Goal: Transaction & Acquisition: Purchase product/service

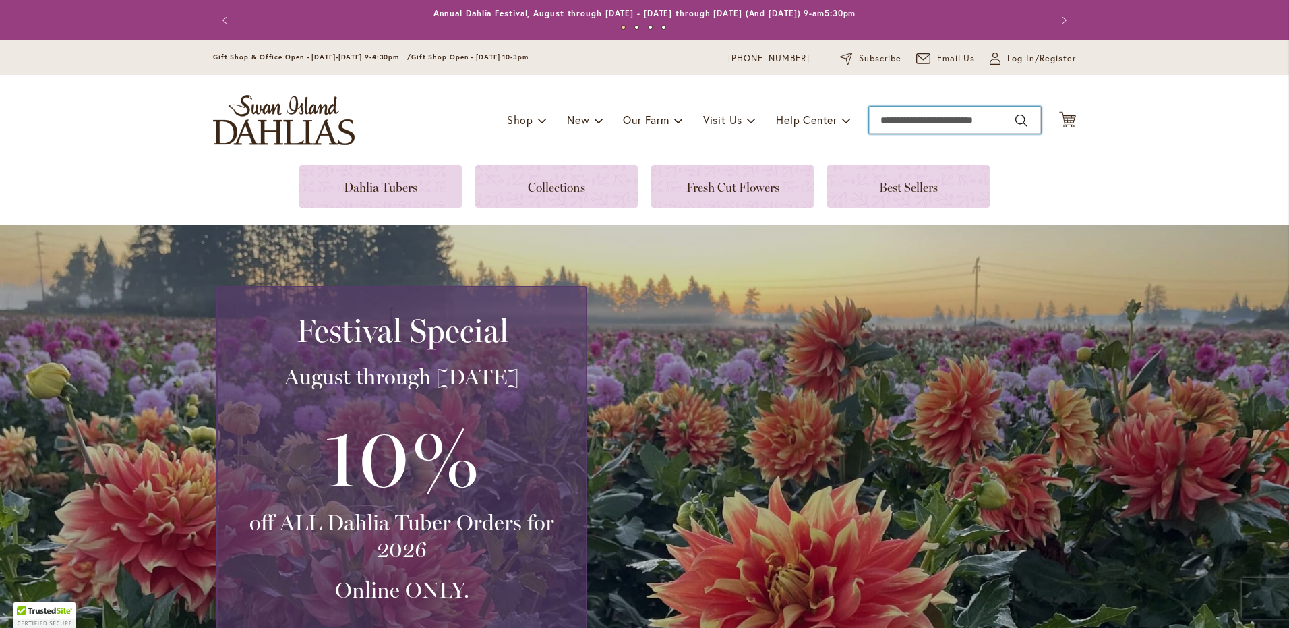
click at [932, 119] on input "Search" at bounding box center [955, 120] width 172 height 27
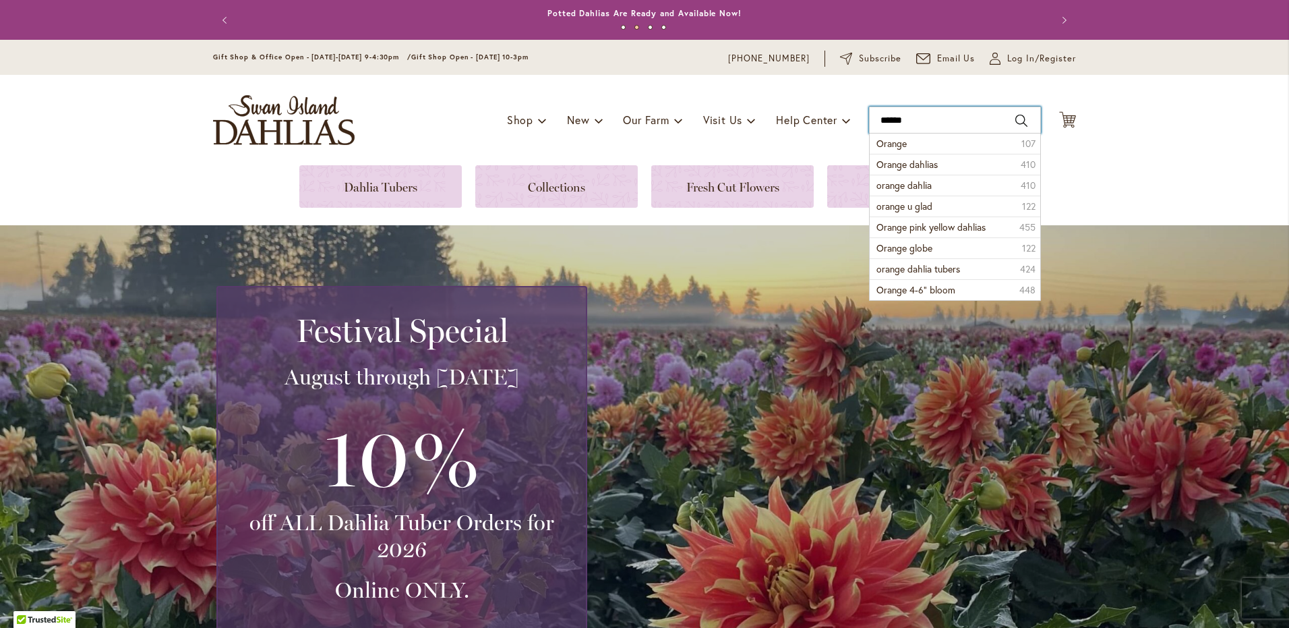
type input "******"
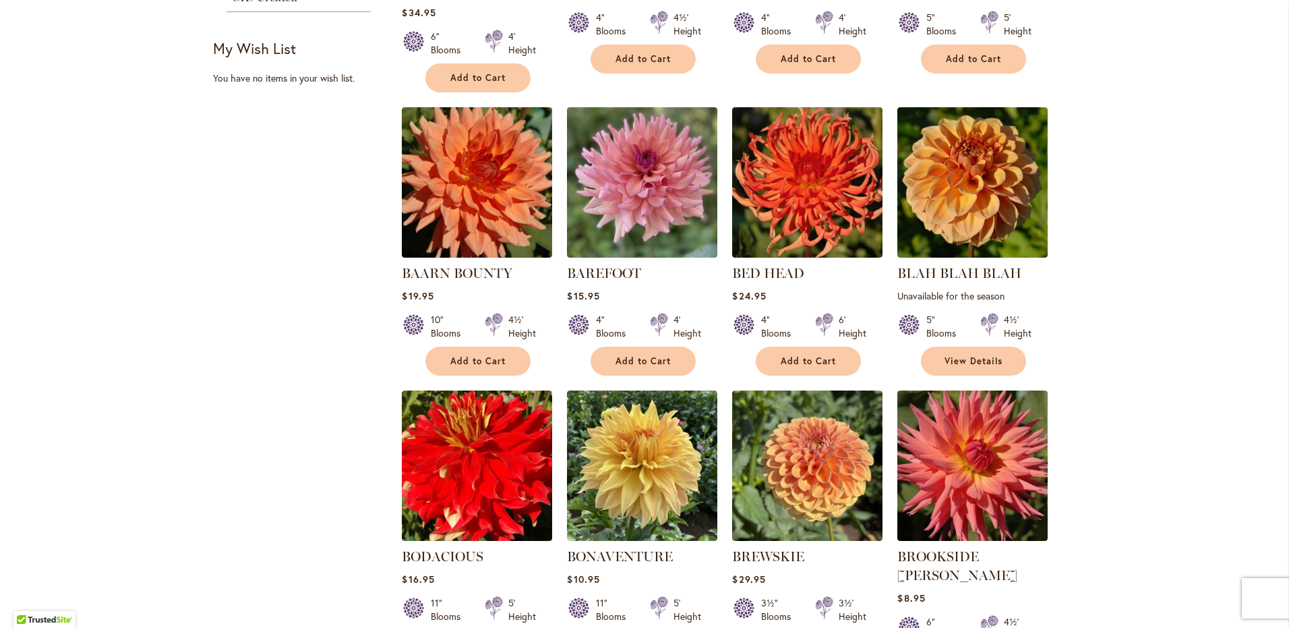
scroll to position [794, 0]
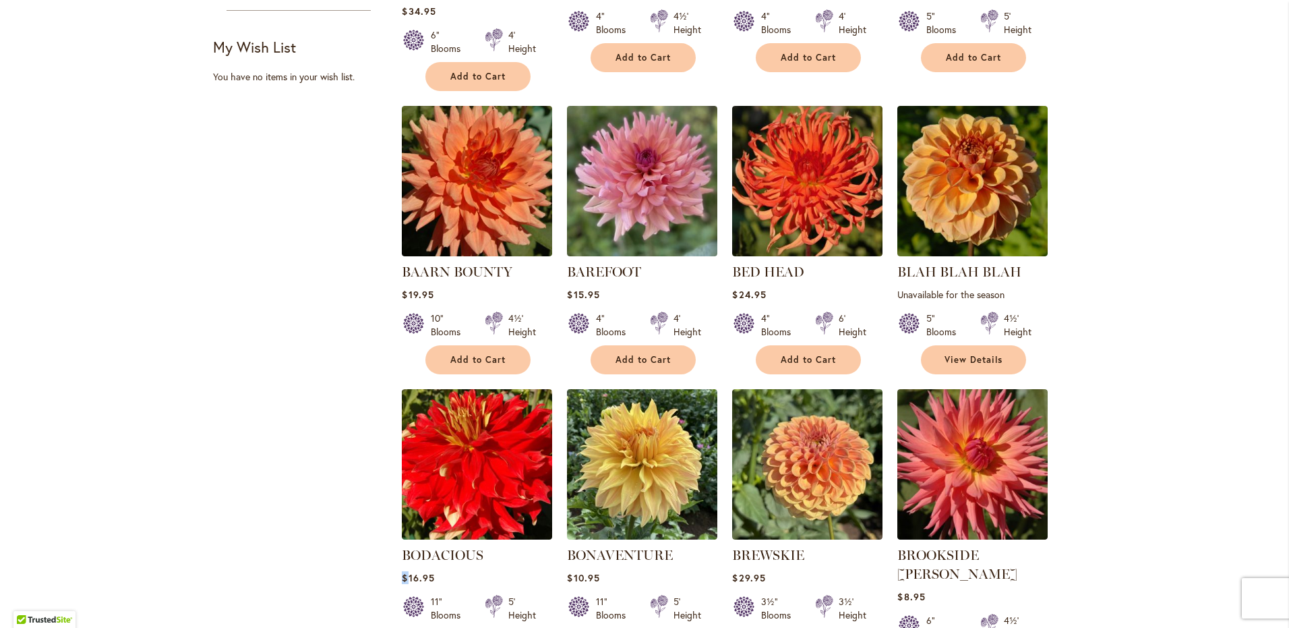
click at [96, 475] on div "Skip to Content Gift Shop & Office Open - Monday-Friday 9-4:30pm / Gift Shop Op…" at bounding box center [644, 320] width 1289 height 2149
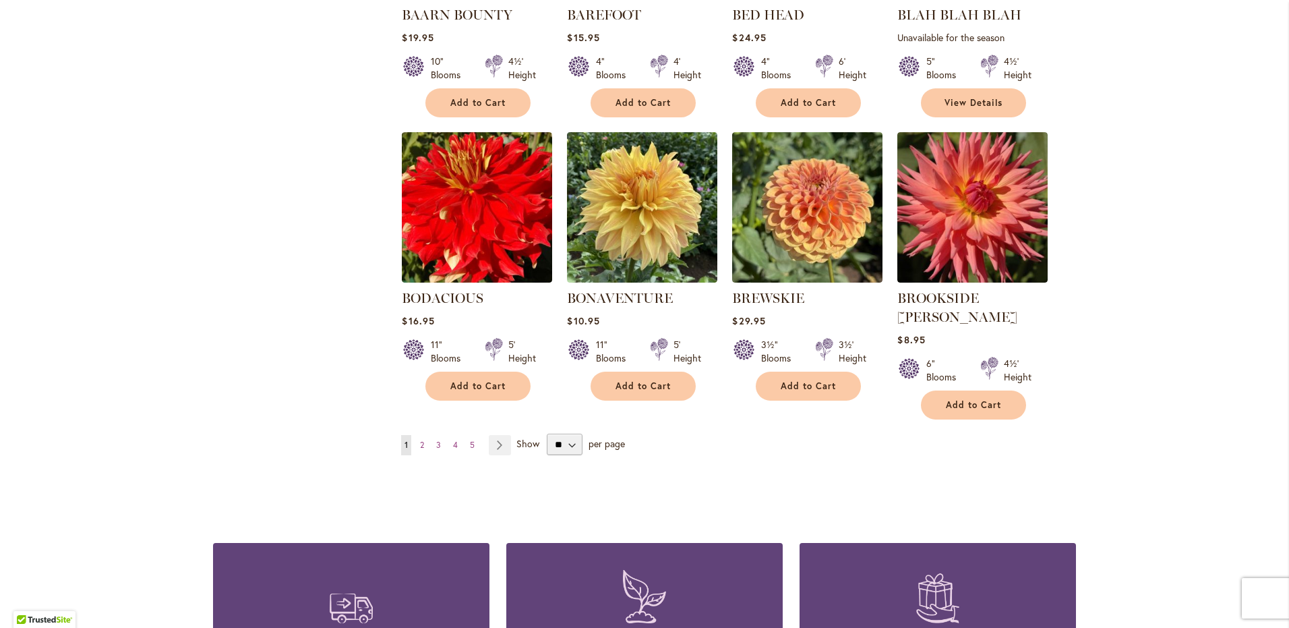
scroll to position [1058, 0]
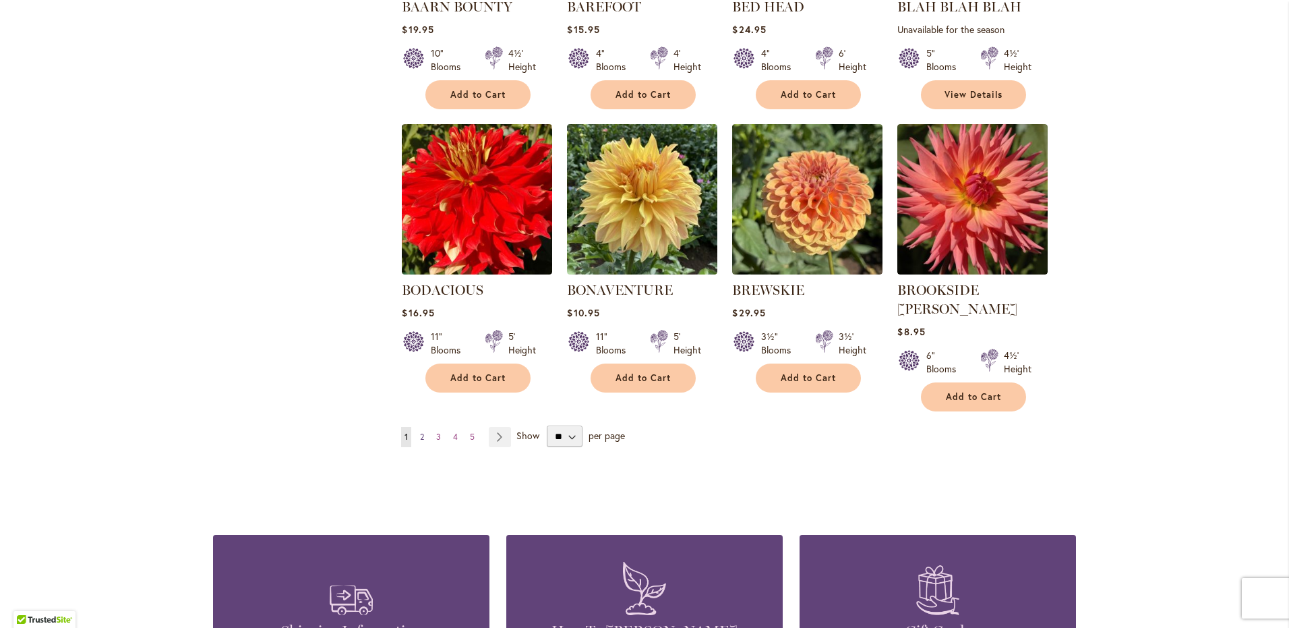
click at [420, 431] on span "2" at bounding box center [422, 436] width 4 height 10
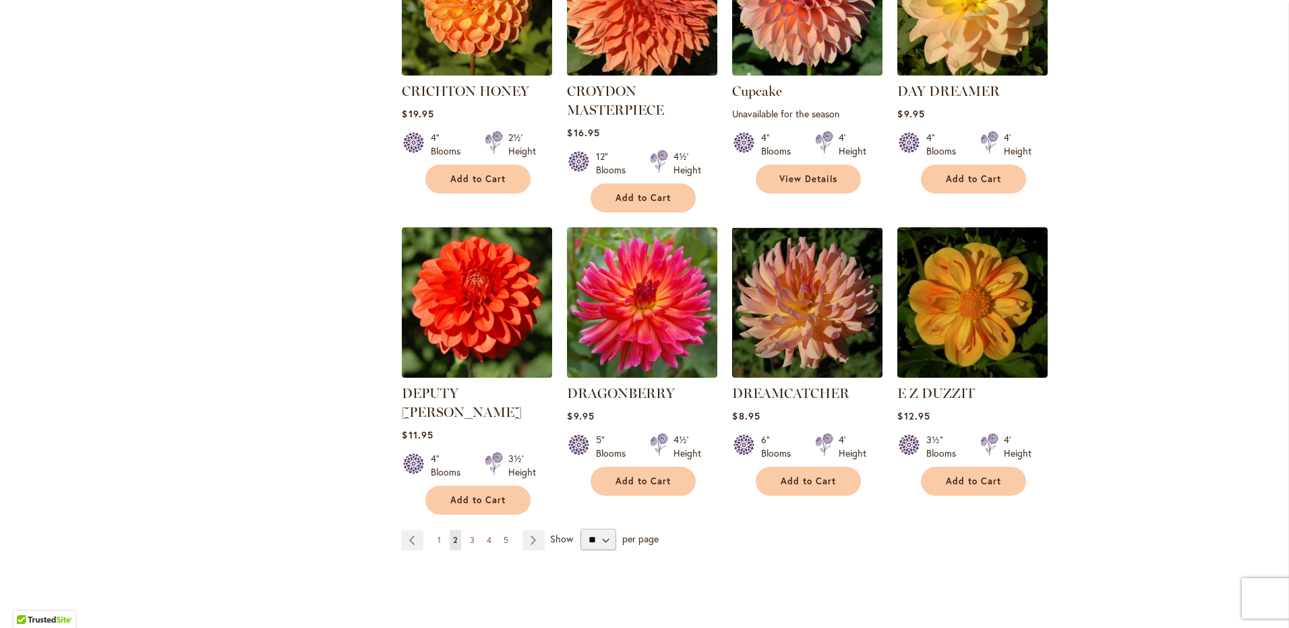
scroll to position [967, 0]
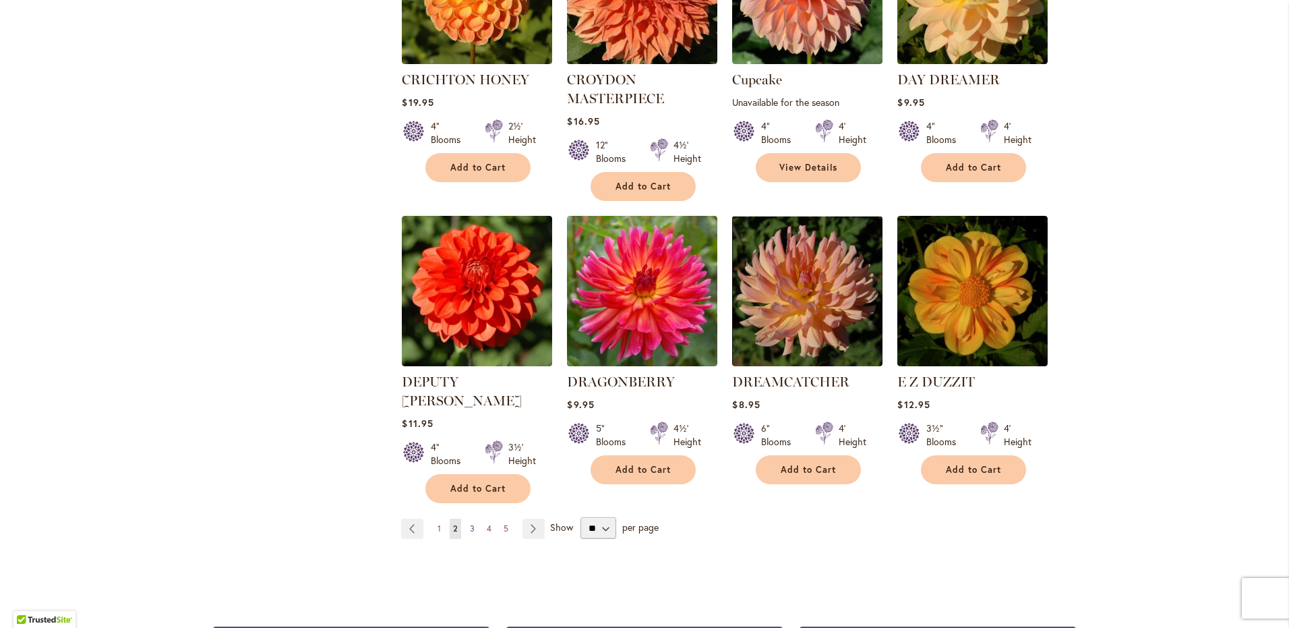
click at [470, 523] on span "3" at bounding box center [472, 528] width 5 height 10
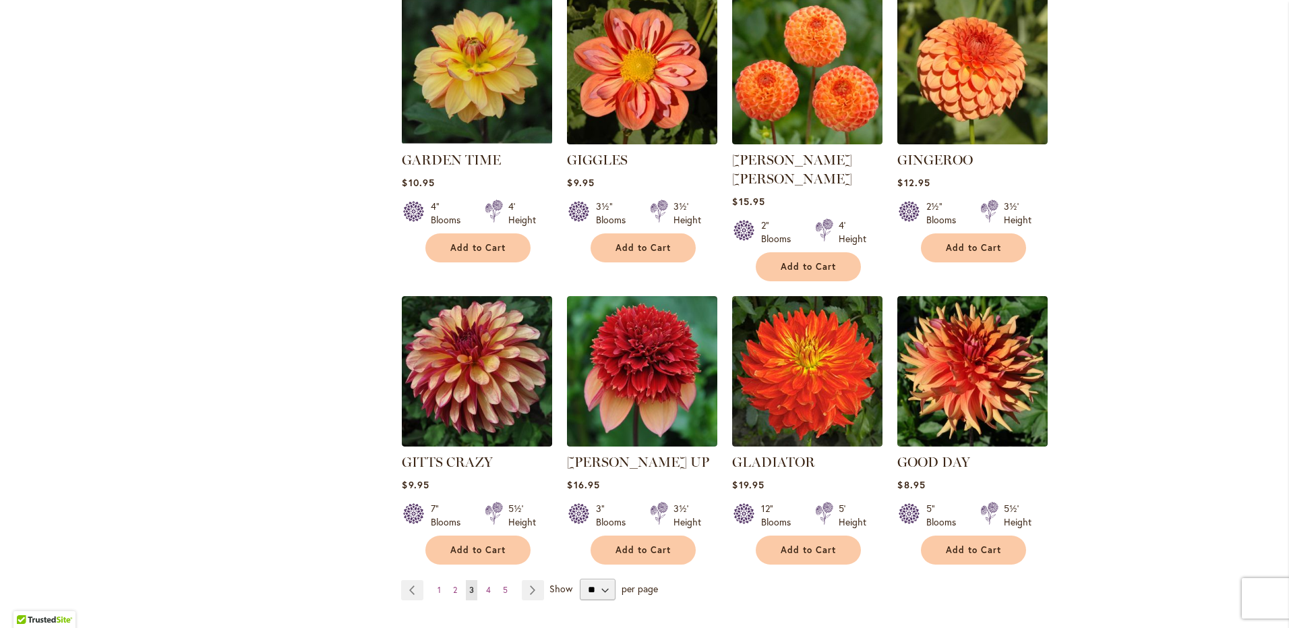
scroll to position [907, 0]
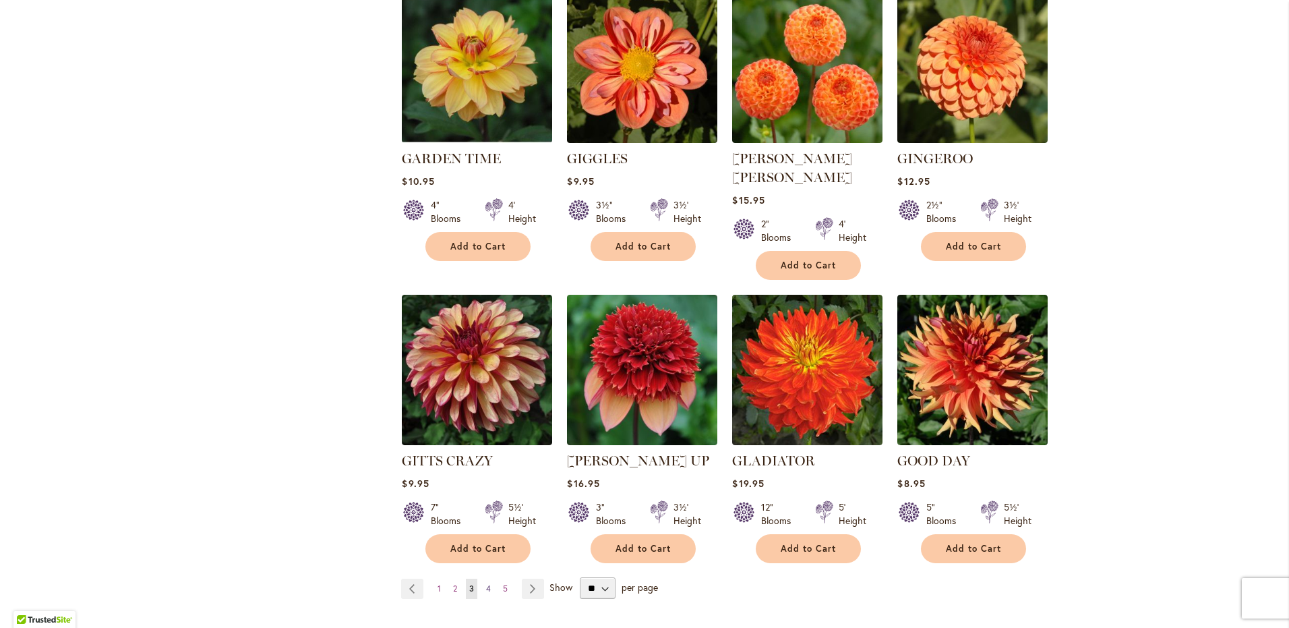
click at [486, 583] on span "4" at bounding box center [488, 588] width 5 height 10
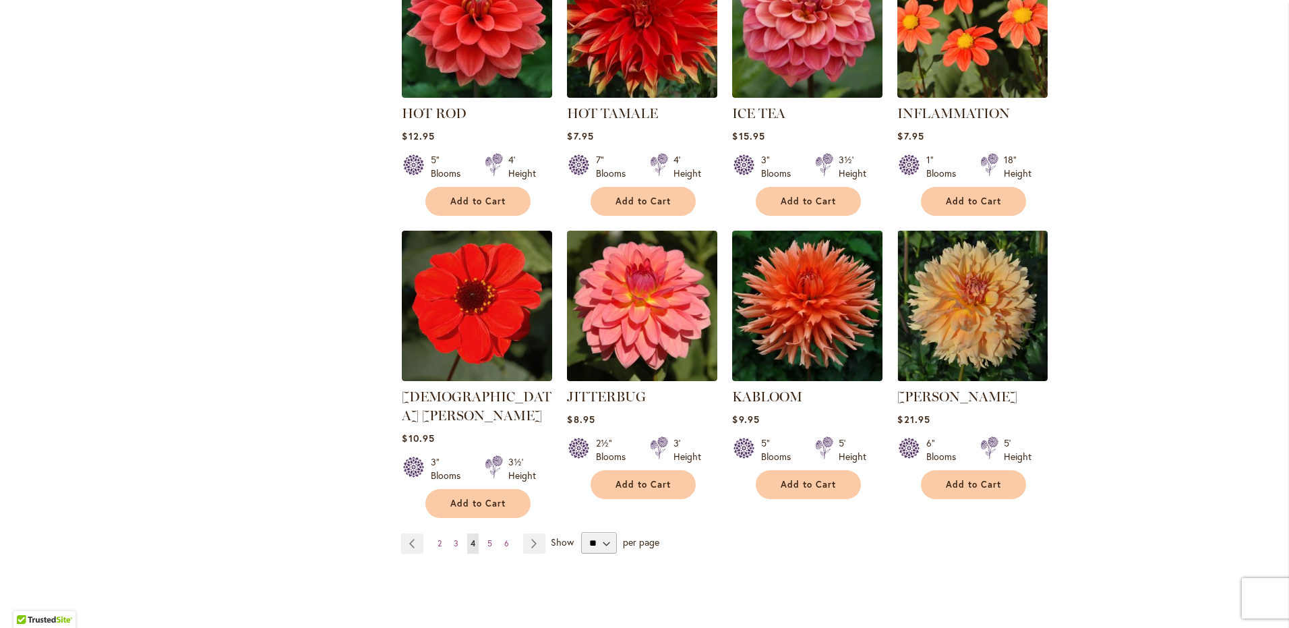
scroll to position [977, 0]
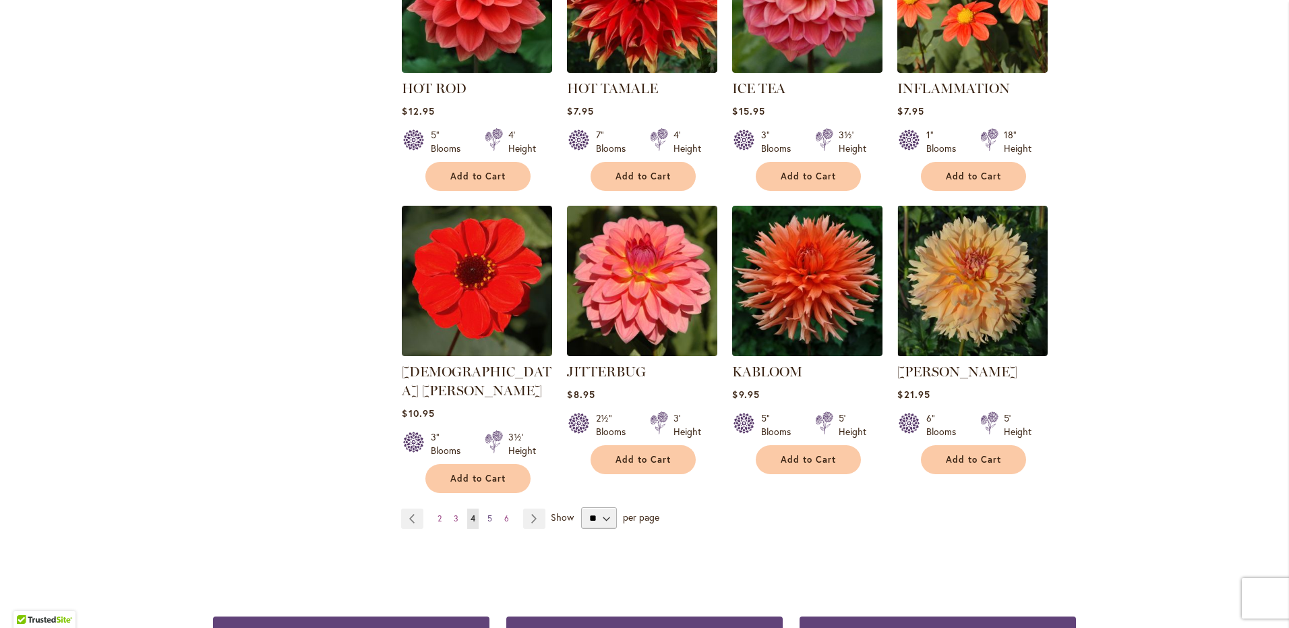
click at [487, 513] on span "5" at bounding box center [489, 518] width 5 height 10
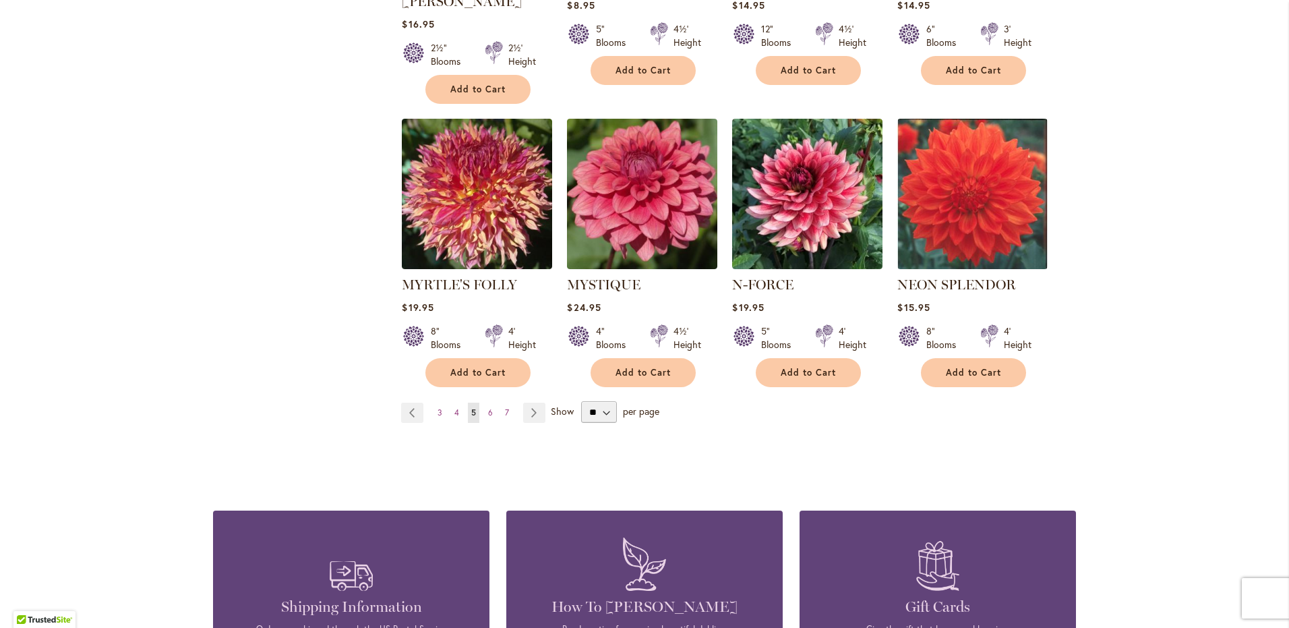
scroll to position [1072, 0]
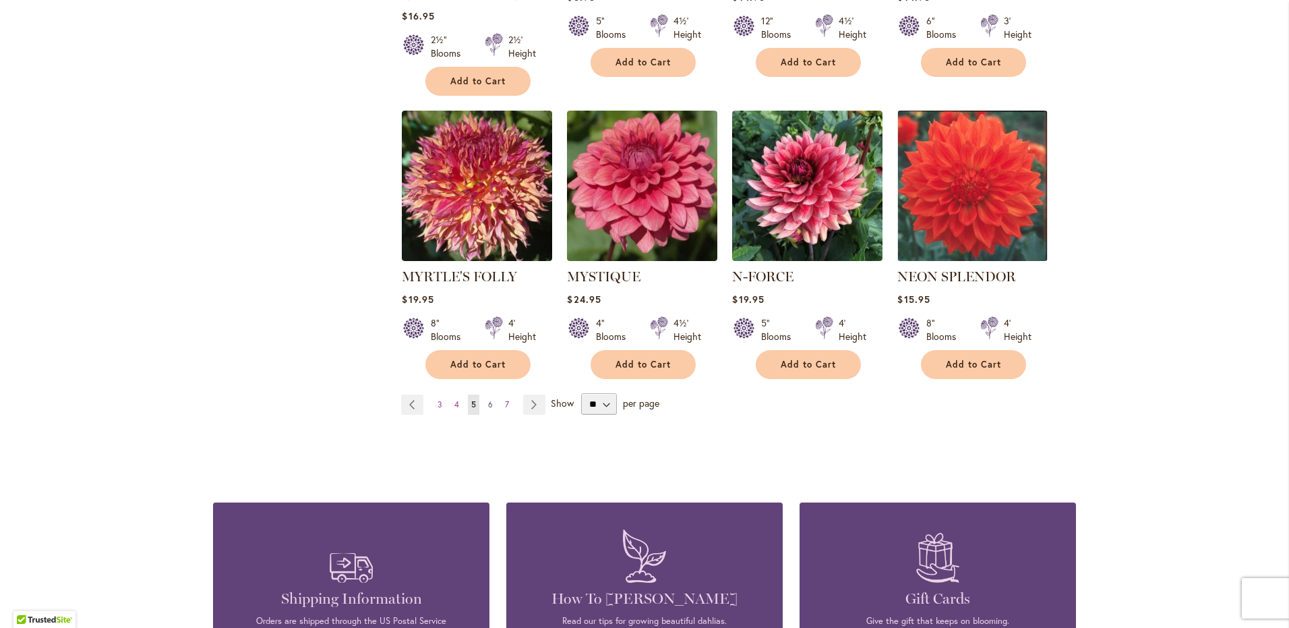
click at [488, 399] on span "6" at bounding box center [490, 404] width 5 height 10
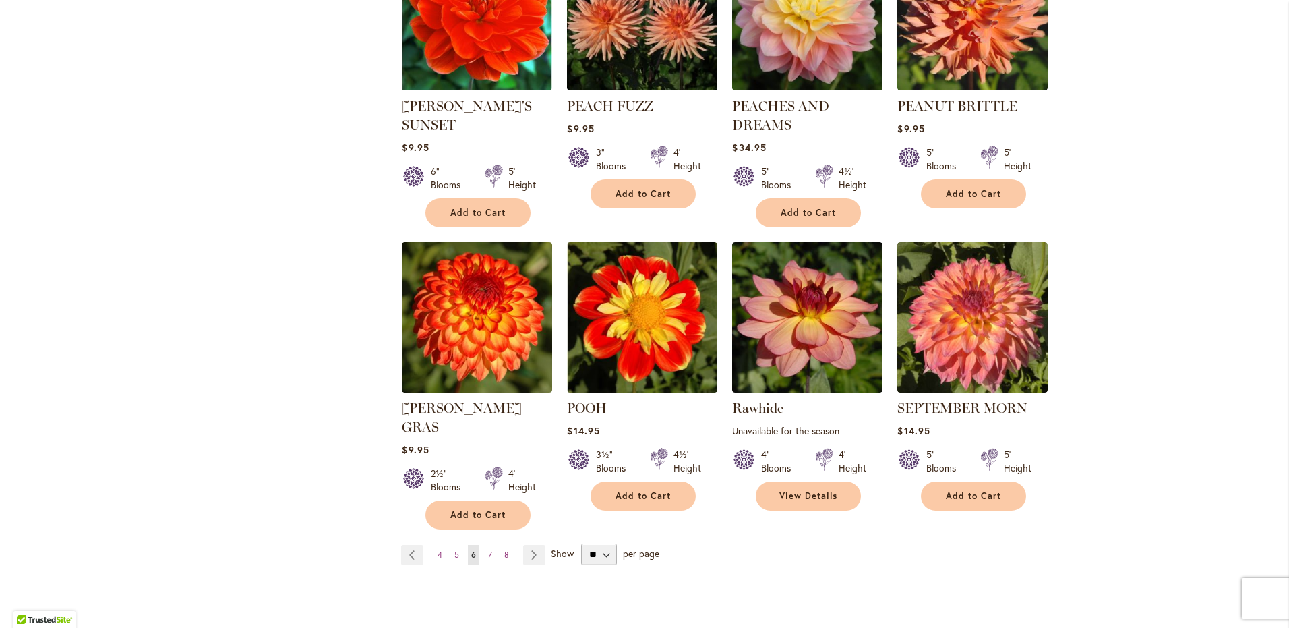
scroll to position [948, 0]
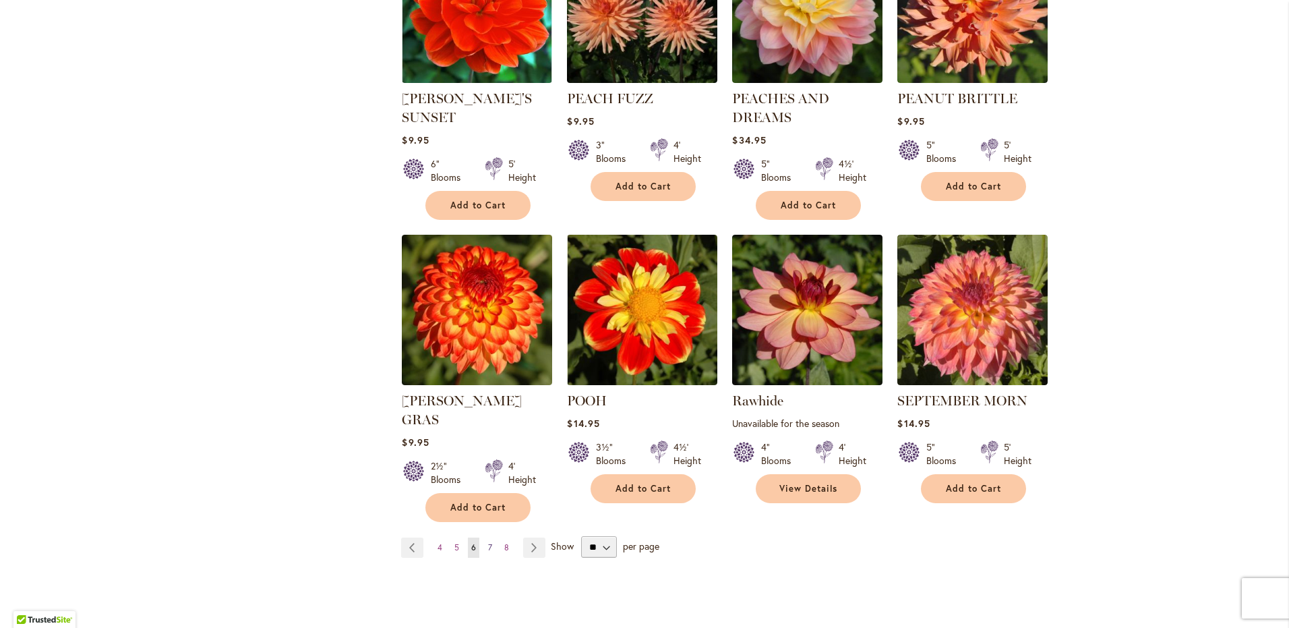
click at [488, 542] on span "7" at bounding box center [490, 547] width 4 height 10
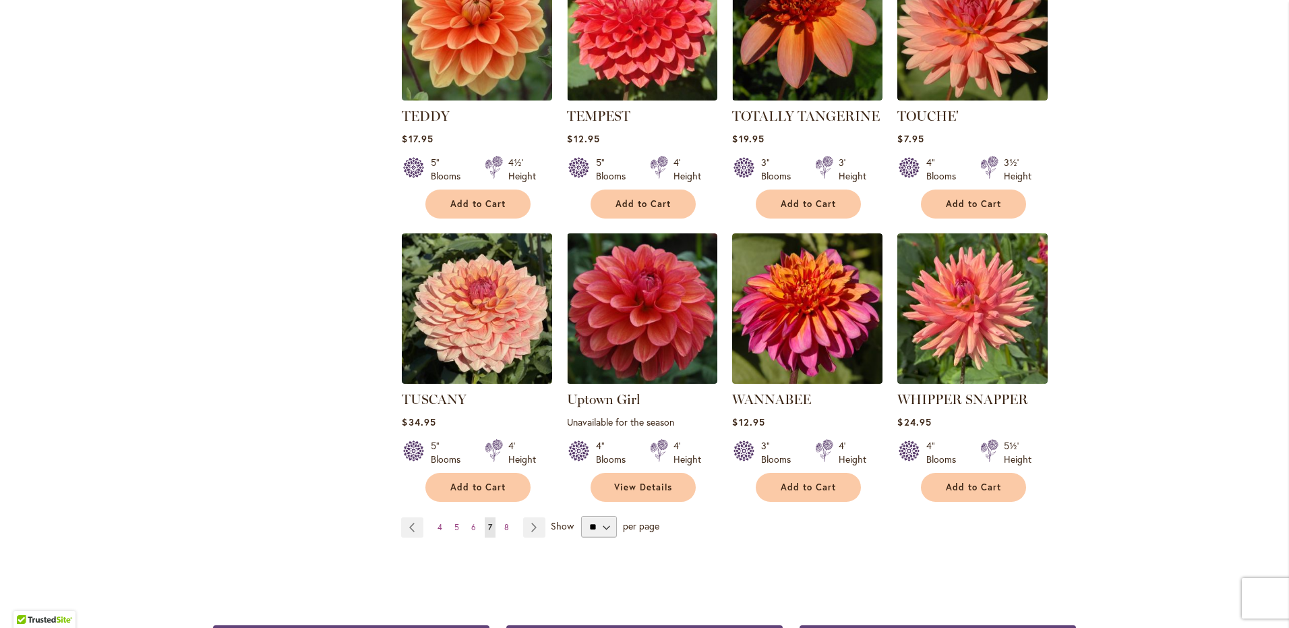
scroll to position [977, 0]
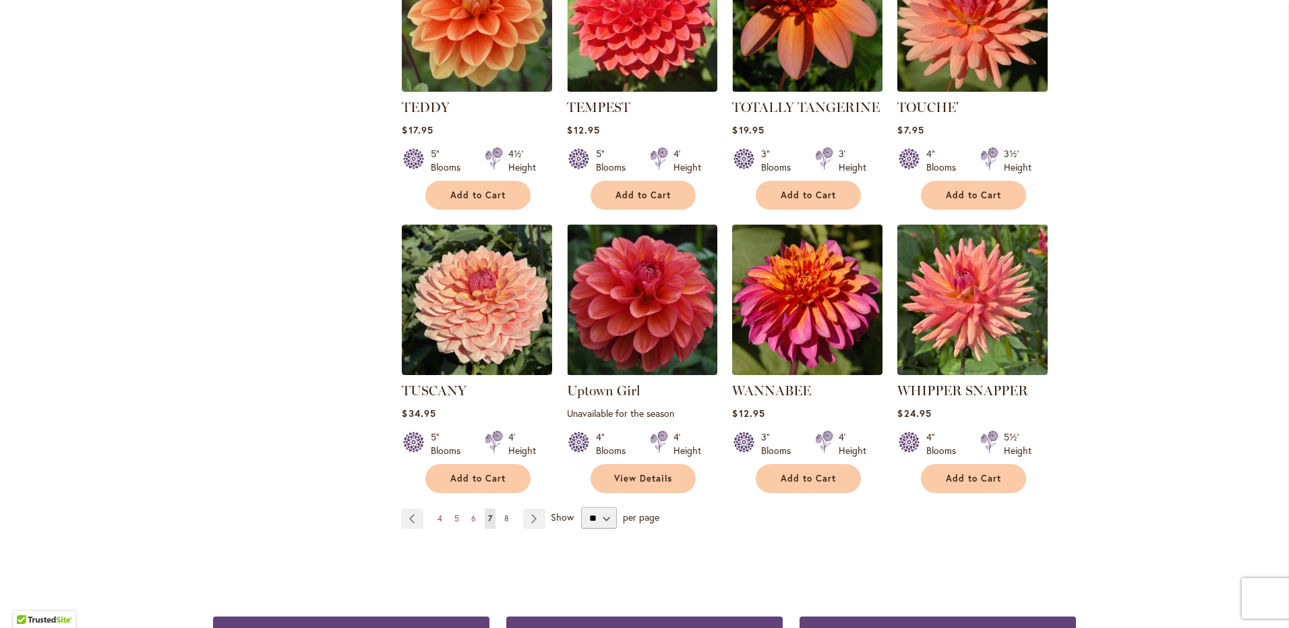
click at [504, 508] on link "Page 8" at bounding box center [506, 518] width 11 height 20
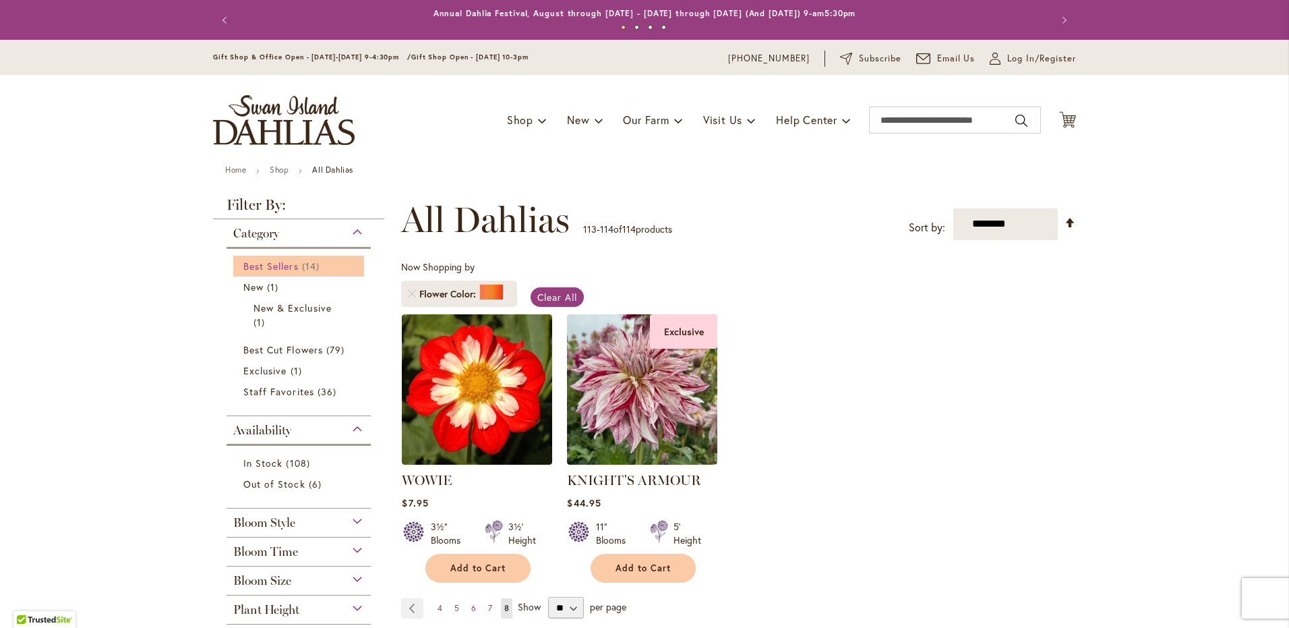
click at [281, 264] on span "Best Sellers" at bounding box center [270, 266] width 55 height 13
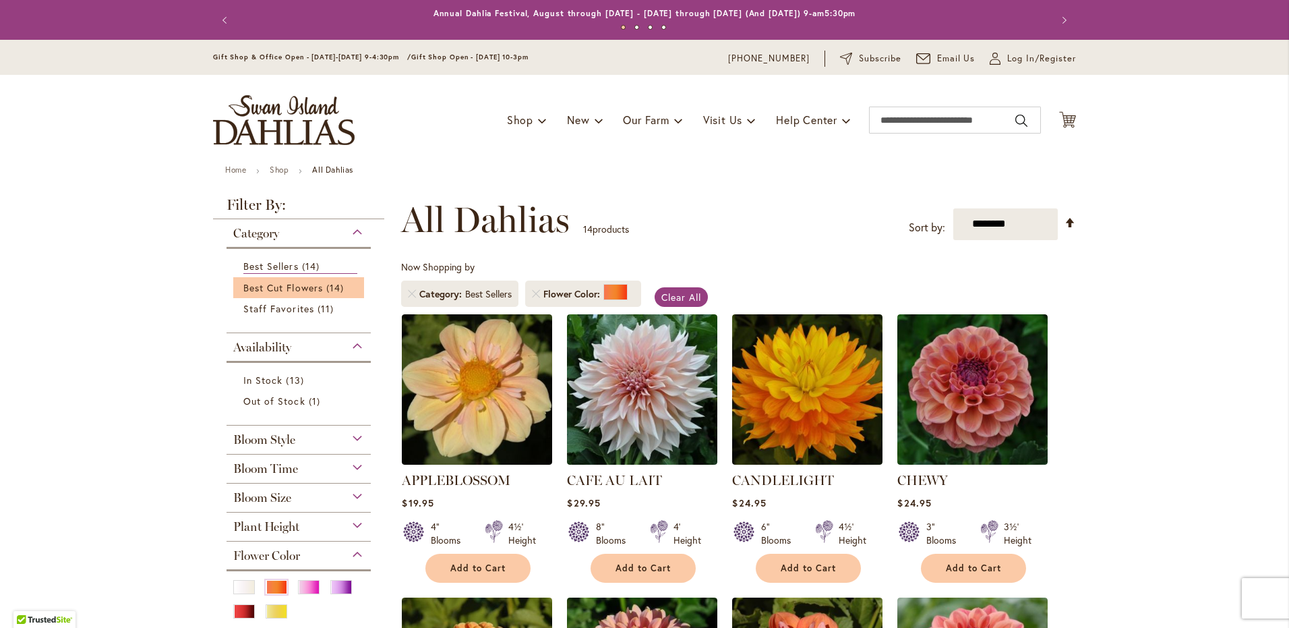
click at [271, 279] on li "Best Cut Flowers 14 items" at bounding box center [298, 287] width 131 height 21
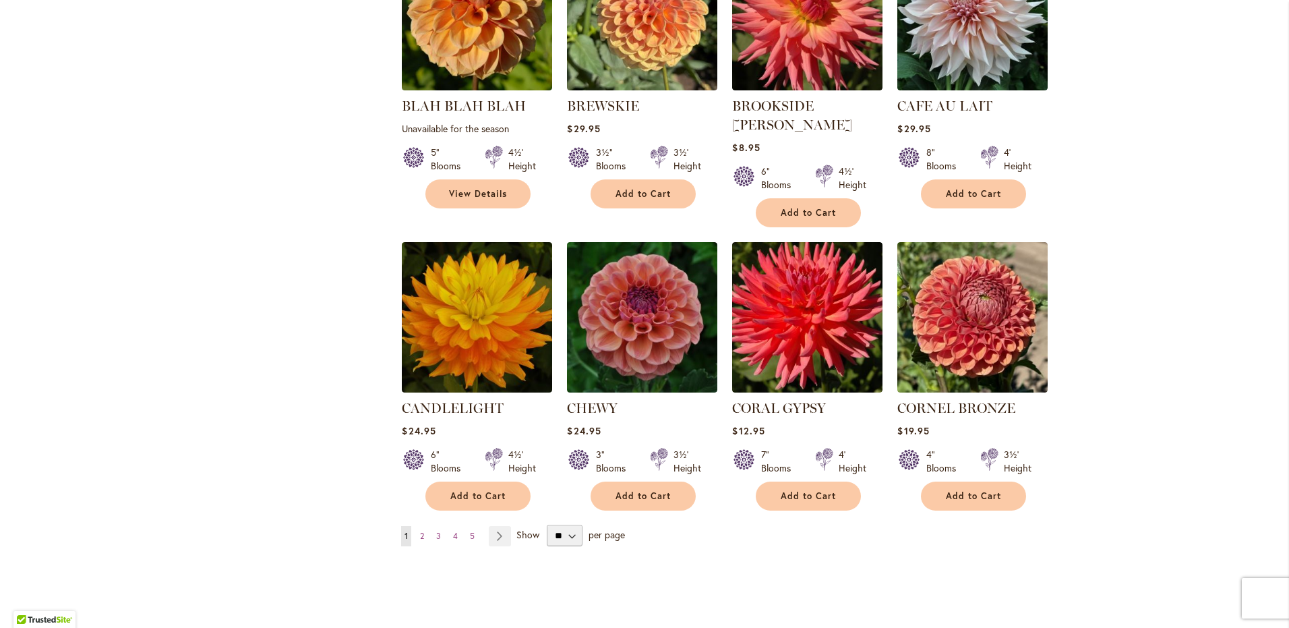
scroll to position [947, 0]
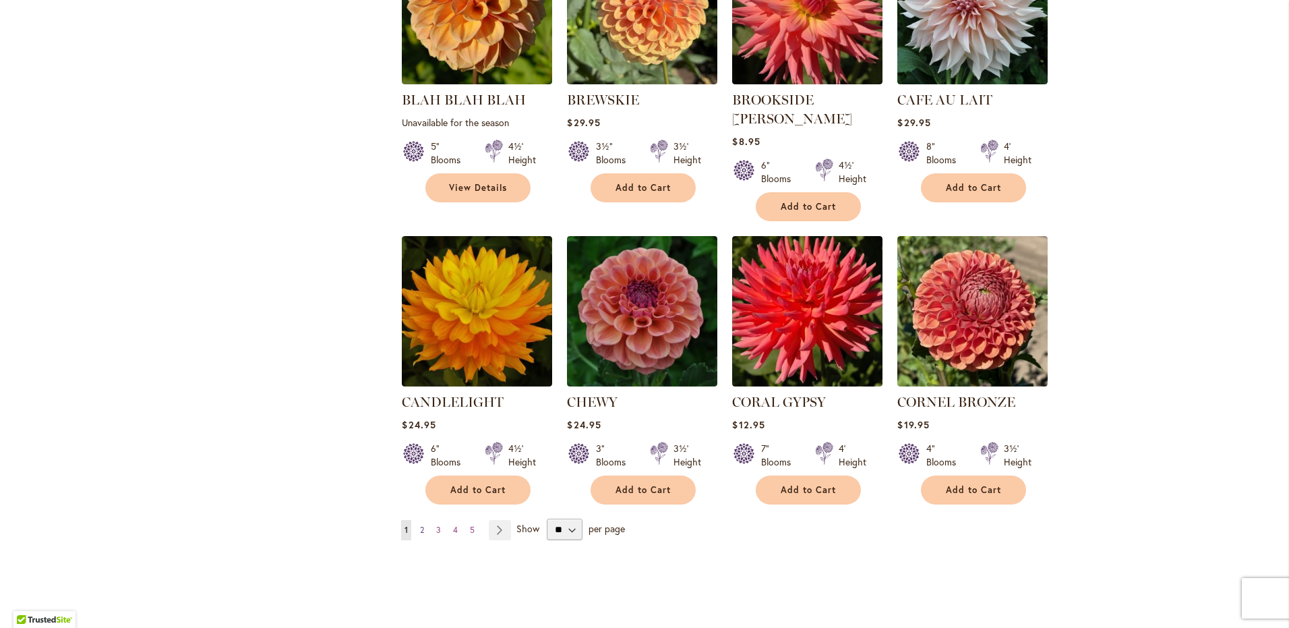
click at [420, 525] on span "2" at bounding box center [422, 530] width 4 height 10
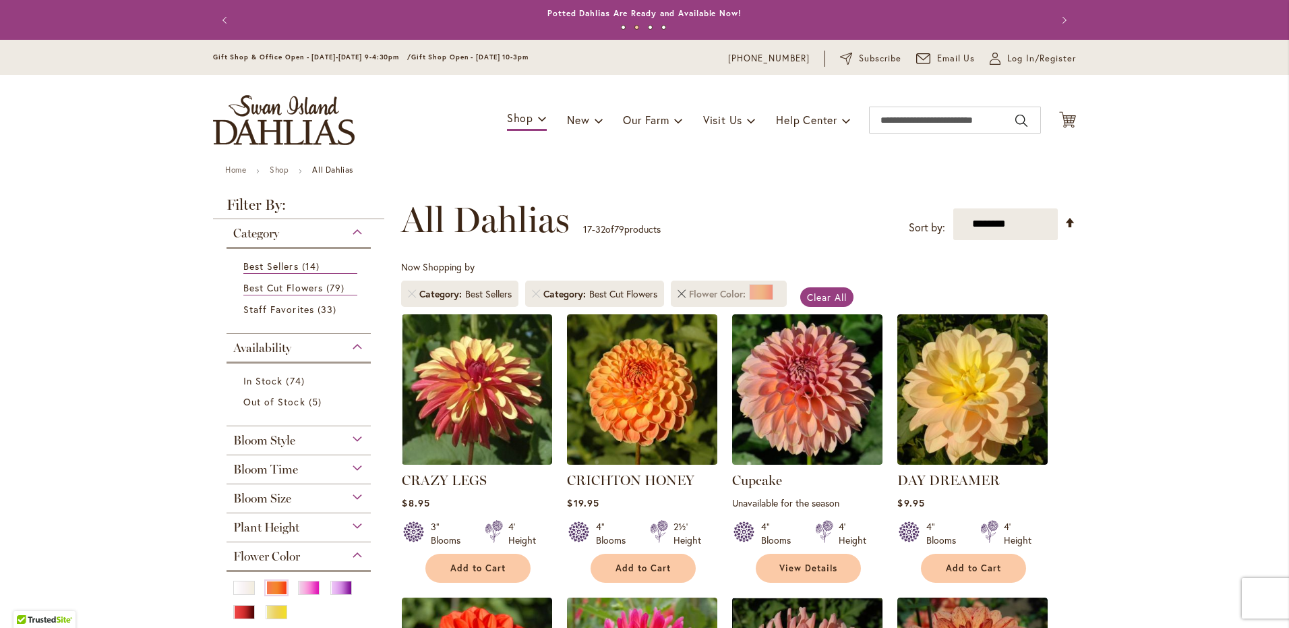
click at [679, 294] on link "Remove Flower Color Orange/Peach" at bounding box center [682, 294] width 8 height 8
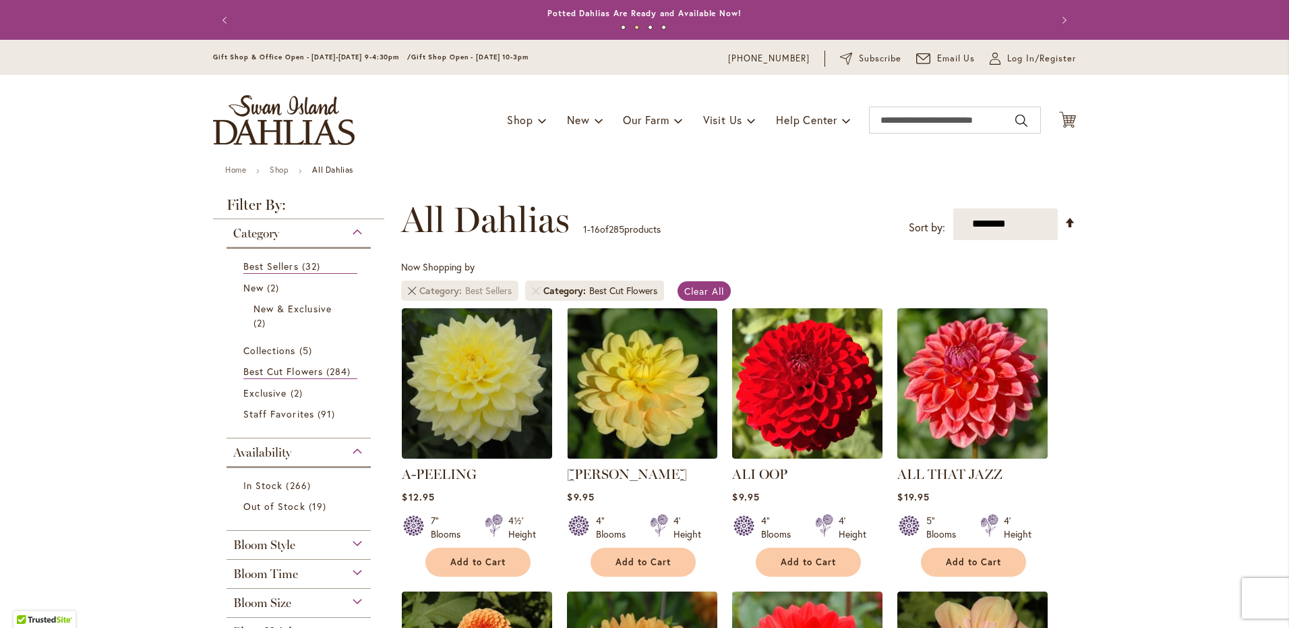
click at [408, 291] on link "Remove Category Best Sellers" at bounding box center [412, 291] width 8 height 8
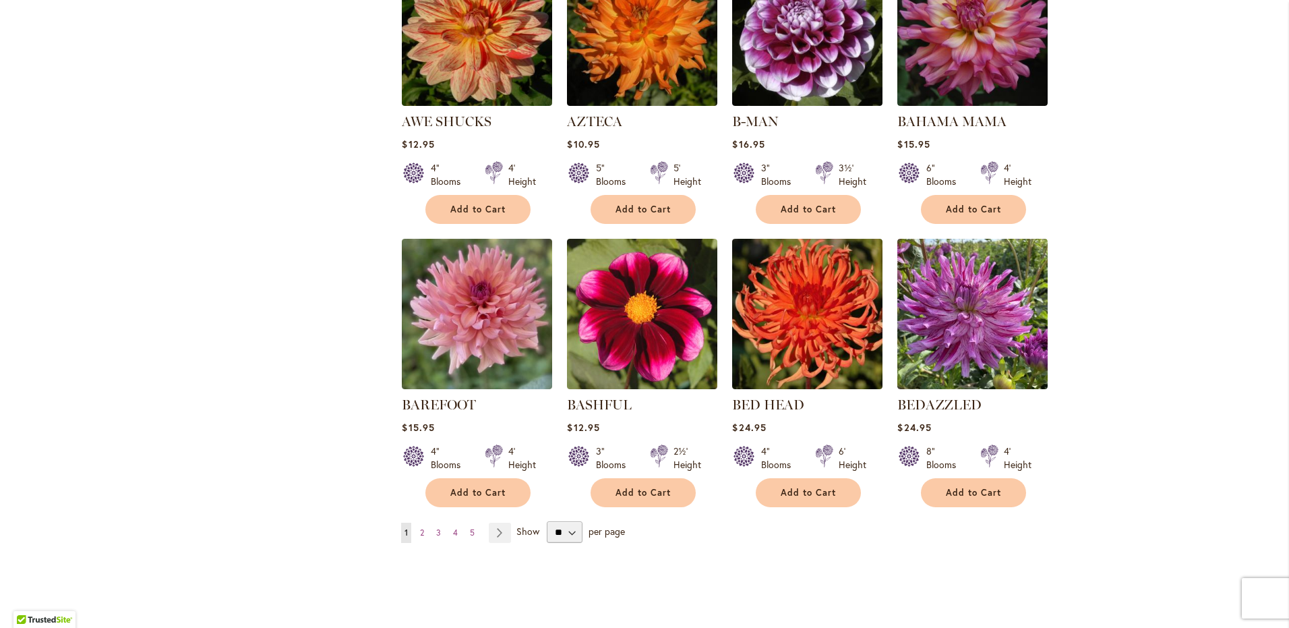
scroll to position [921, 0]
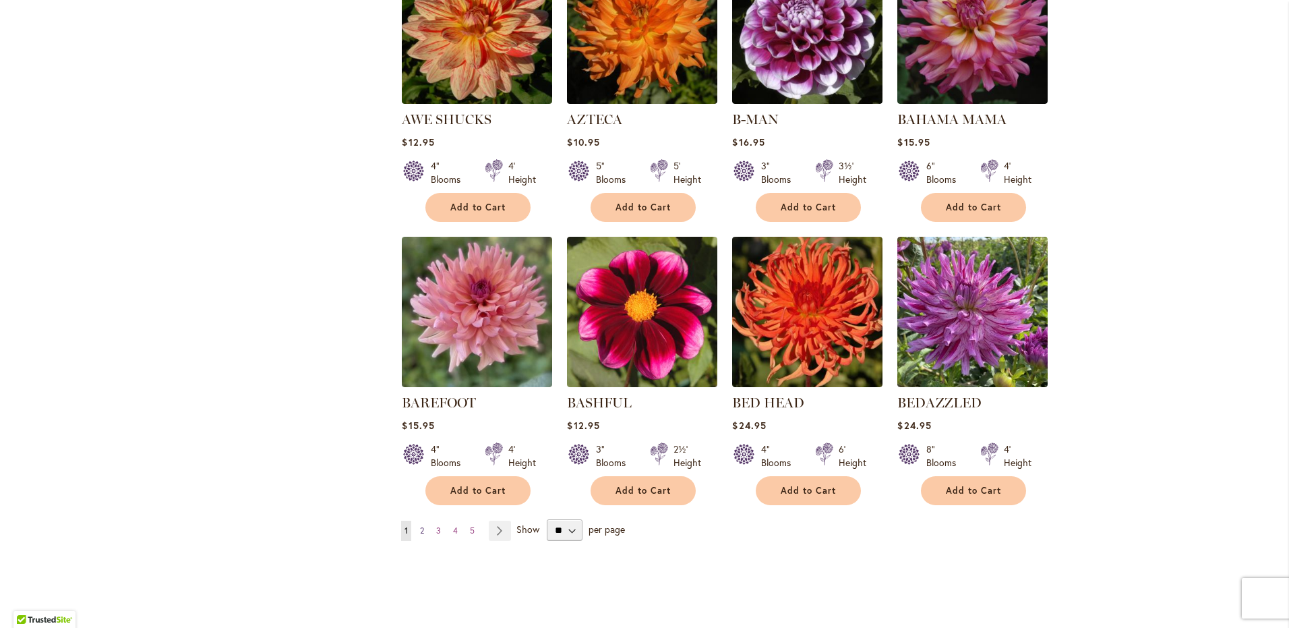
click at [417, 525] on link "Page 2" at bounding box center [422, 530] width 11 height 20
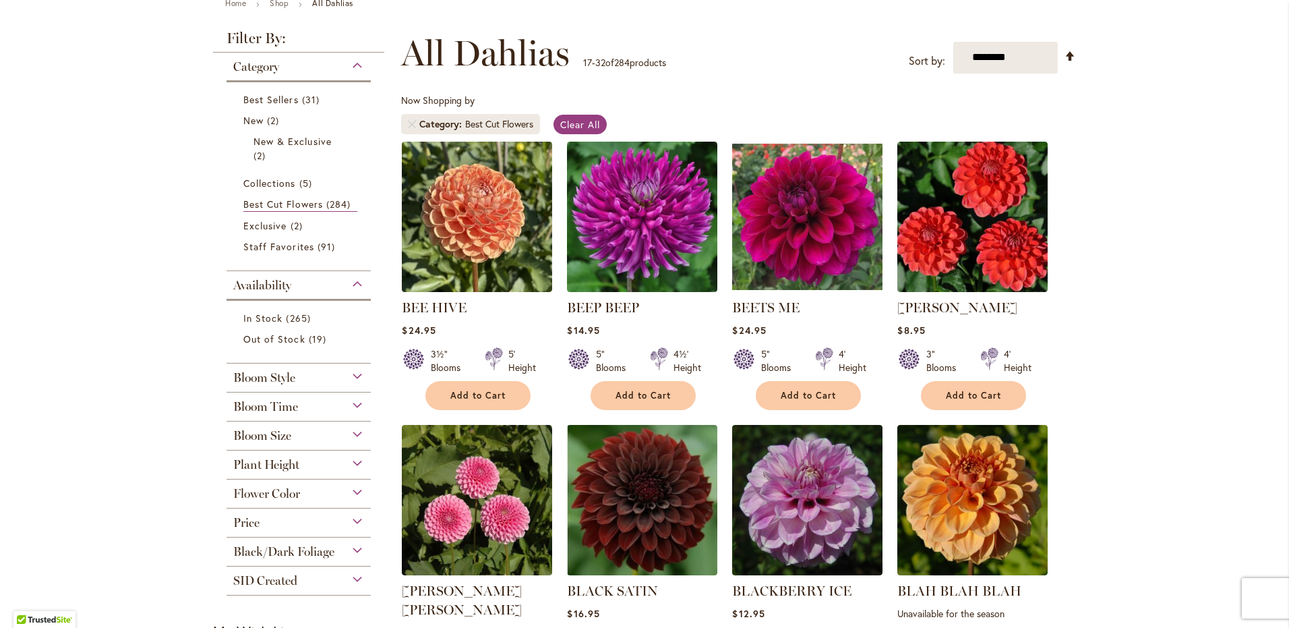
scroll to position [167, 0]
click at [1000, 58] on select "**********" at bounding box center [1005, 57] width 104 height 32
select select "*****"
click at [953, 41] on select "**********" at bounding box center [1005, 57] width 104 height 32
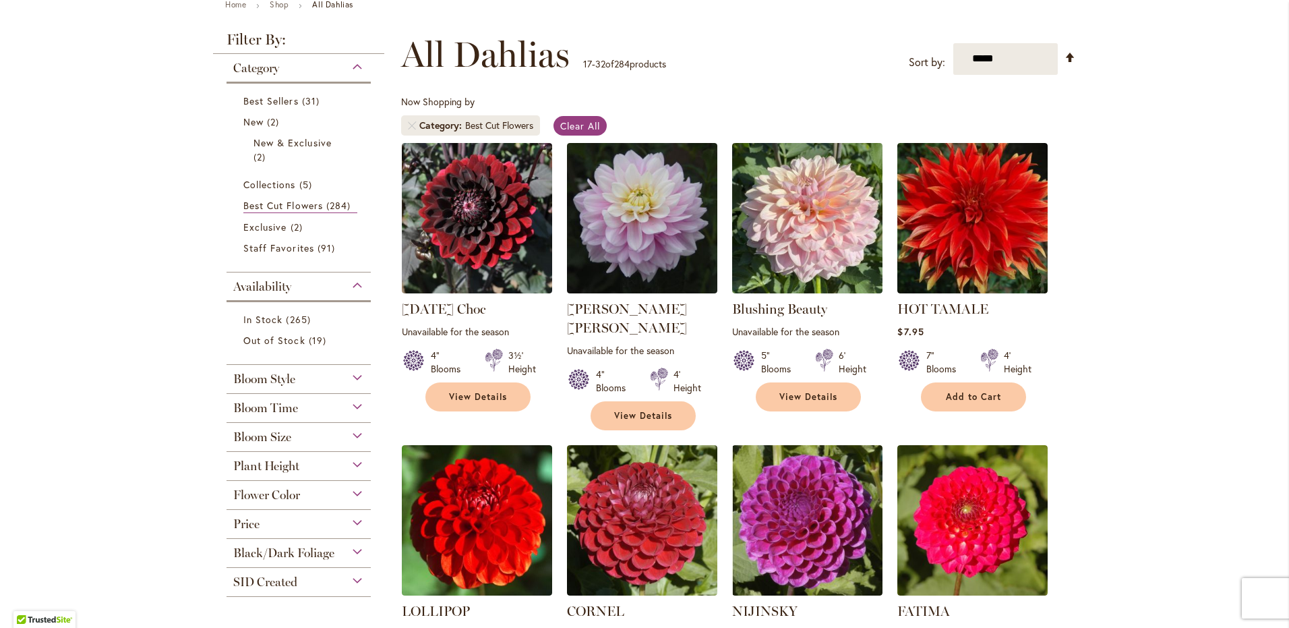
scroll to position [178, 0]
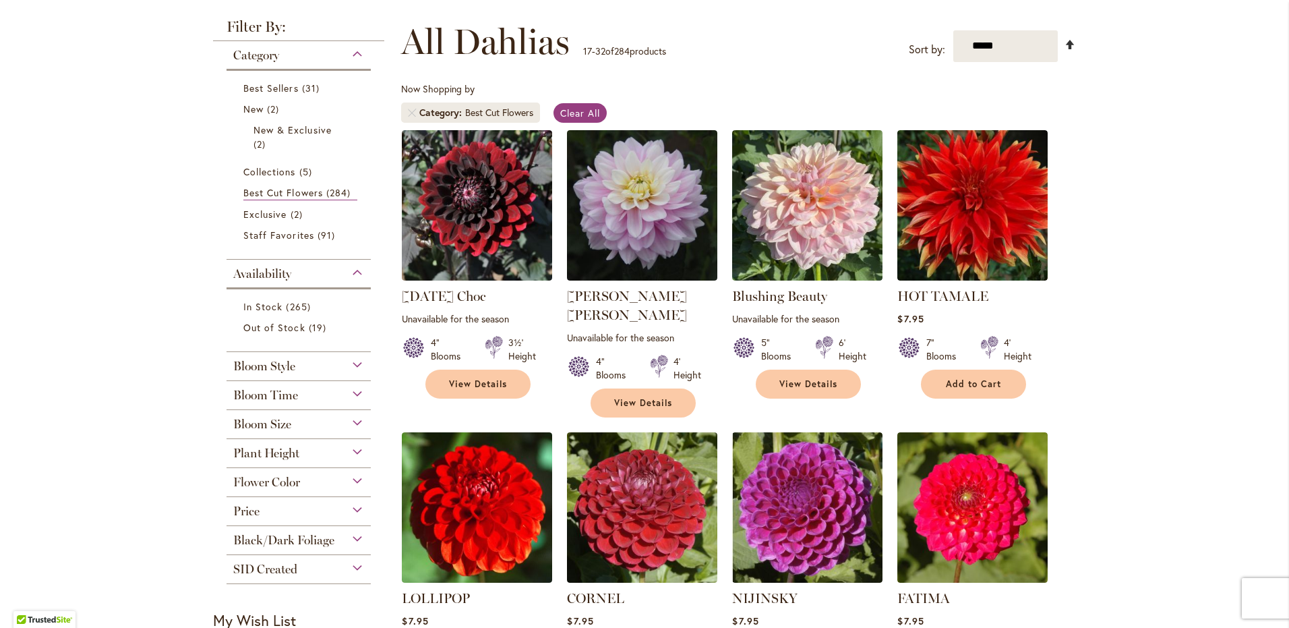
click at [1065, 38] on link "Set Descending Direction" at bounding box center [1070, 45] width 11 height 16
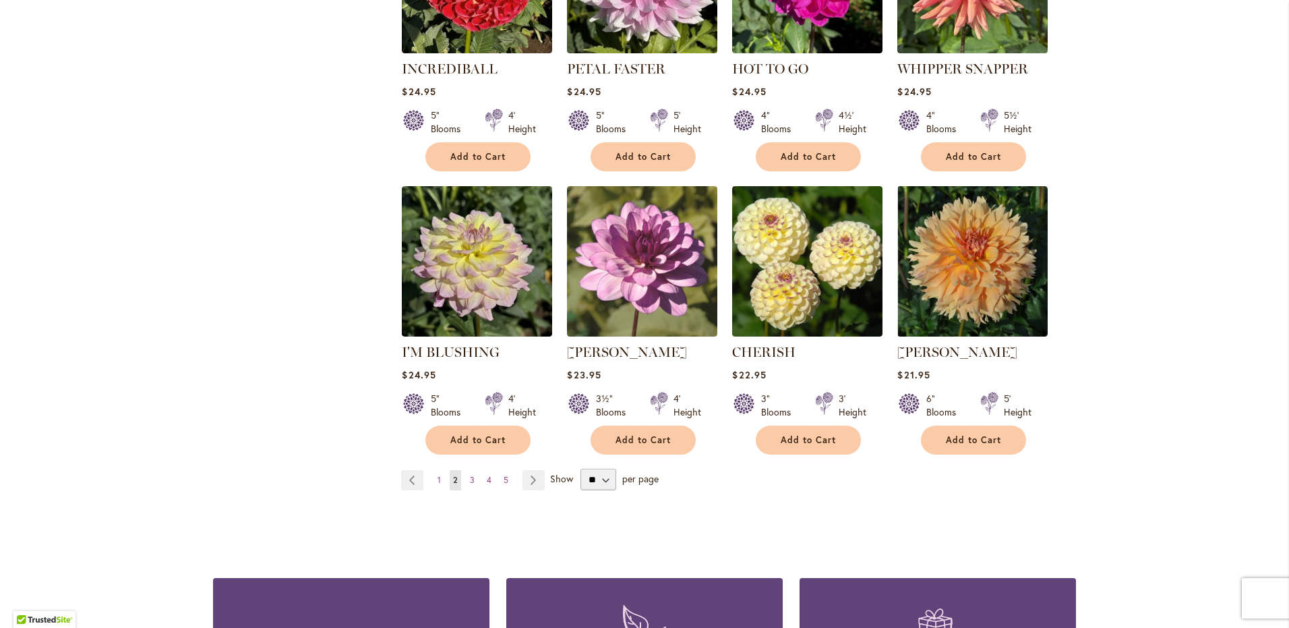
scroll to position [974, 0]
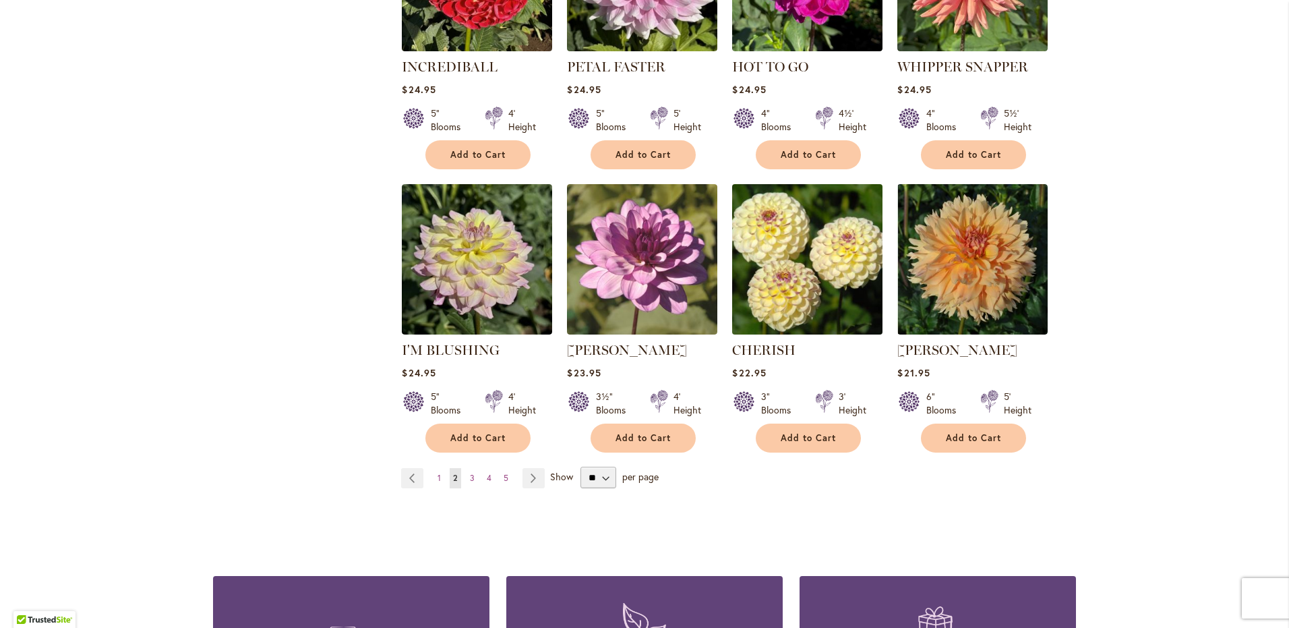
click at [789, 285] on img at bounding box center [808, 259] width 158 height 158
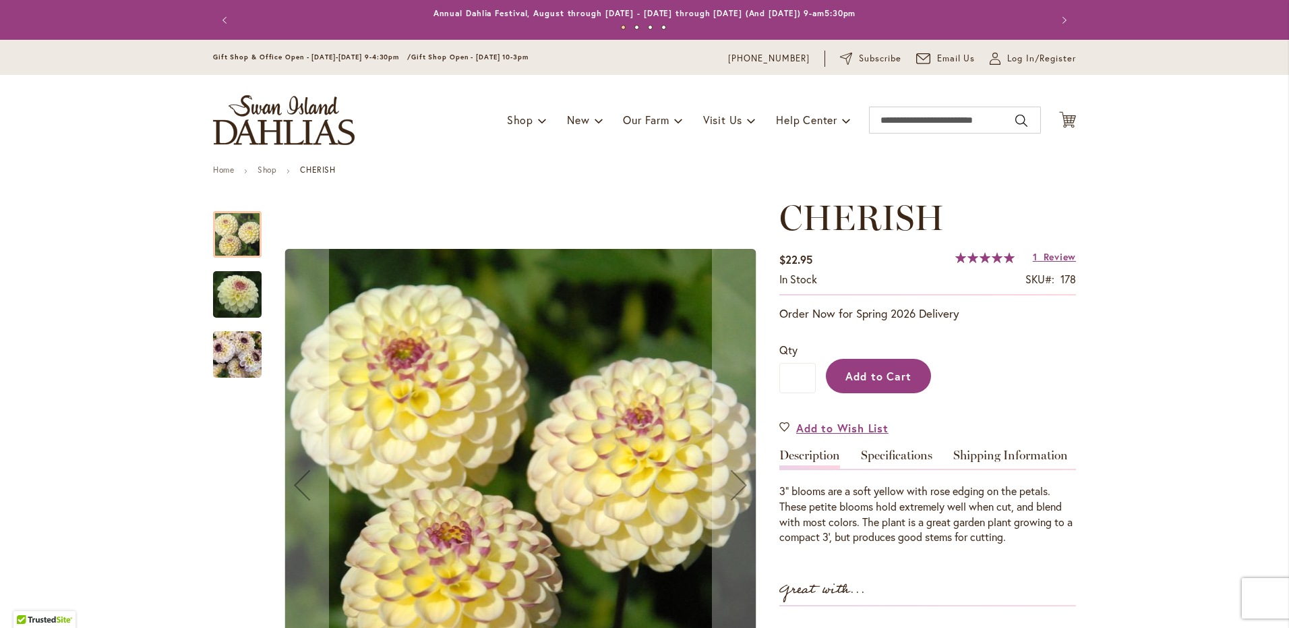
click at [865, 382] on button "Add to Cart" at bounding box center [878, 376] width 105 height 34
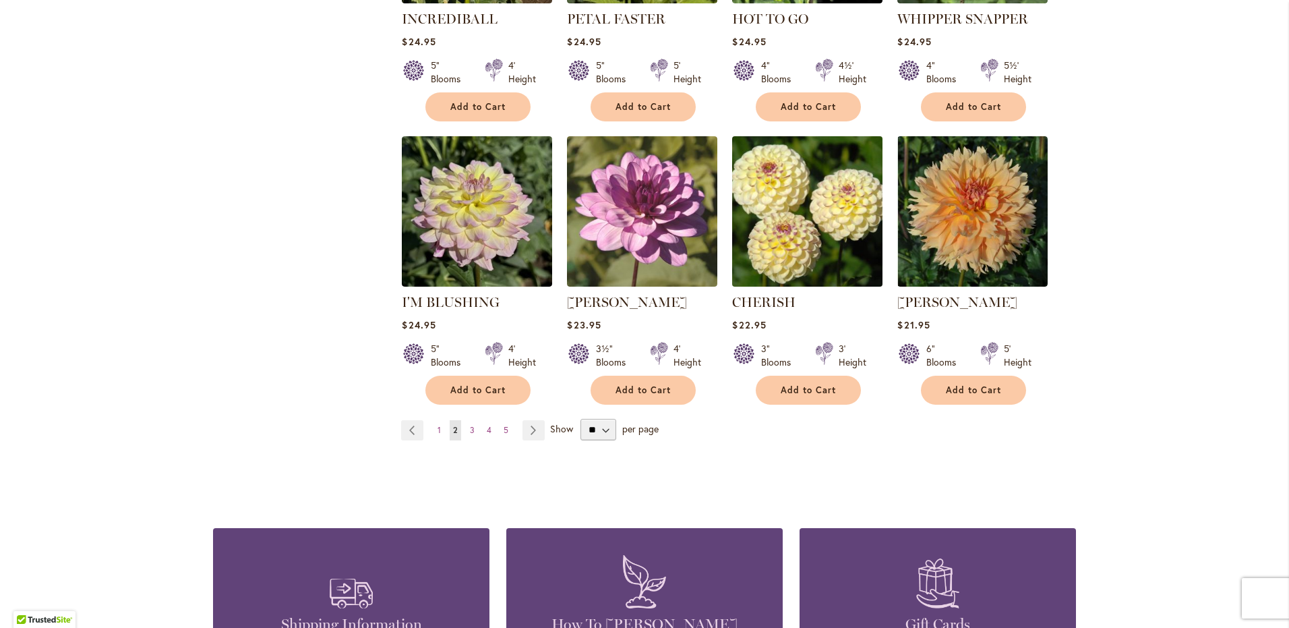
scroll to position [1022, 0]
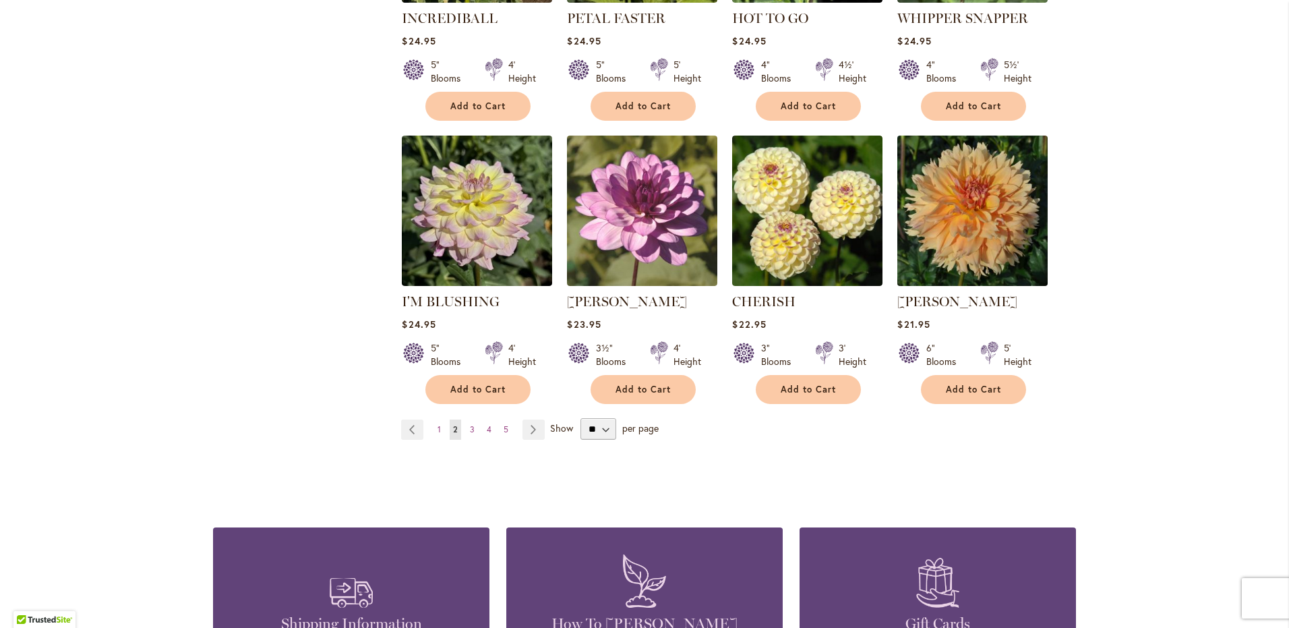
click at [995, 217] on img at bounding box center [973, 210] width 158 height 158
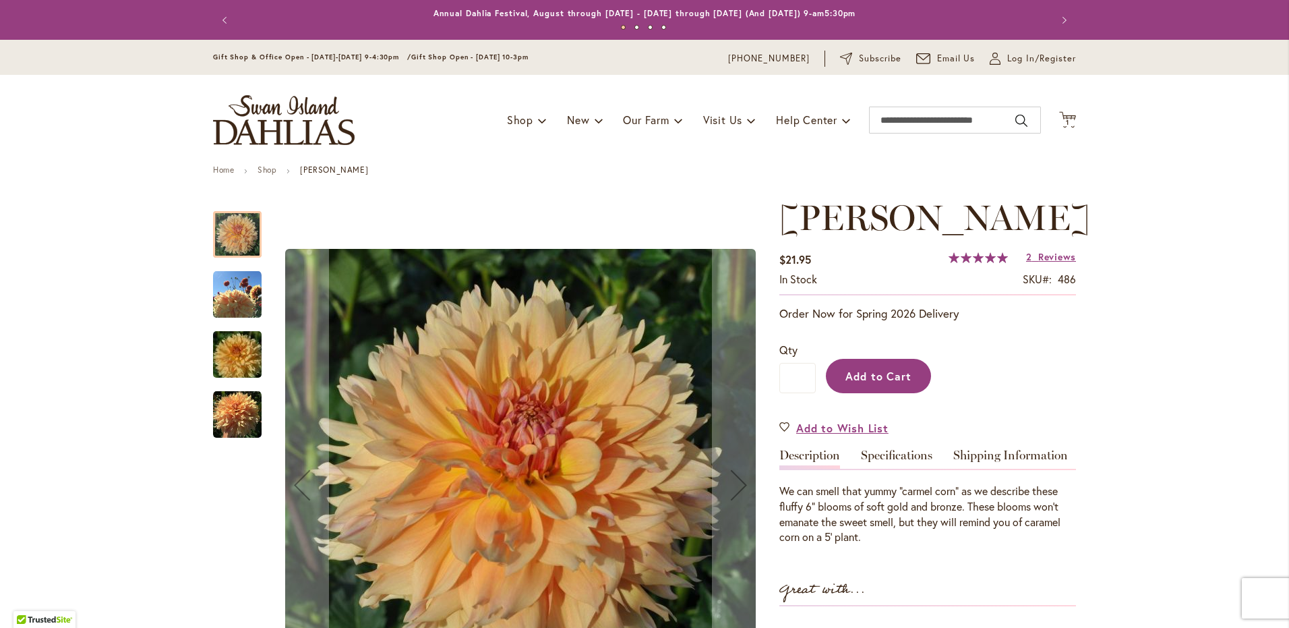
click at [859, 381] on span "Add to Cart" at bounding box center [878, 376] width 67 height 14
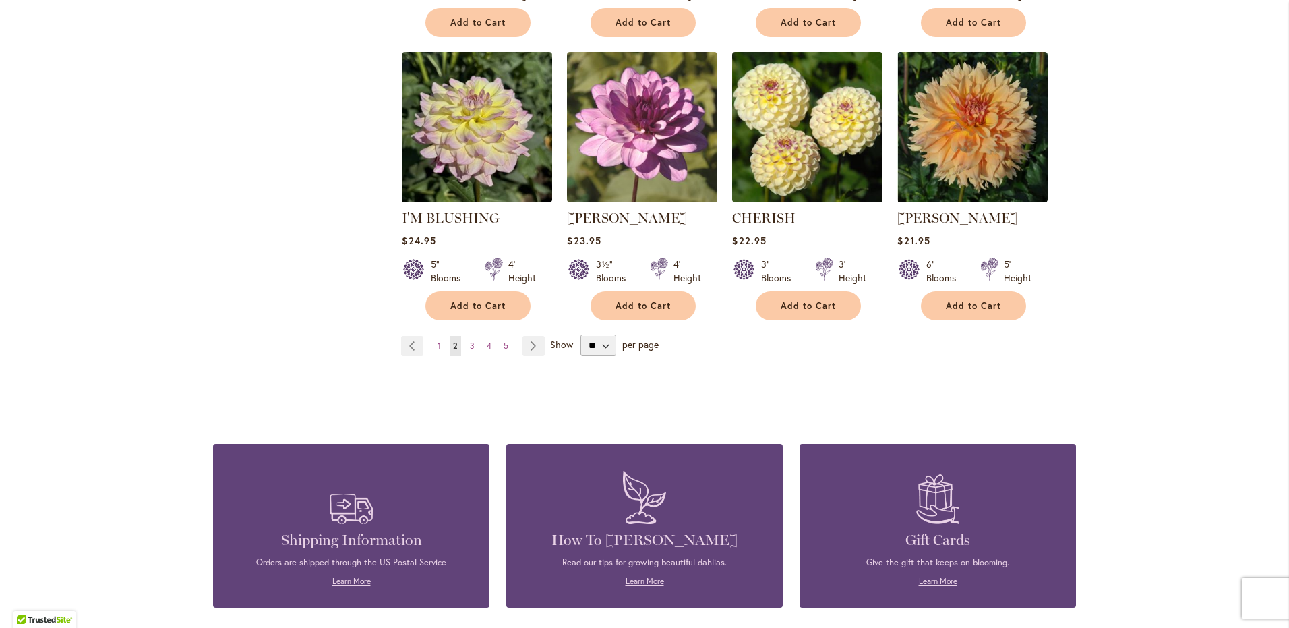
scroll to position [1105, 0]
click at [470, 341] on span "3" at bounding box center [472, 346] width 5 height 10
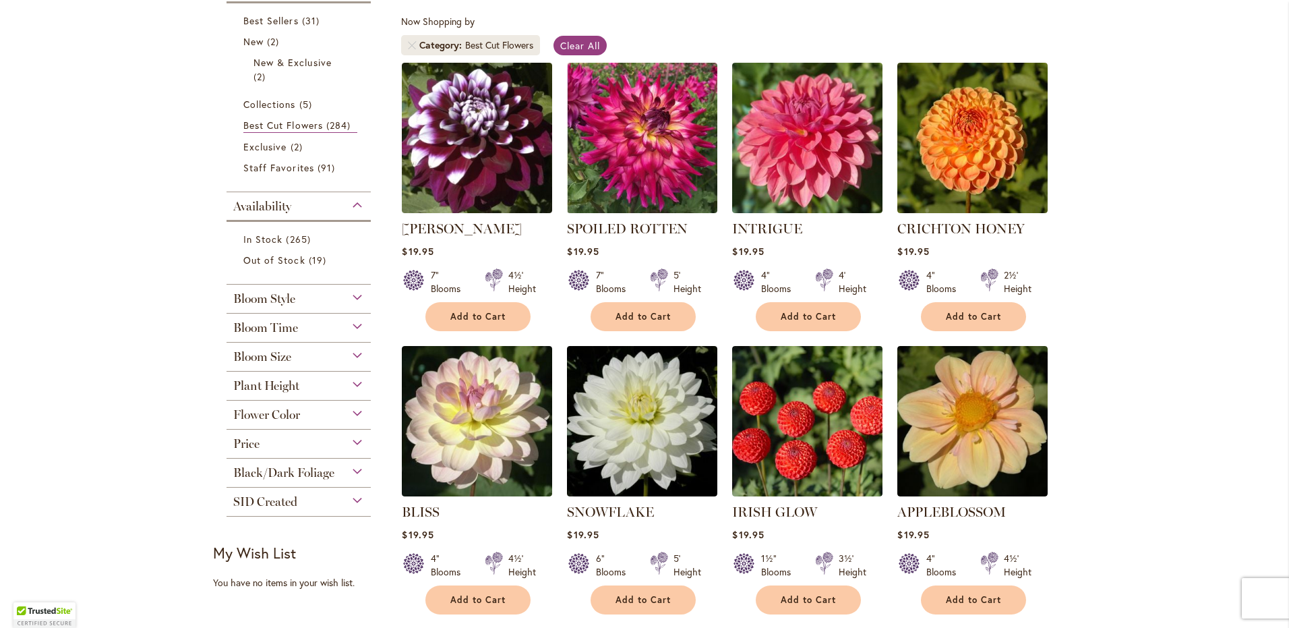
scroll to position [251, 0]
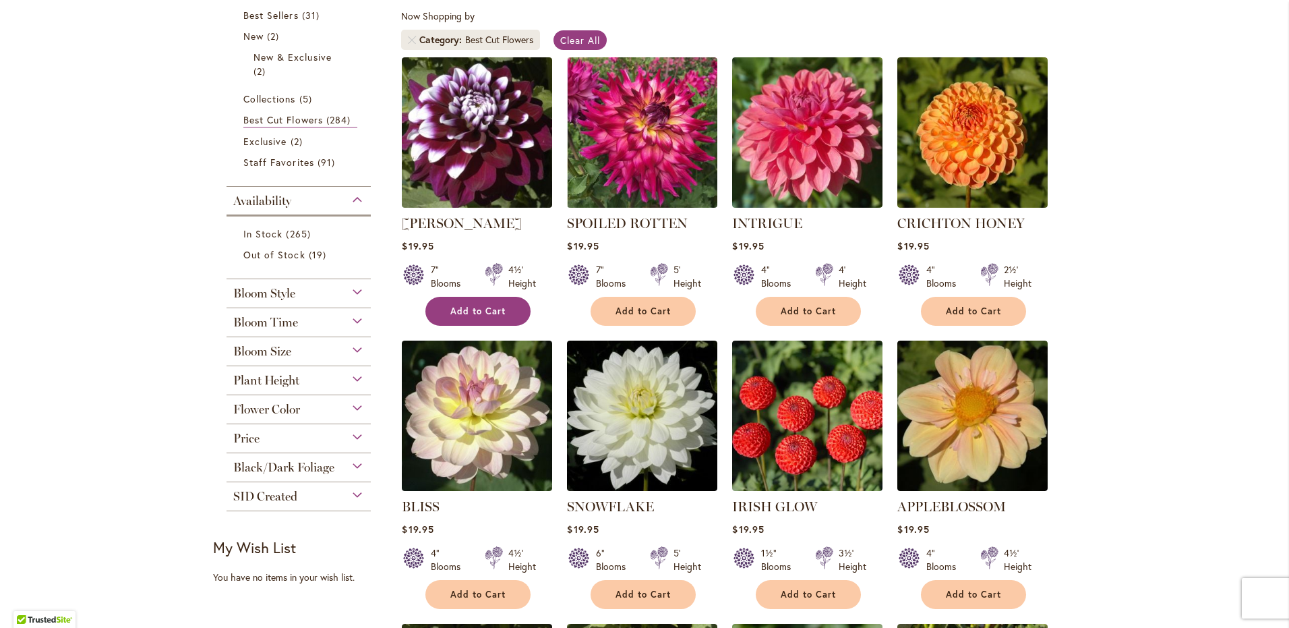
click at [487, 305] on span "Add to Cart" at bounding box center [477, 310] width 55 height 11
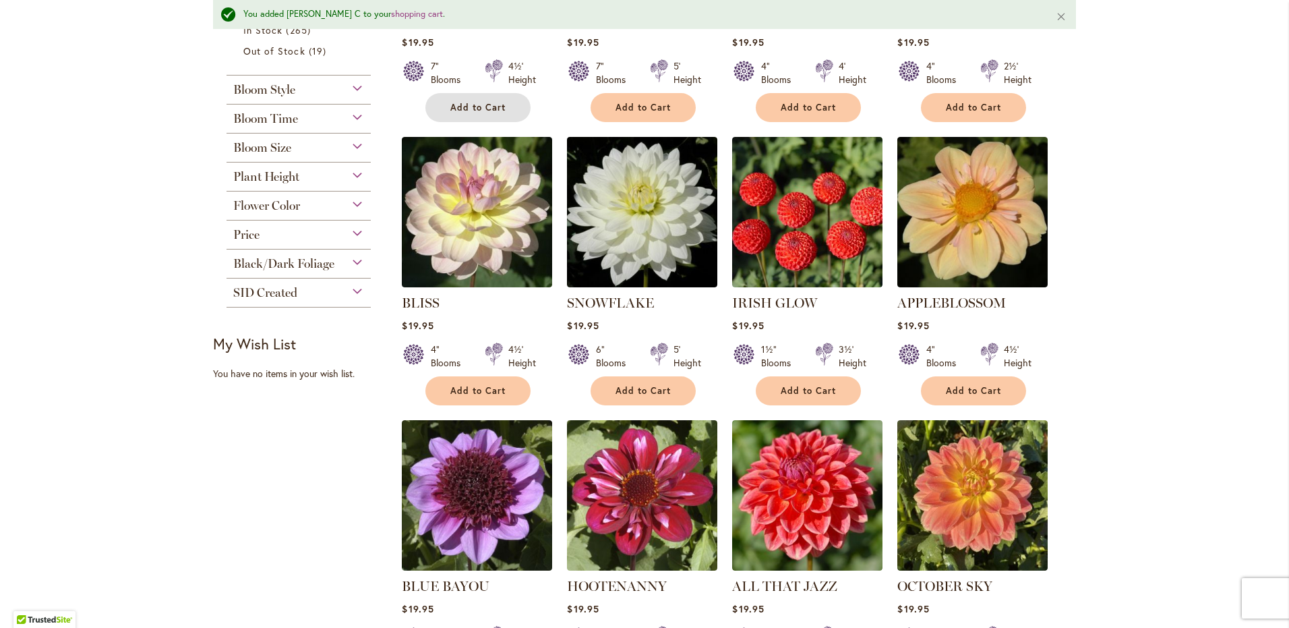
scroll to position [496, 0]
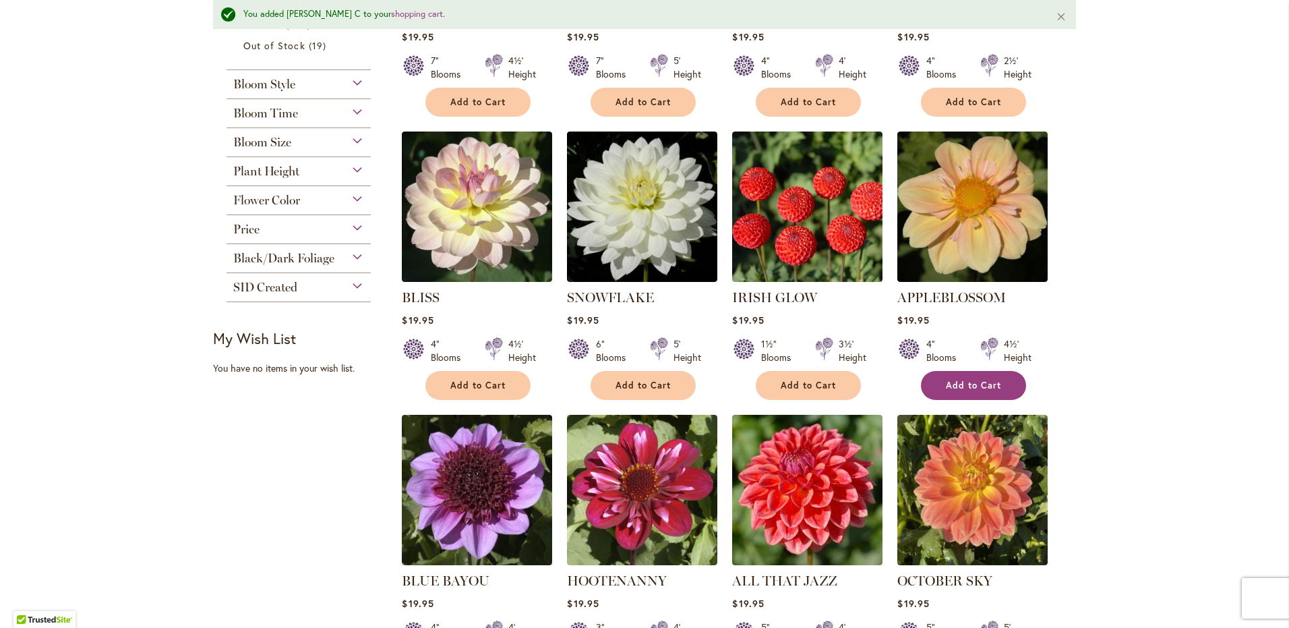
click at [994, 385] on span "Add to Cart" at bounding box center [973, 385] width 55 height 11
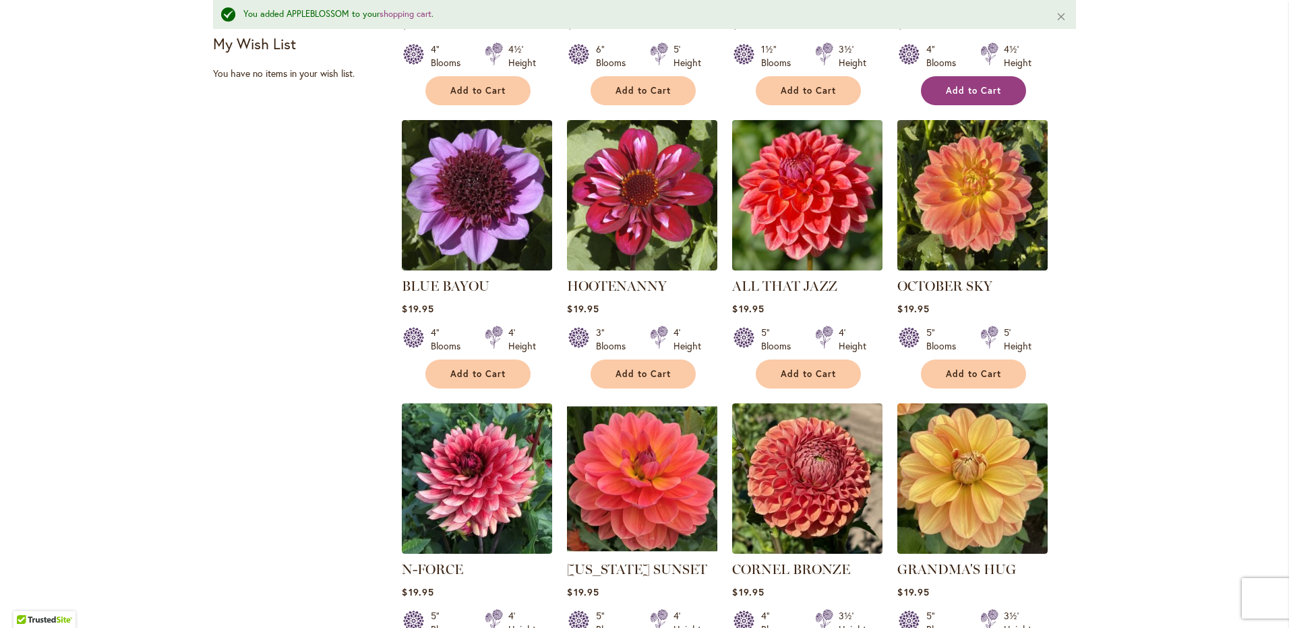
scroll to position [791, 0]
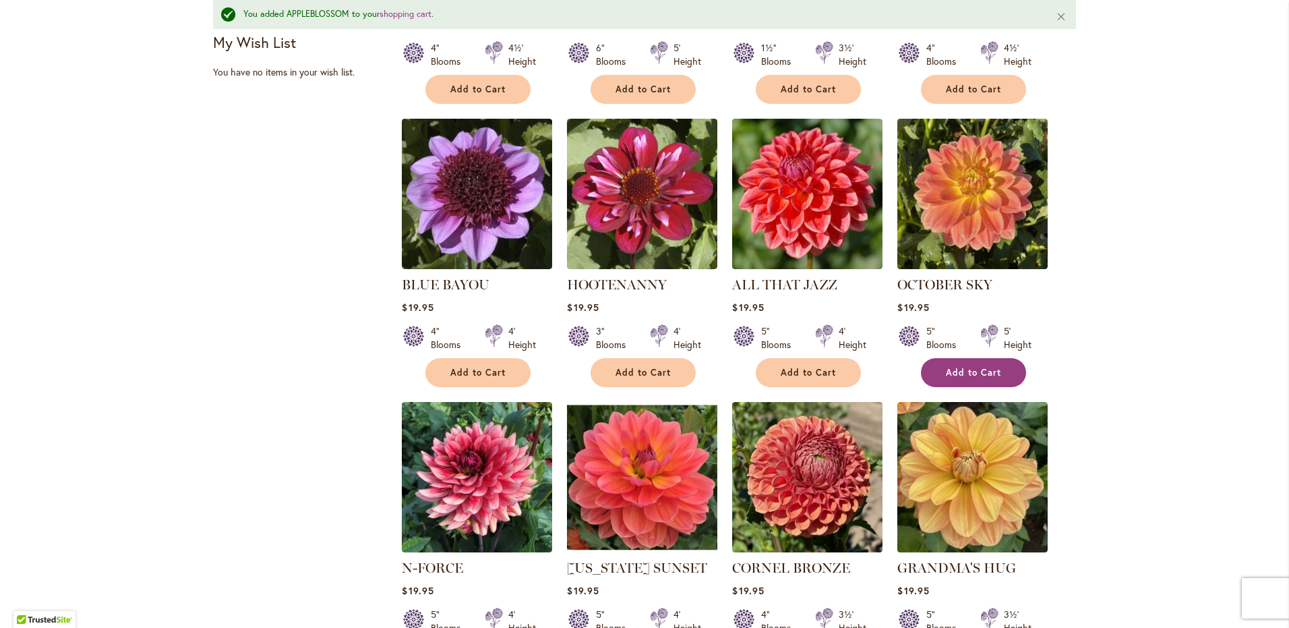
click at [994, 379] on button "Add to Cart" at bounding box center [973, 372] width 105 height 29
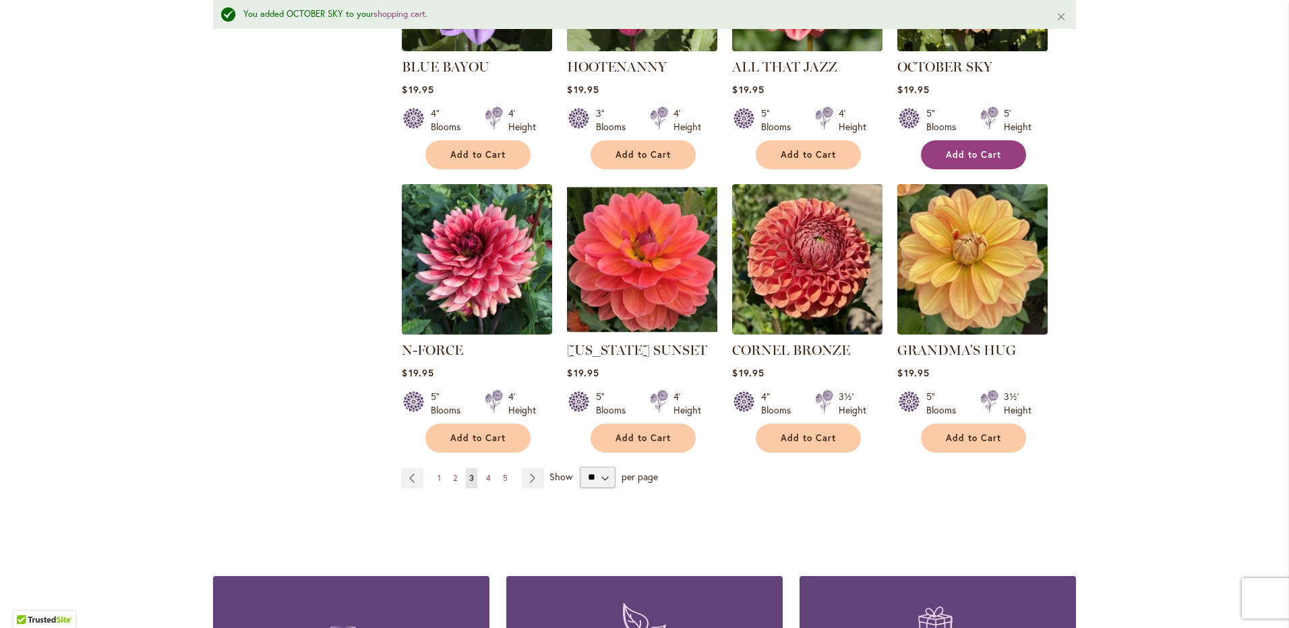
scroll to position [1022, 0]
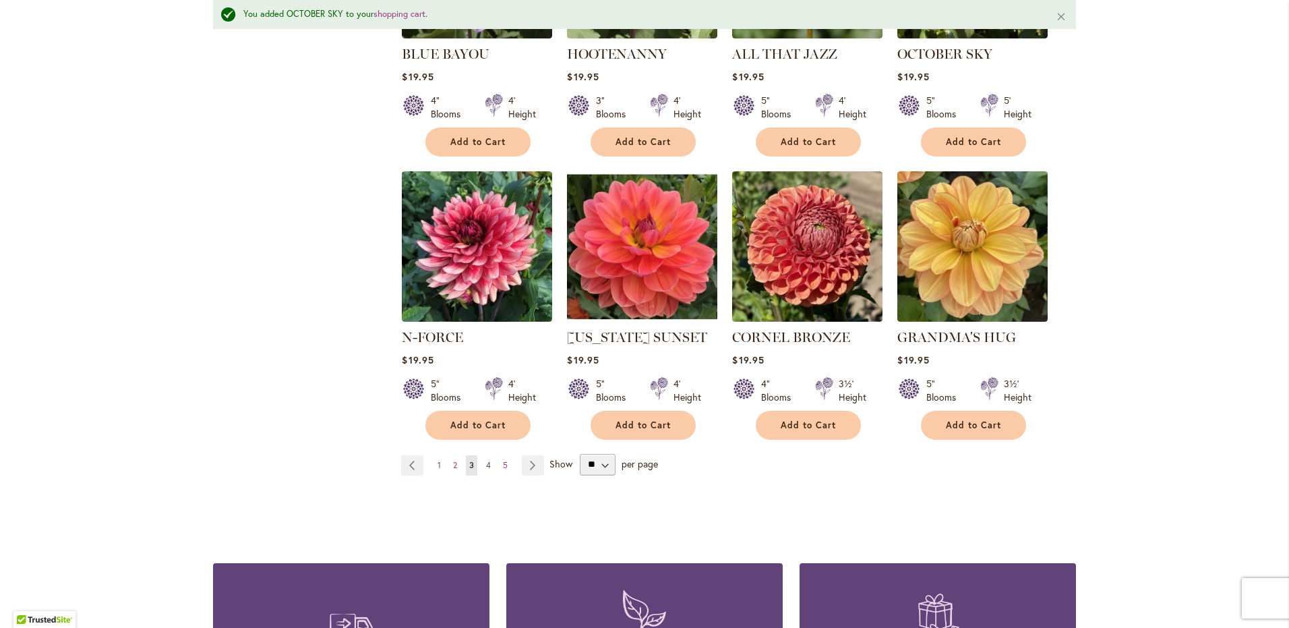
click at [486, 465] on span "4" at bounding box center [488, 465] width 5 height 10
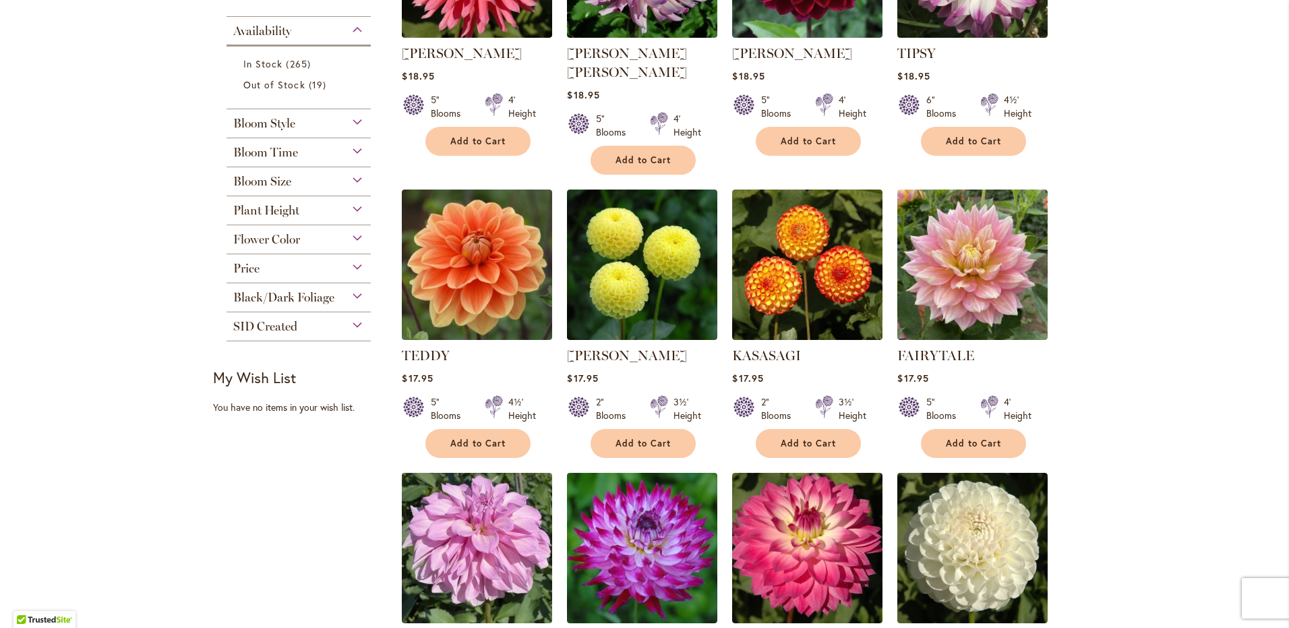
scroll to position [421, 0]
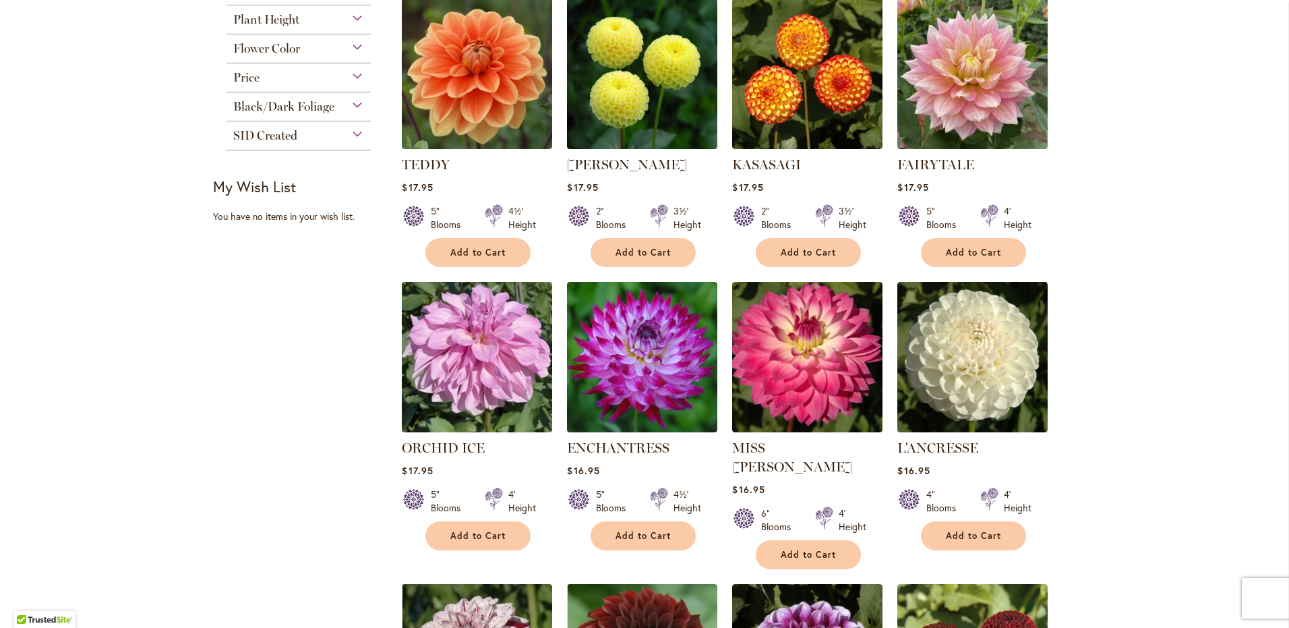
click at [1116, 388] on div "Skip to Content Gift Shop & Office Open - Monday-Friday 9-4:30pm / Gift Shop Op…" at bounding box center [644, 509] width 1289 height 2162
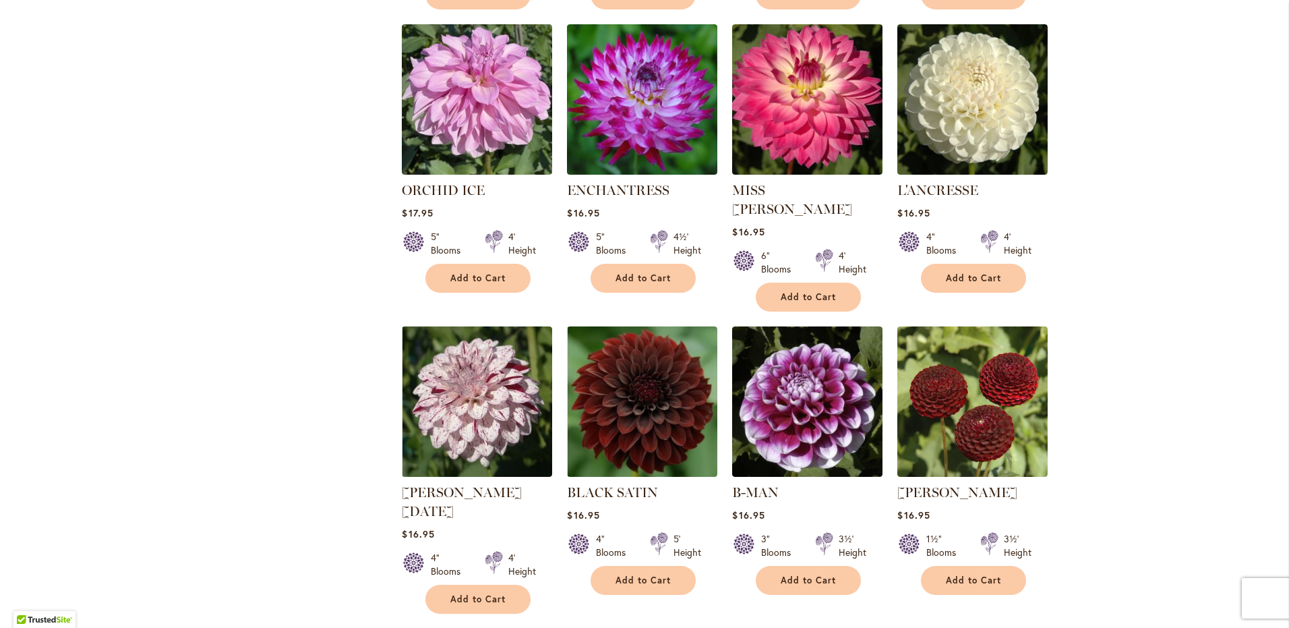
scroll to position [893, 0]
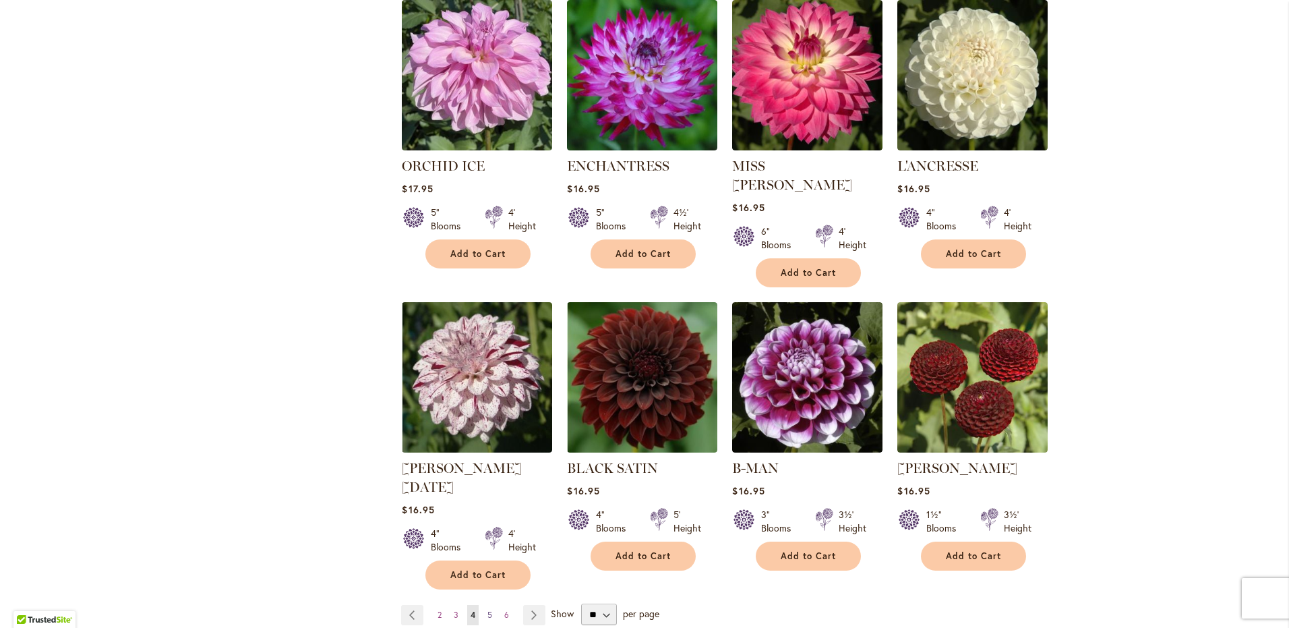
click at [487, 609] on span "5" at bounding box center [489, 614] width 5 height 10
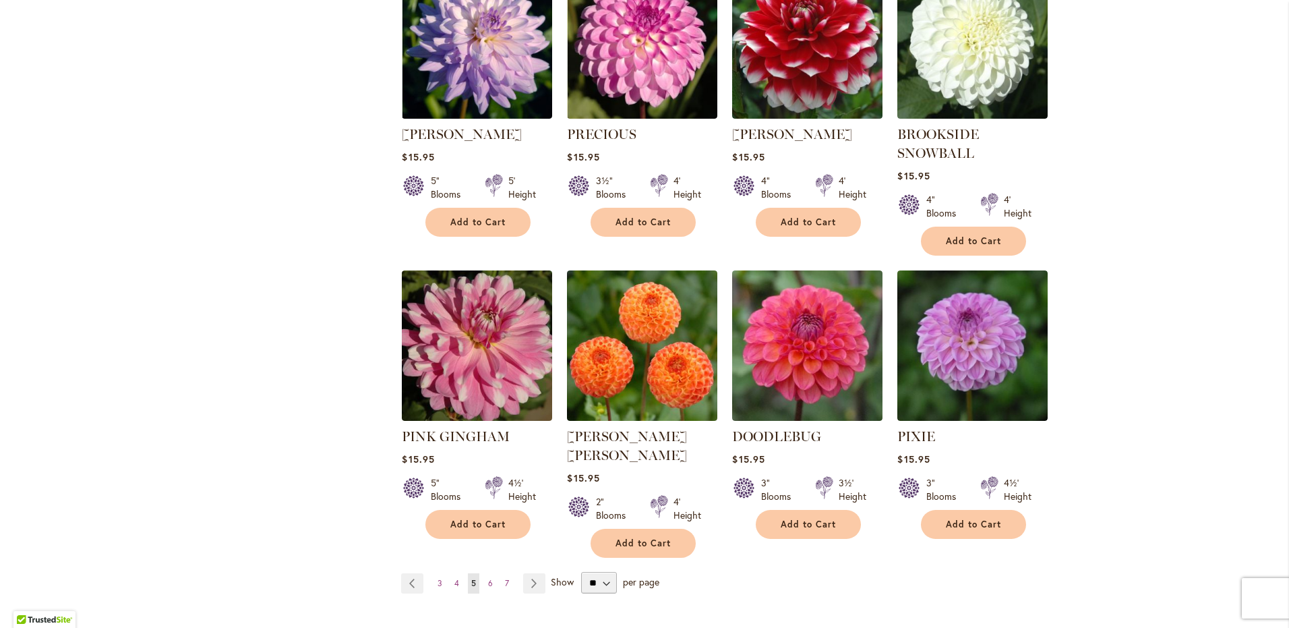
scroll to position [935, 0]
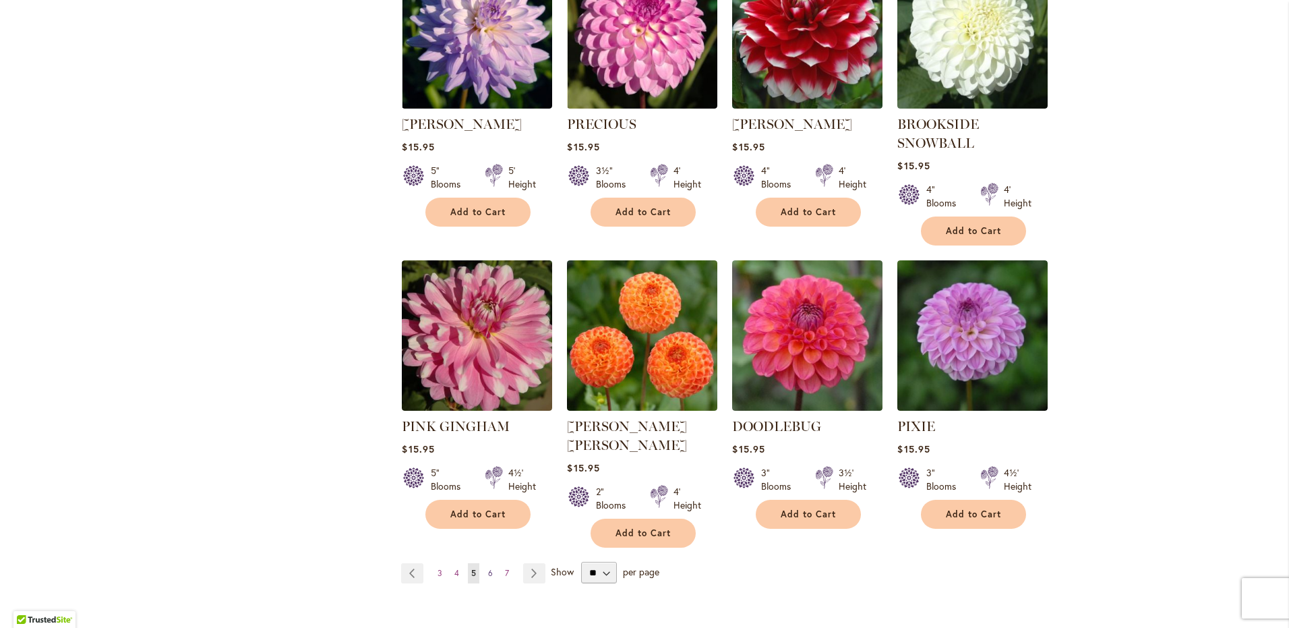
click at [488, 568] on span "6" at bounding box center [490, 573] width 5 height 10
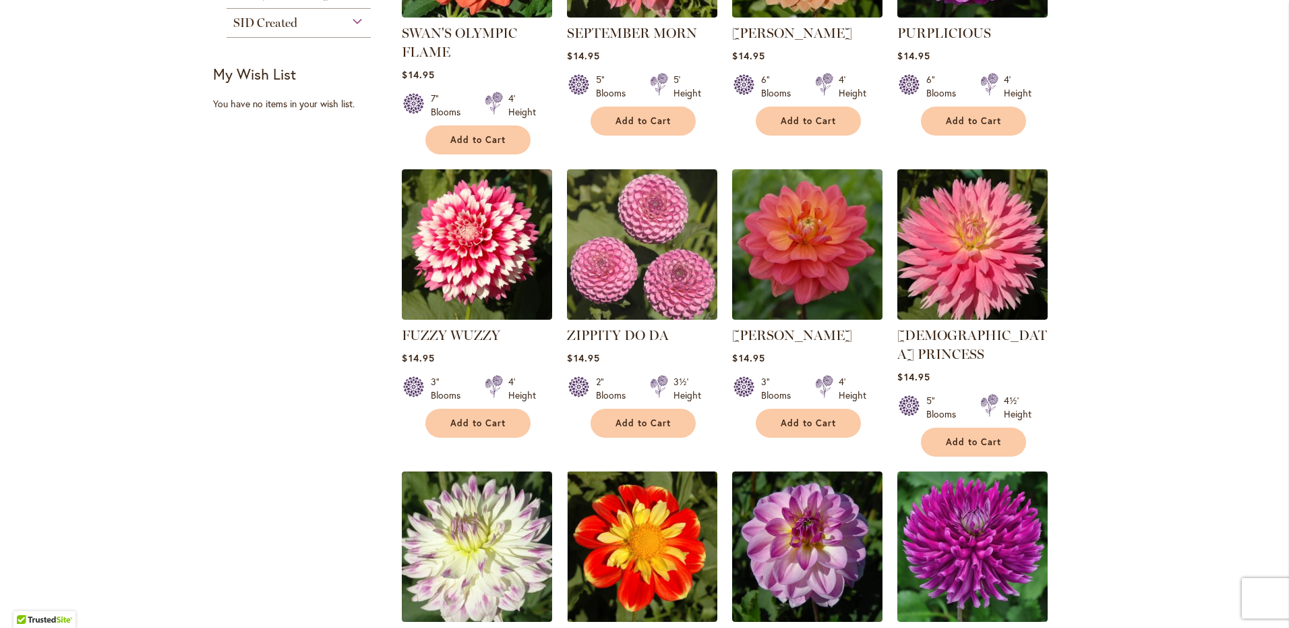
scroll to position [733, 0]
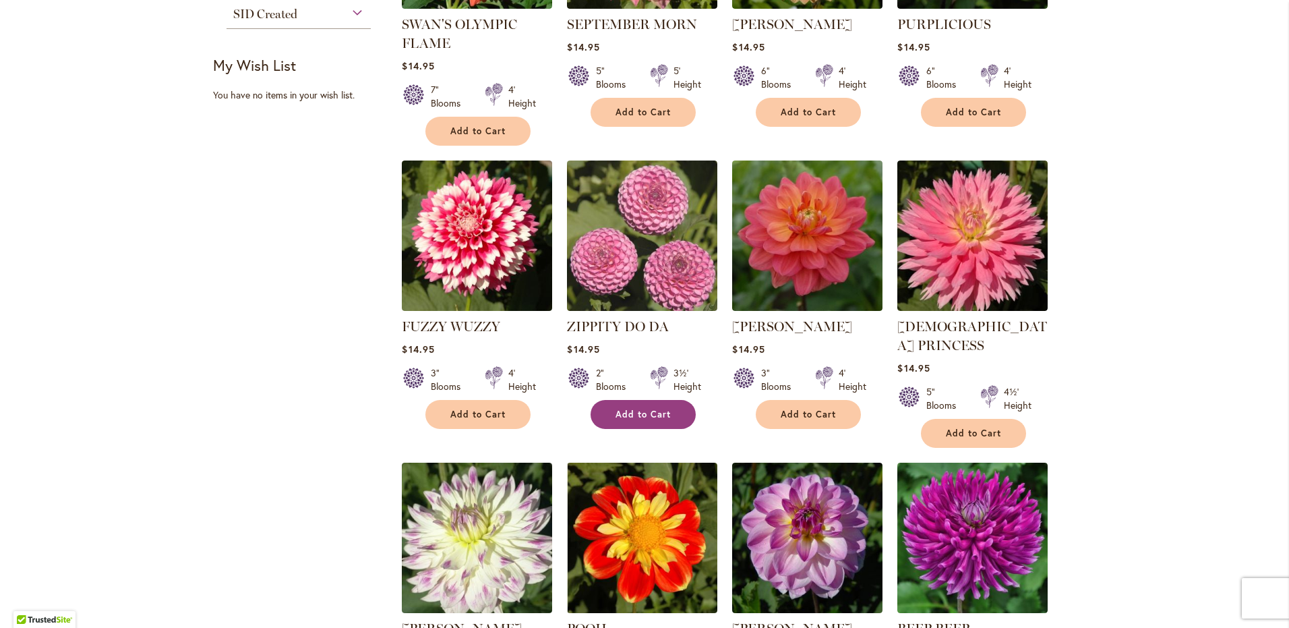
click at [649, 413] on span "Add to Cart" at bounding box center [643, 414] width 55 height 11
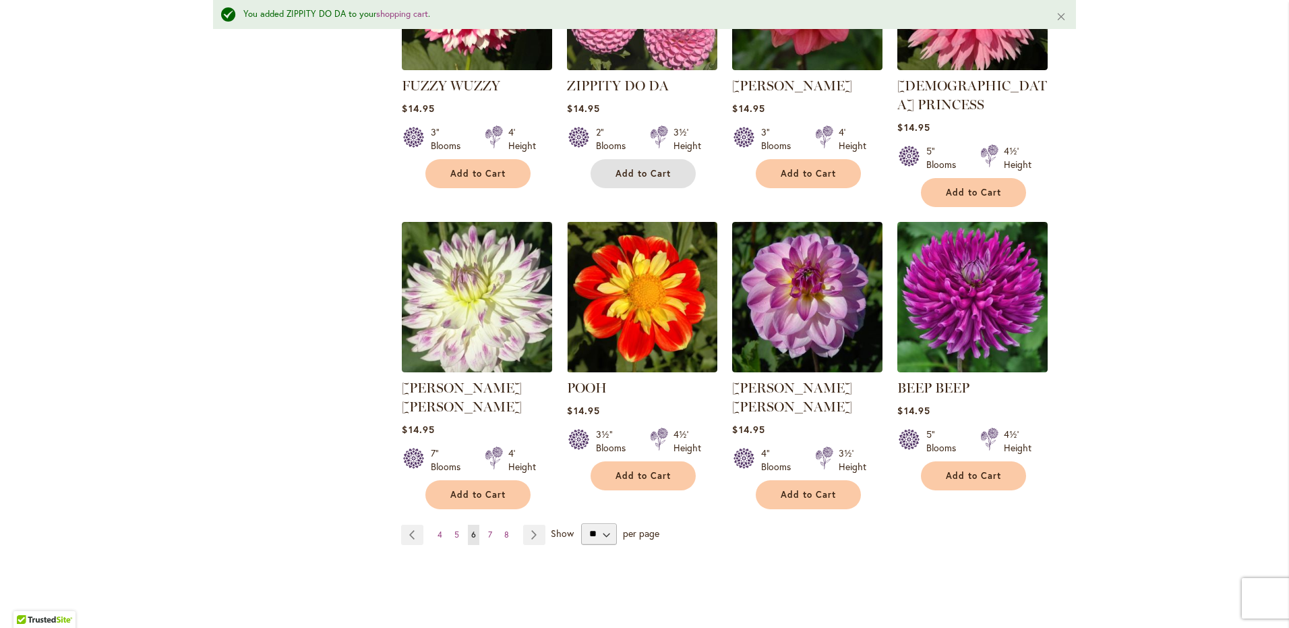
scroll to position [1011, 0]
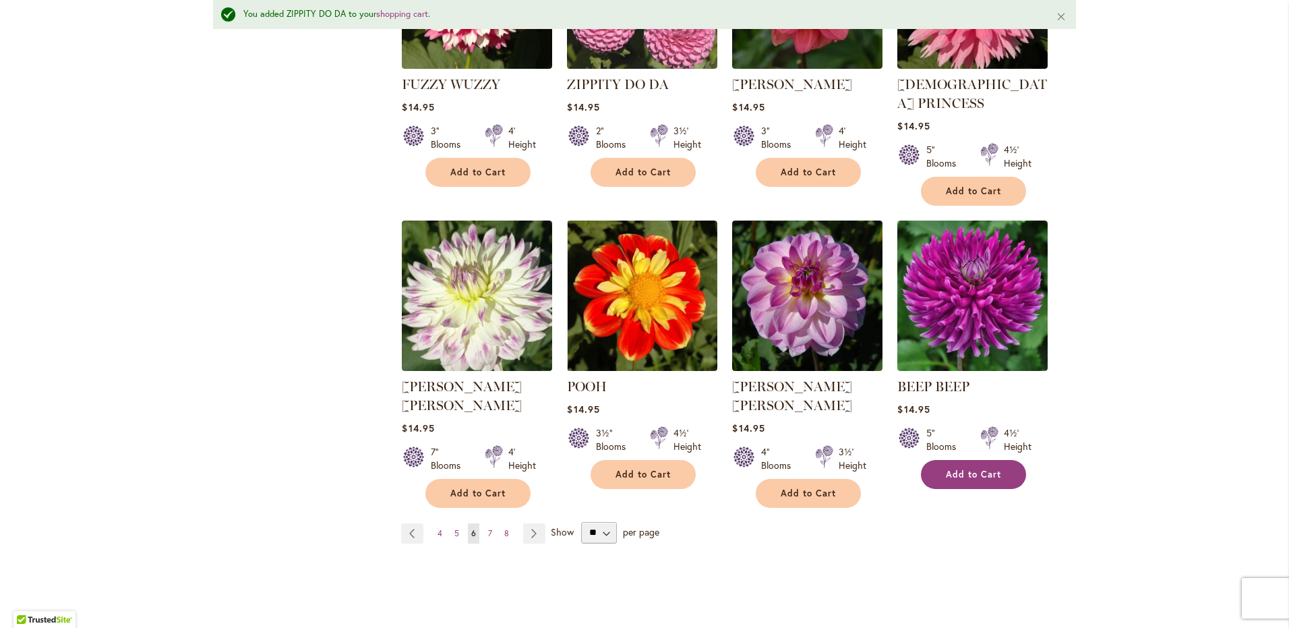
click at [974, 460] on button "Add to Cart" at bounding box center [973, 474] width 105 height 29
click at [488, 528] on span "7" at bounding box center [490, 533] width 4 height 10
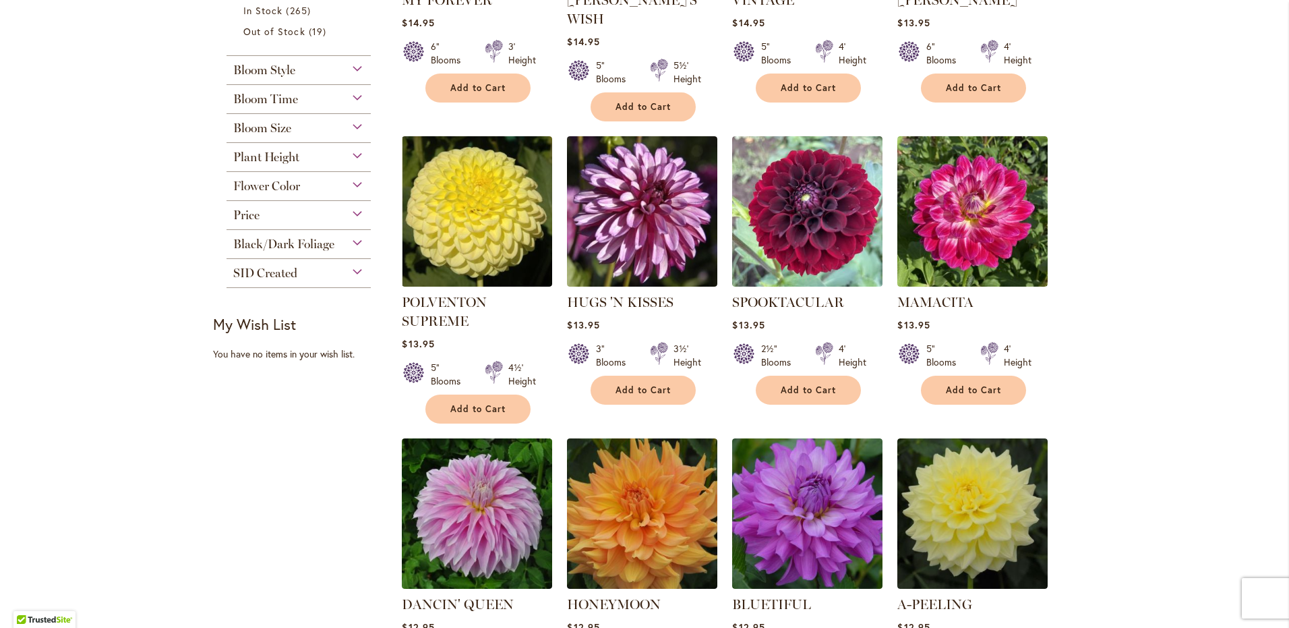
scroll to position [480, 0]
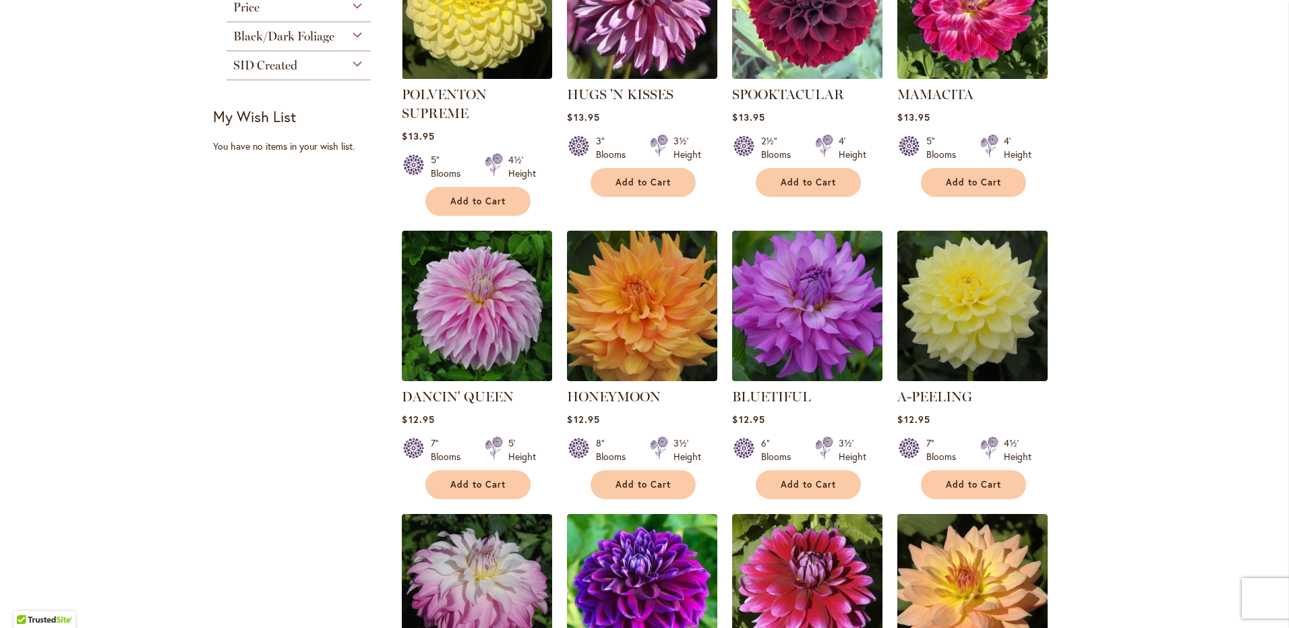
click at [1115, 452] on div "Skip to Content Gift Shop & Office Open - Monday-Friday 9-4:30pm / Gift Shop Op…" at bounding box center [644, 429] width 1289 height 2143
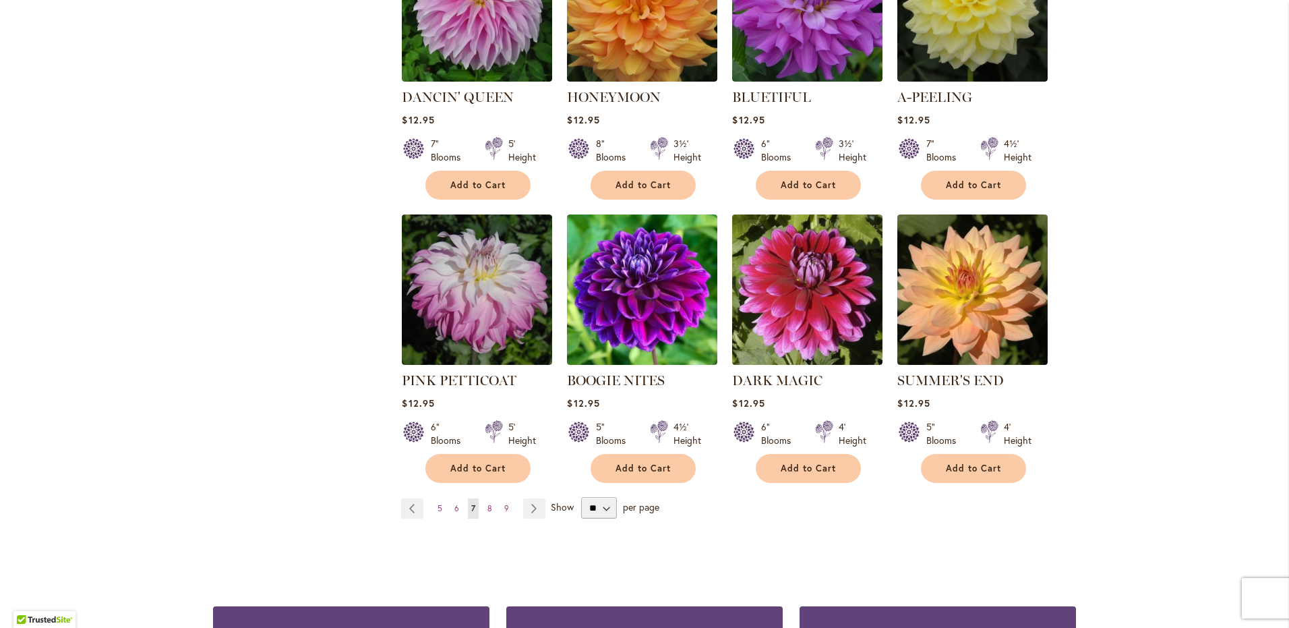
scroll to position [987, 0]
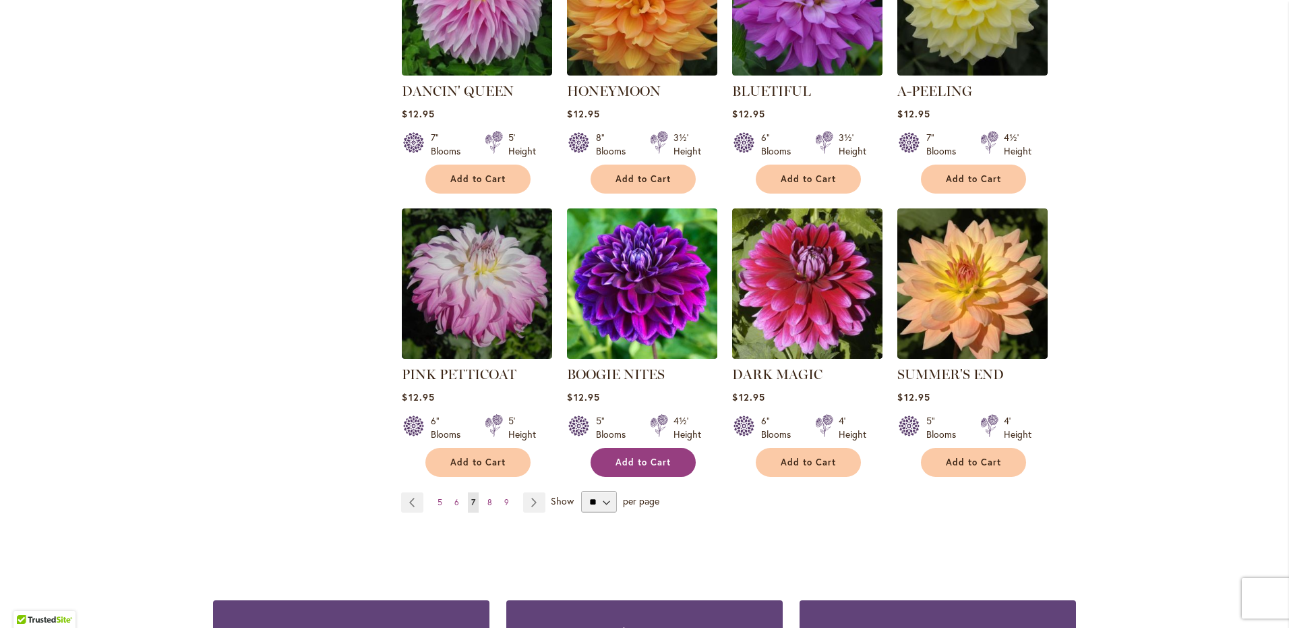
click at [629, 456] on span "Add to Cart" at bounding box center [643, 461] width 55 height 11
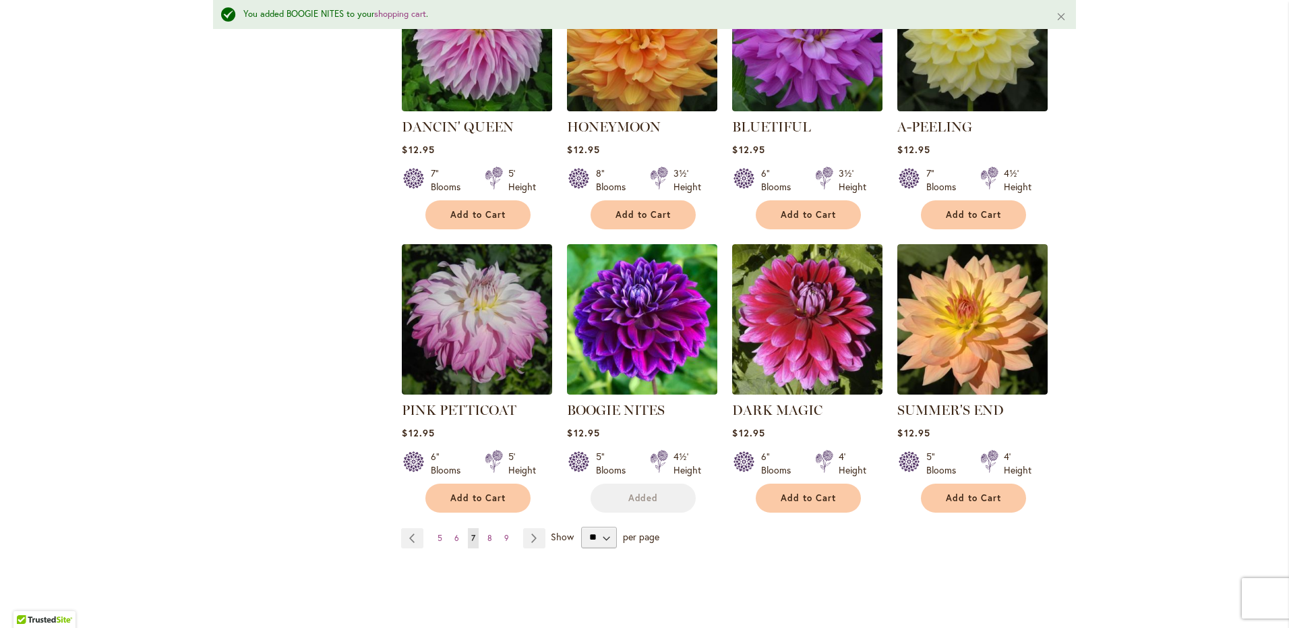
scroll to position [1023, 0]
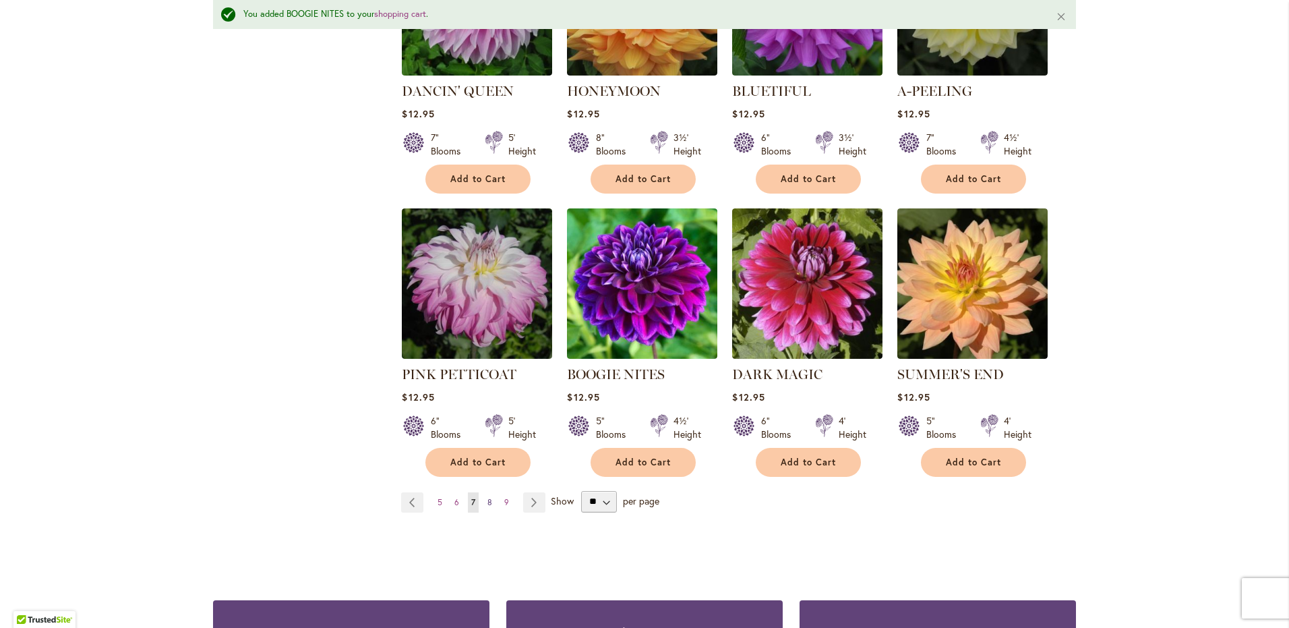
click at [488, 492] on link "Page 8" at bounding box center [489, 502] width 11 height 20
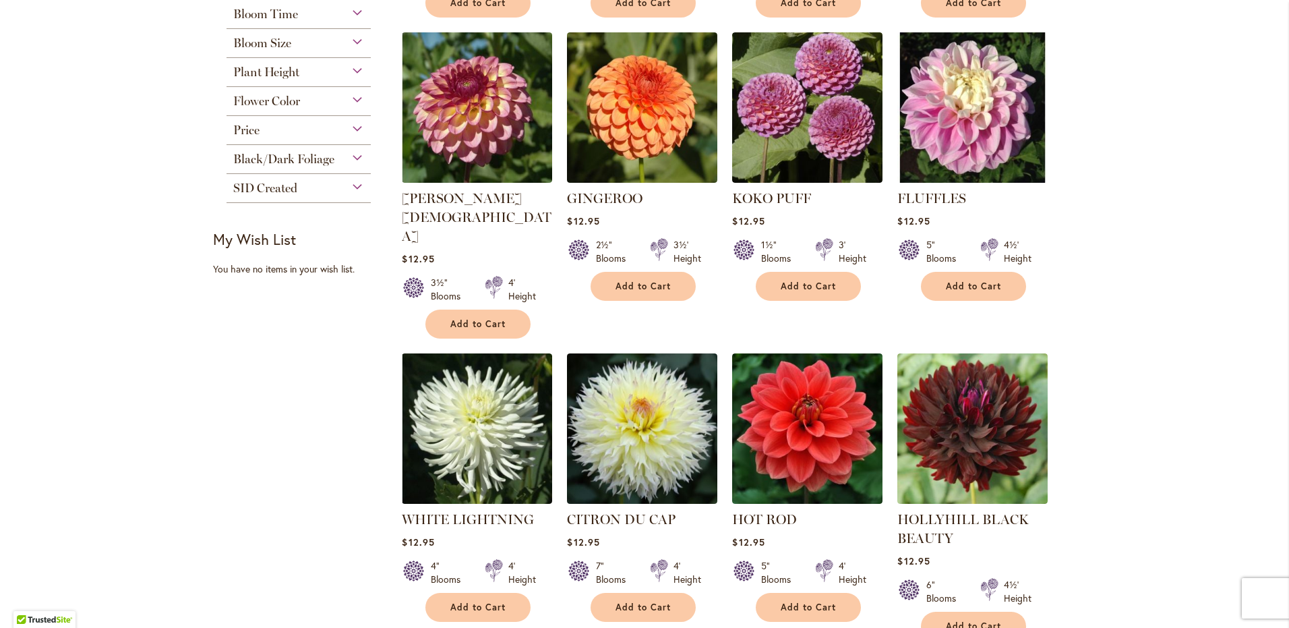
scroll to position [558, 0]
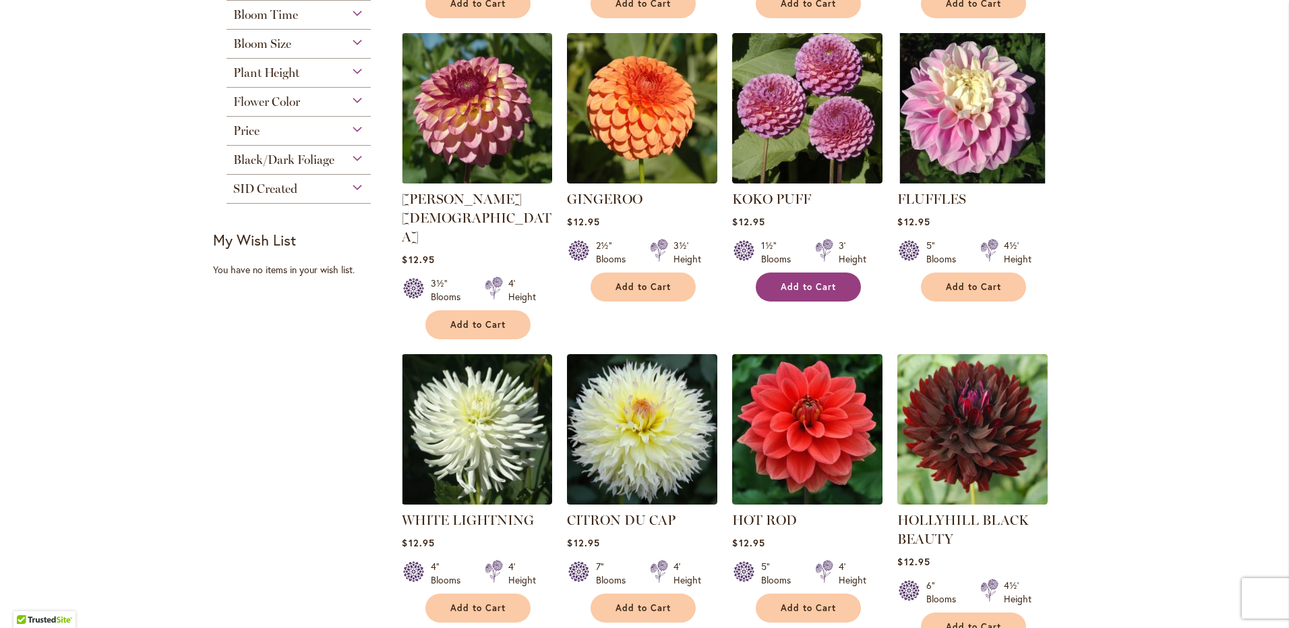
click at [781, 281] on span "Add to Cart" at bounding box center [808, 286] width 55 height 11
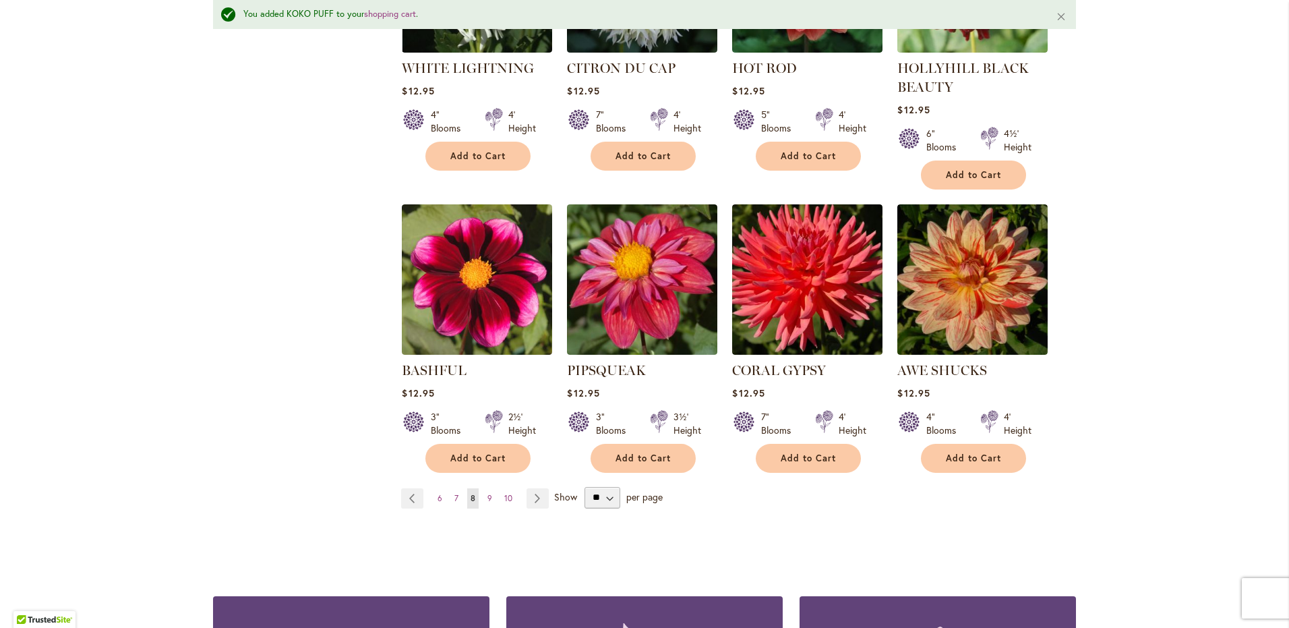
scroll to position [1048, 0]
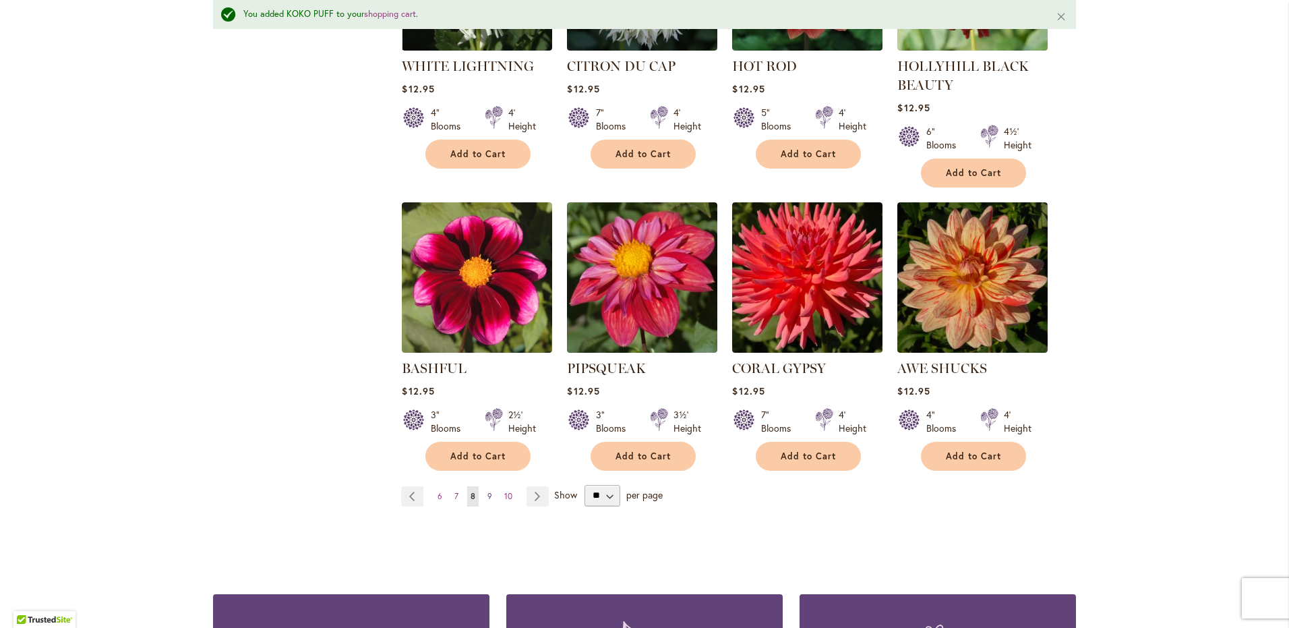
click at [484, 486] on link "Page 9" at bounding box center [489, 496] width 11 height 20
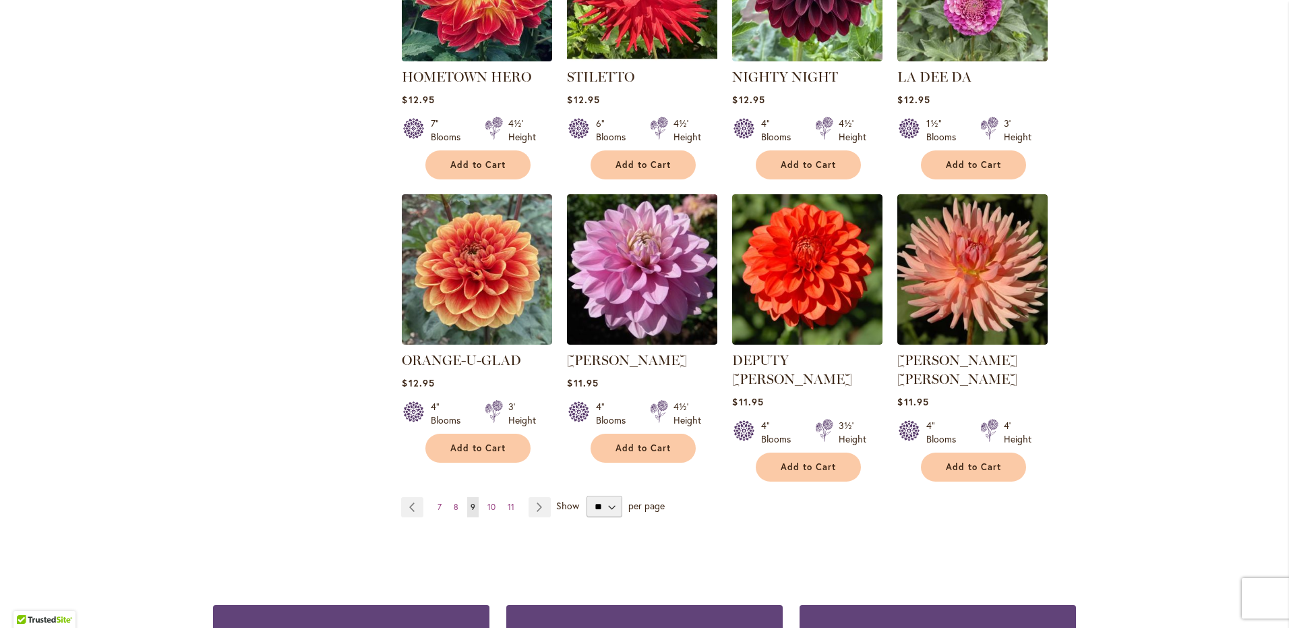
scroll to position [987, 0]
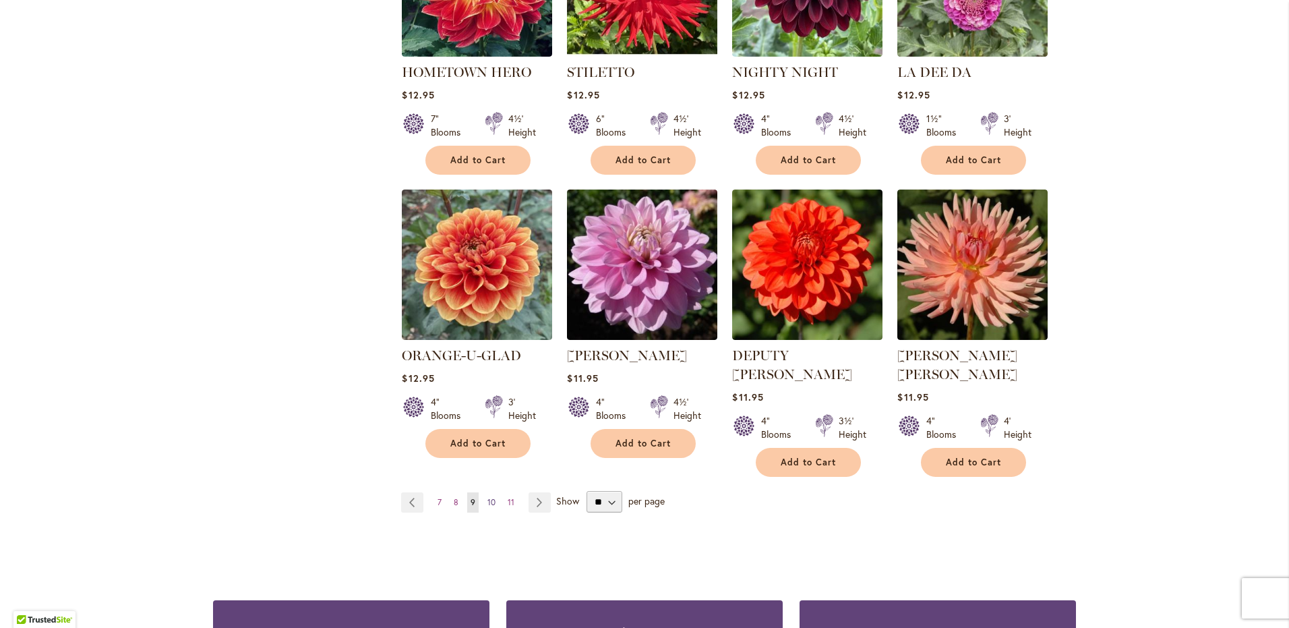
click at [487, 497] on span "10" at bounding box center [491, 502] width 8 height 10
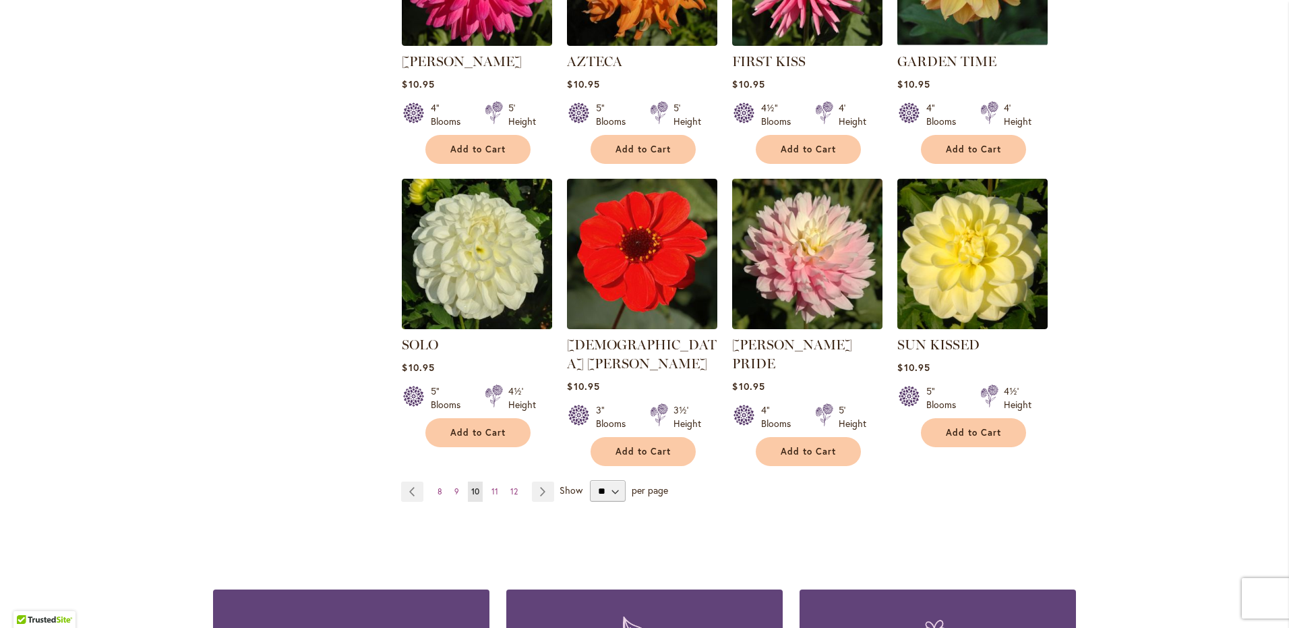
scroll to position [985, 0]
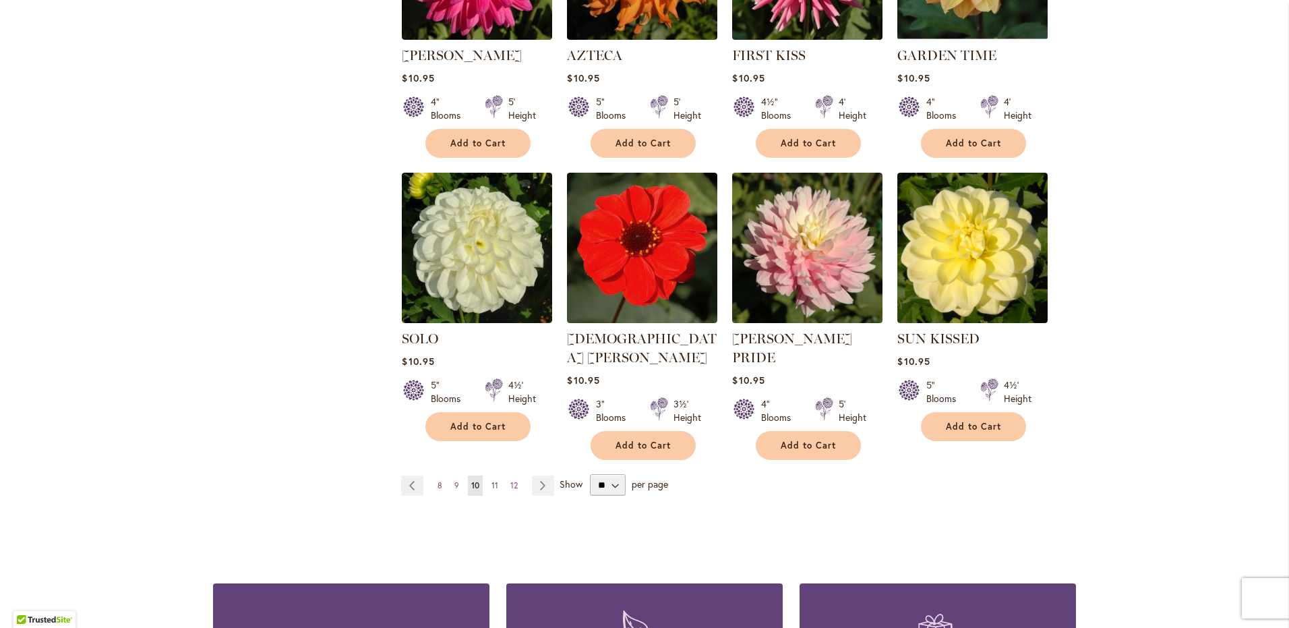
click at [494, 475] on link "Page 11" at bounding box center [494, 485] width 13 height 20
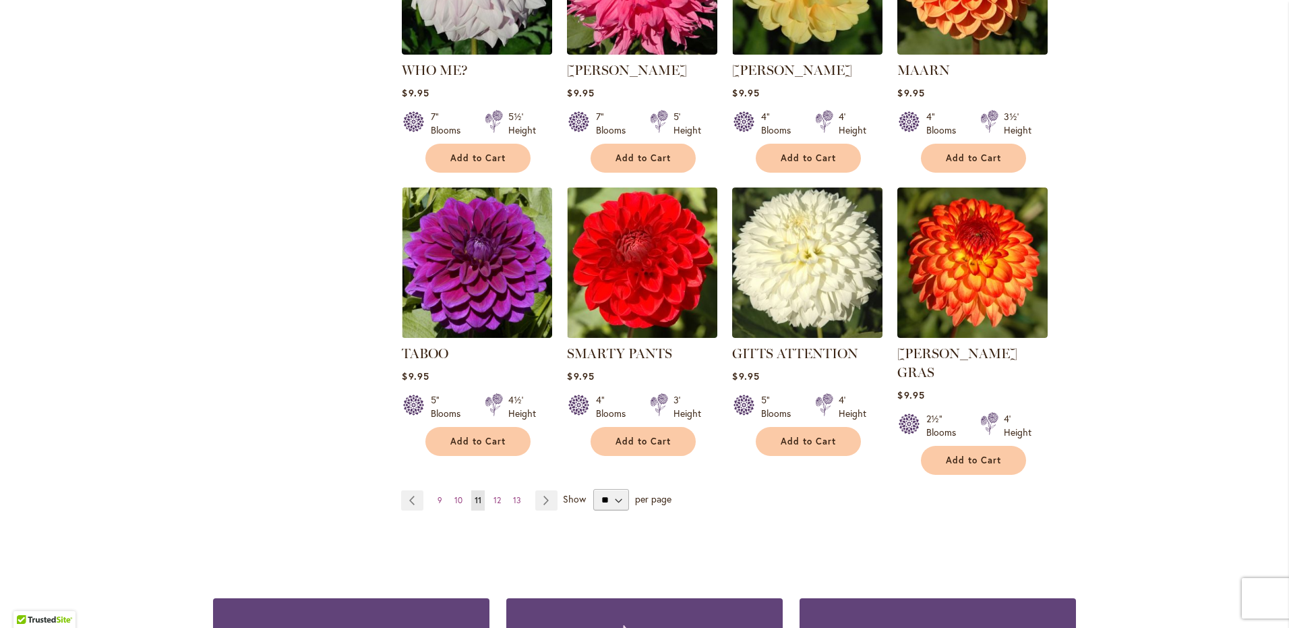
scroll to position [990, 0]
click at [494, 494] on span "12" at bounding box center [497, 499] width 7 height 10
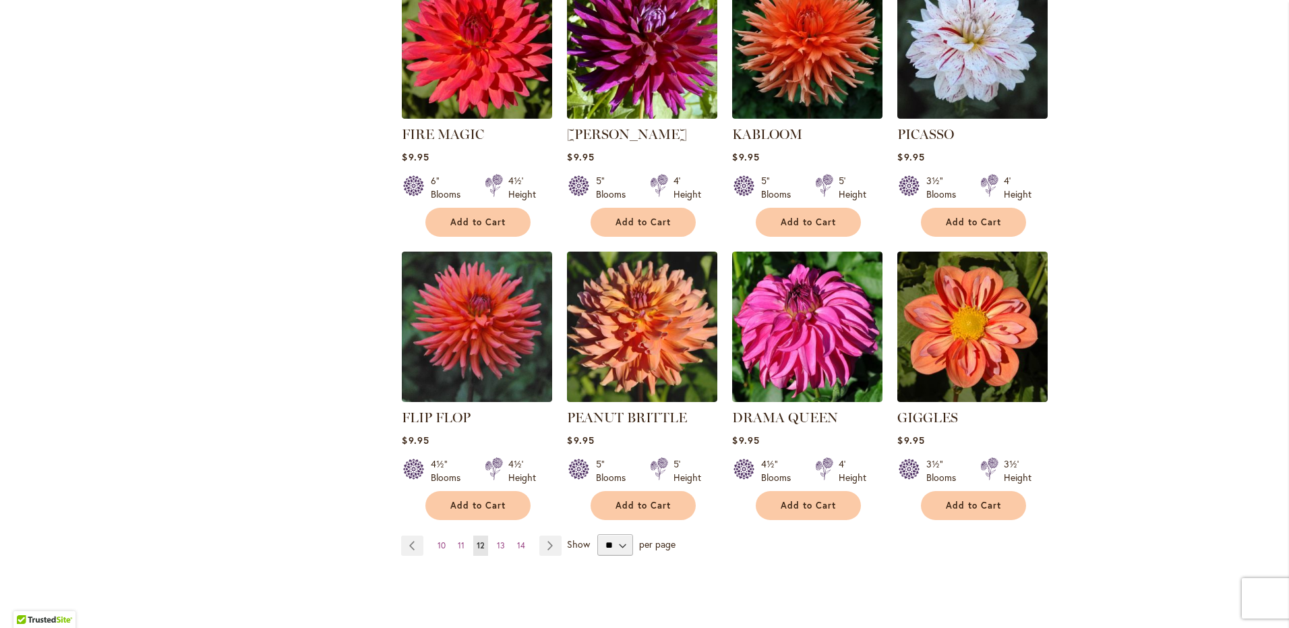
scroll to position [948, 0]
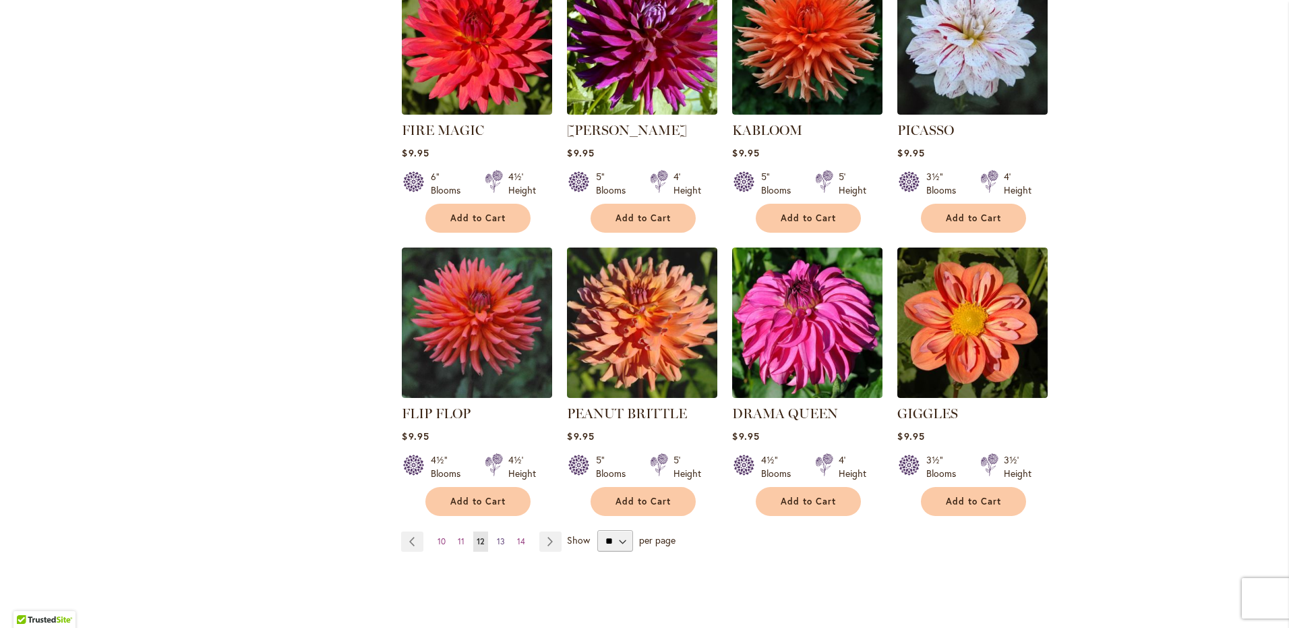
click at [497, 536] on span "13" at bounding box center [501, 541] width 8 height 10
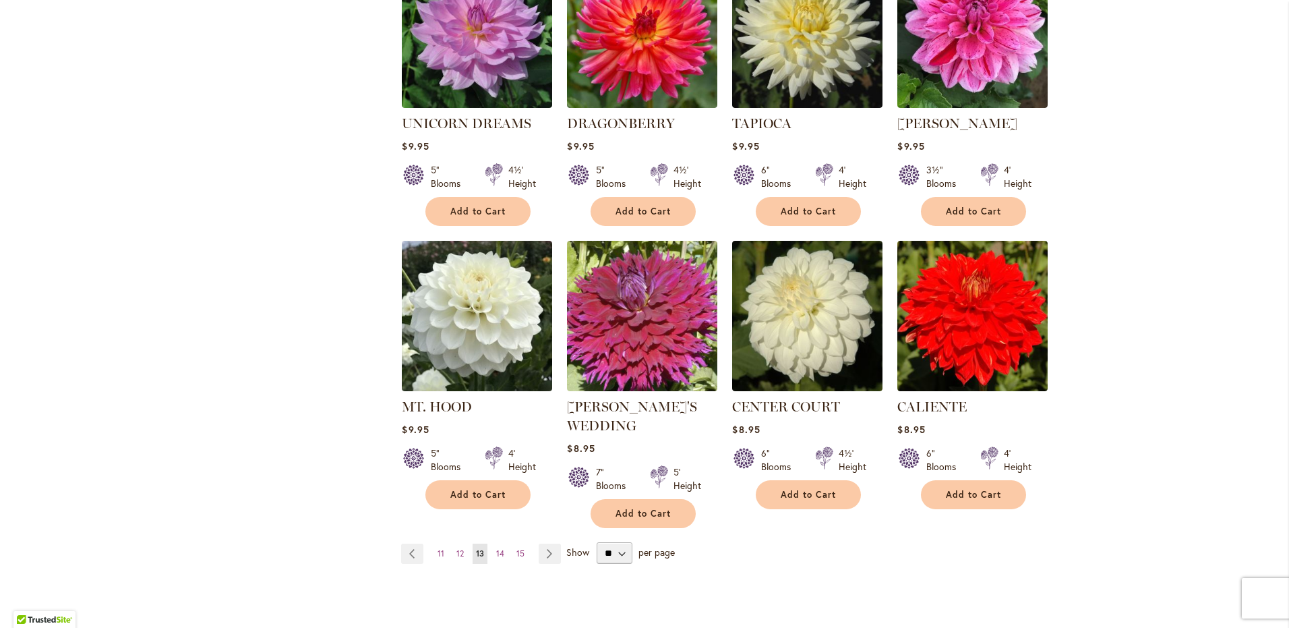
scroll to position [957, 0]
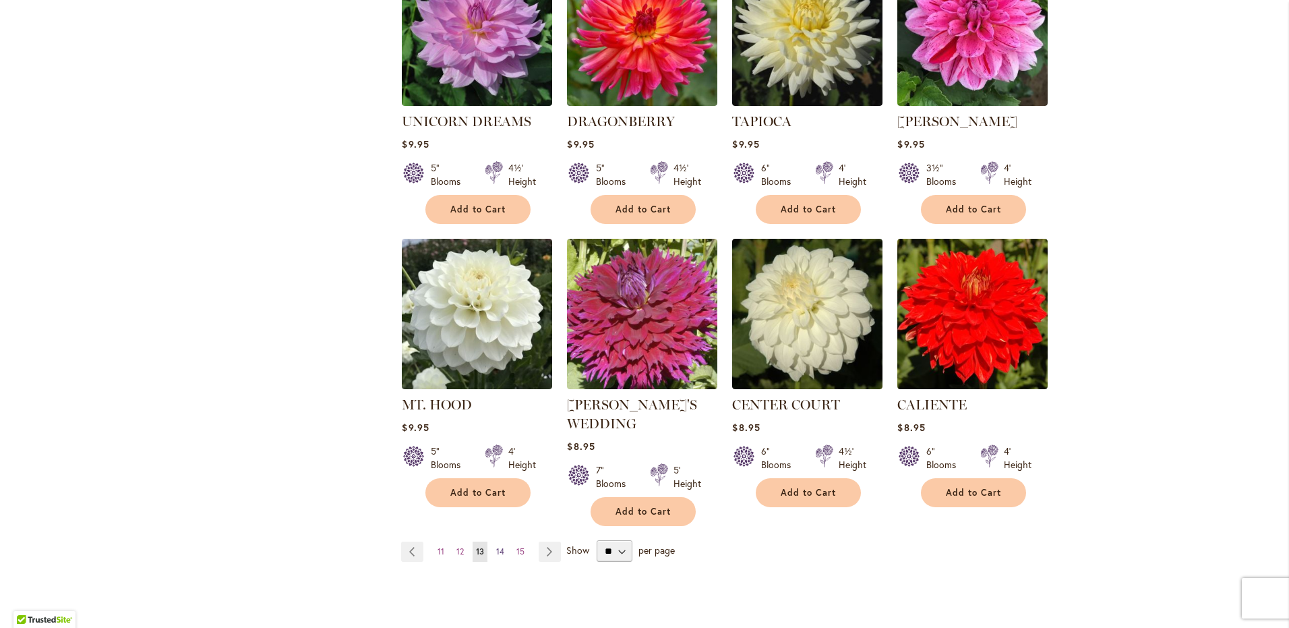
click at [500, 541] on link "Page 14" at bounding box center [500, 551] width 15 height 20
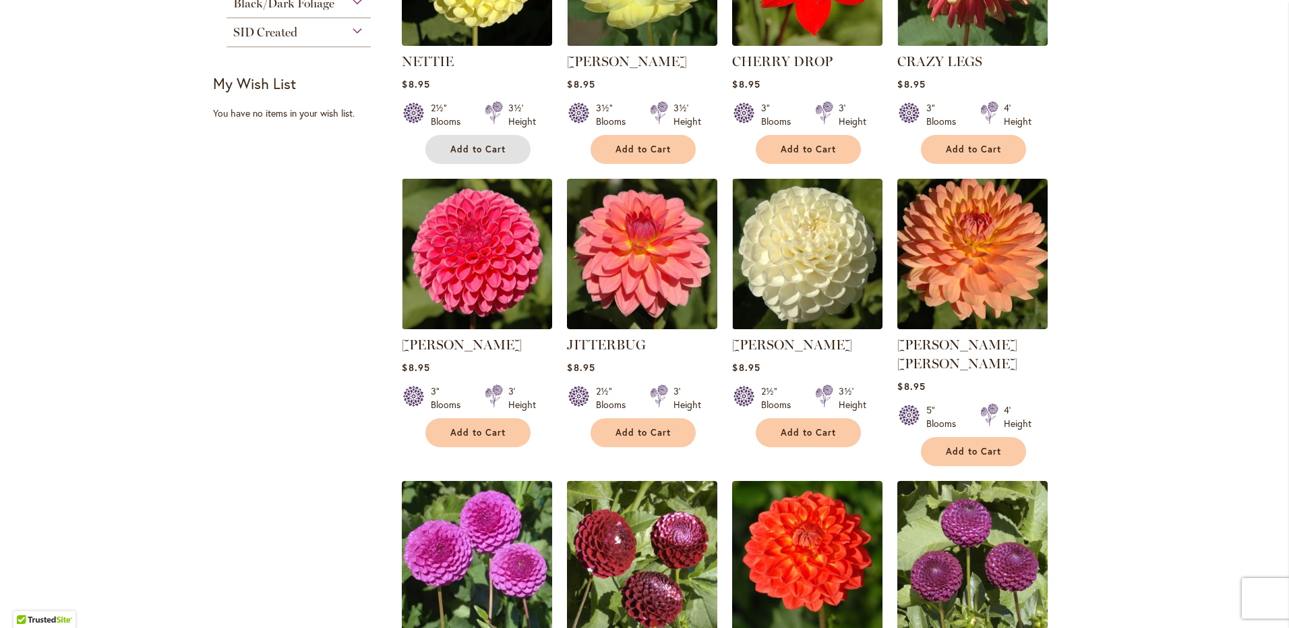
scroll to position [746, 0]
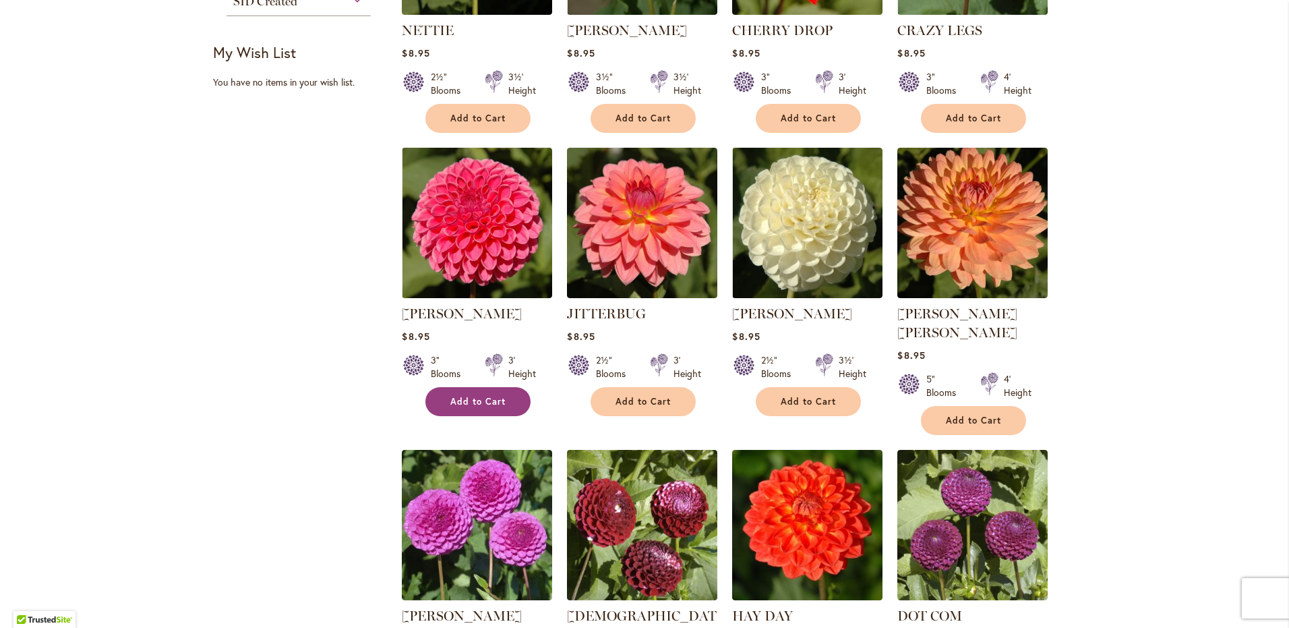
click at [473, 387] on button "Add to Cart" at bounding box center [477, 401] width 105 height 29
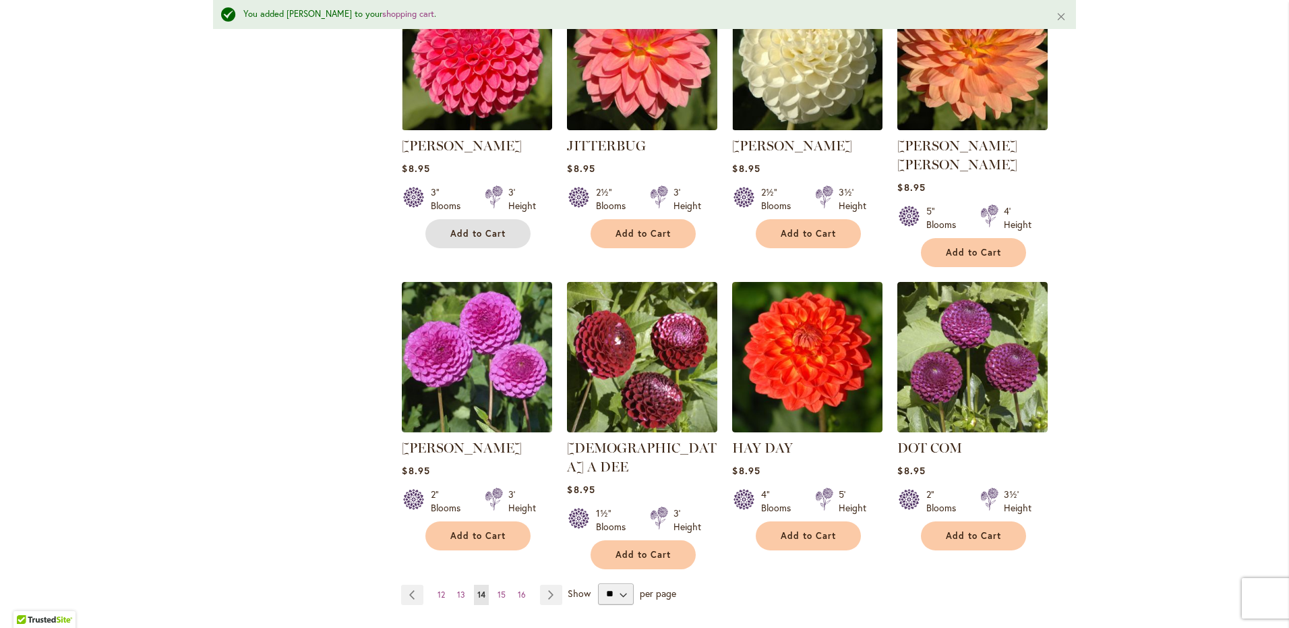
scroll to position [954, 0]
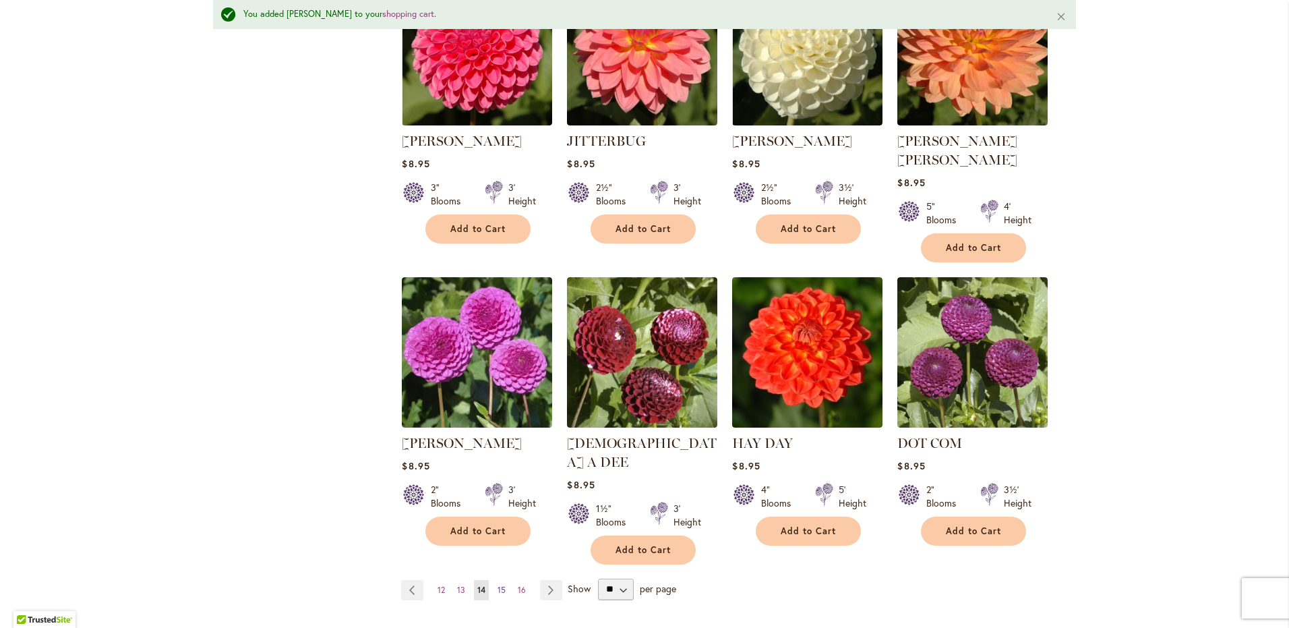
click at [498, 585] on span "15" at bounding box center [502, 590] width 8 height 10
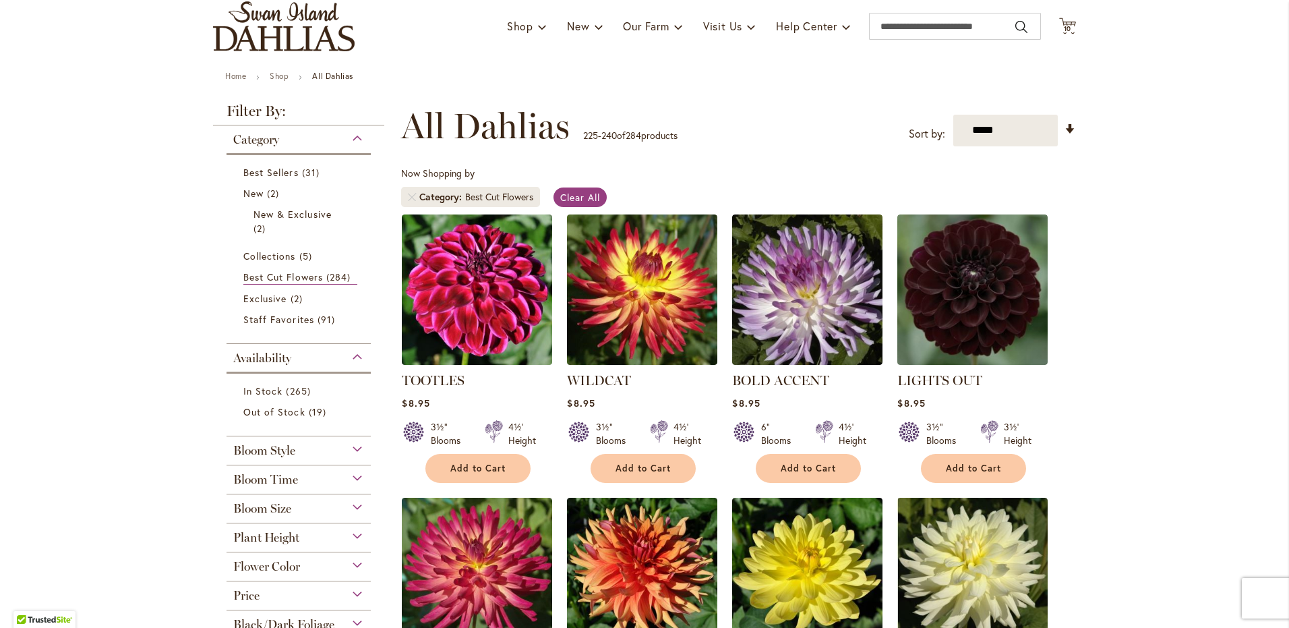
scroll to position [96, 0]
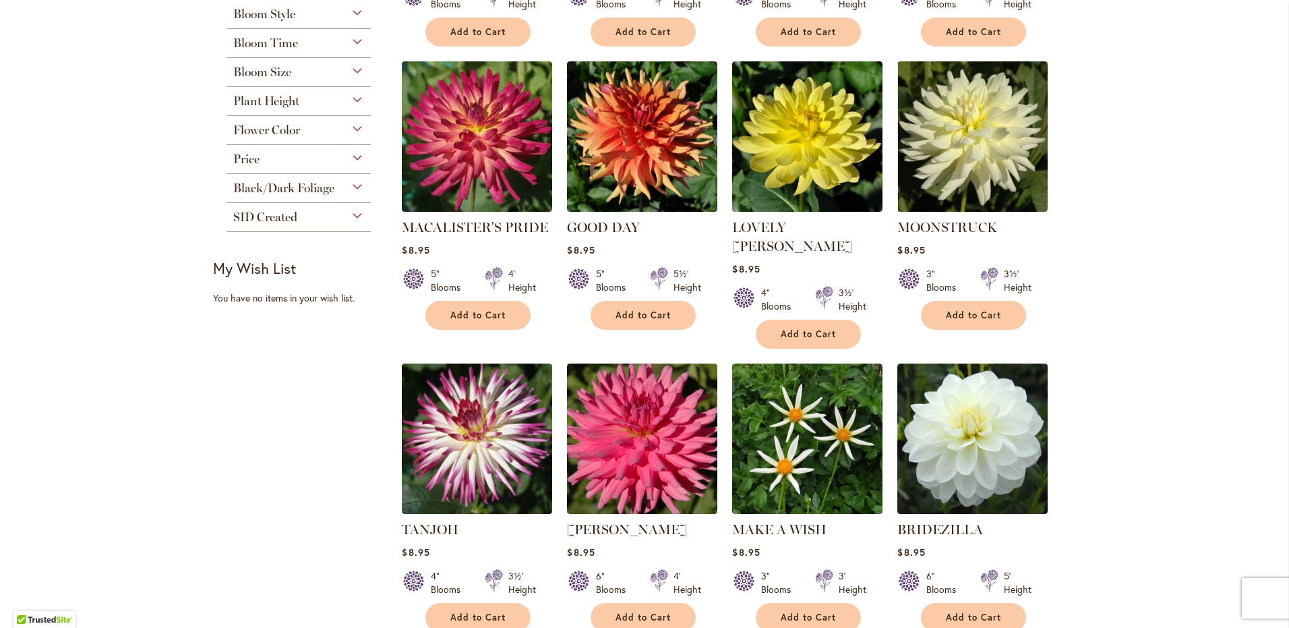
click at [1143, 357] on div "Skip to Content Gift Shop & Office Open - [DATE]-[DATE] 9-4:30pm / Gift Shop Op…" at bounding box center [644, 581] width 1289 height 2143
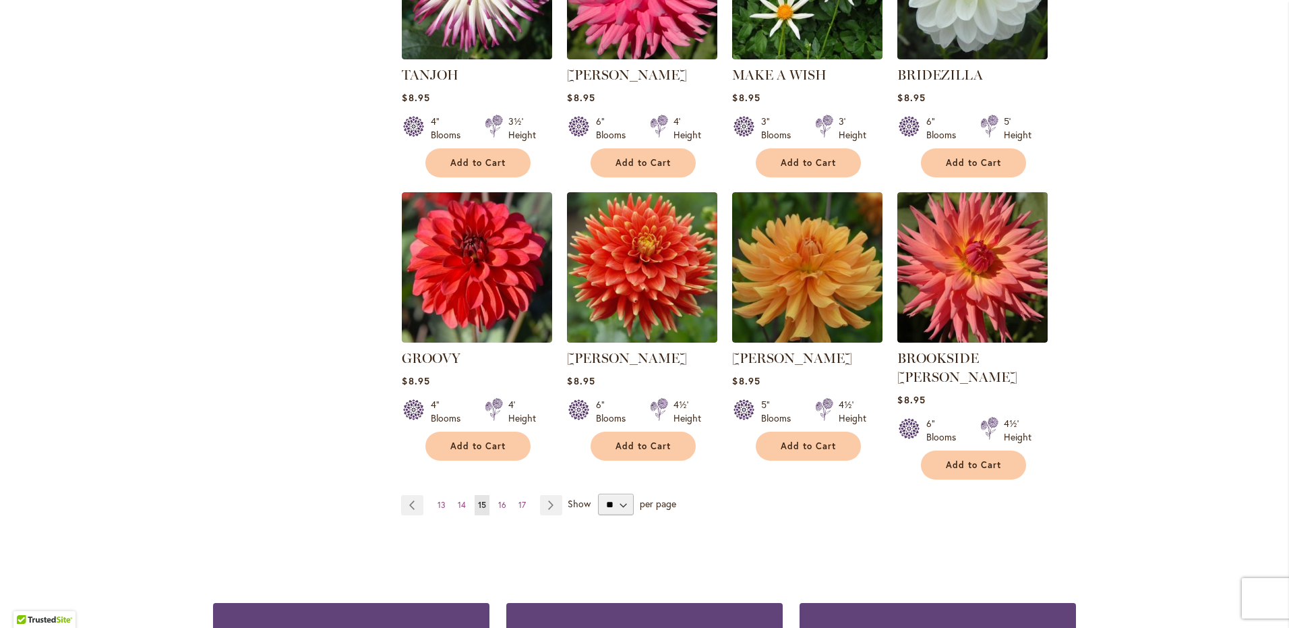
scroll to position [987, 0]
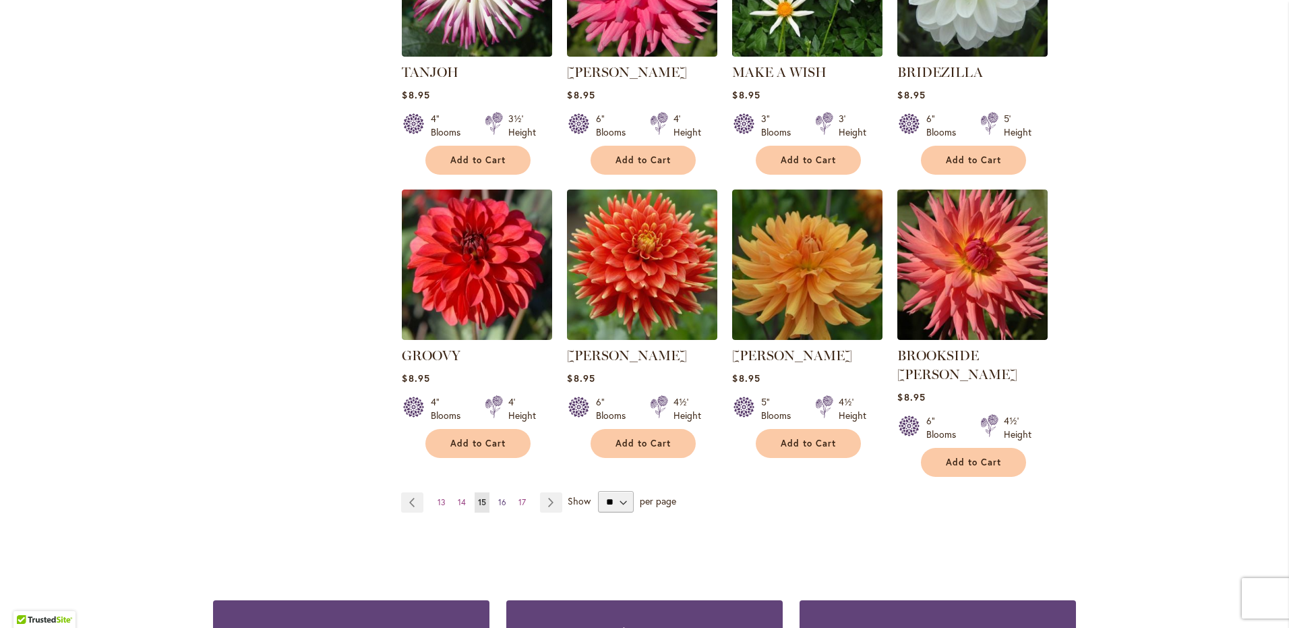
click at [498, 497] on span "16" at bounding box center [502, 502] width 8 height 10
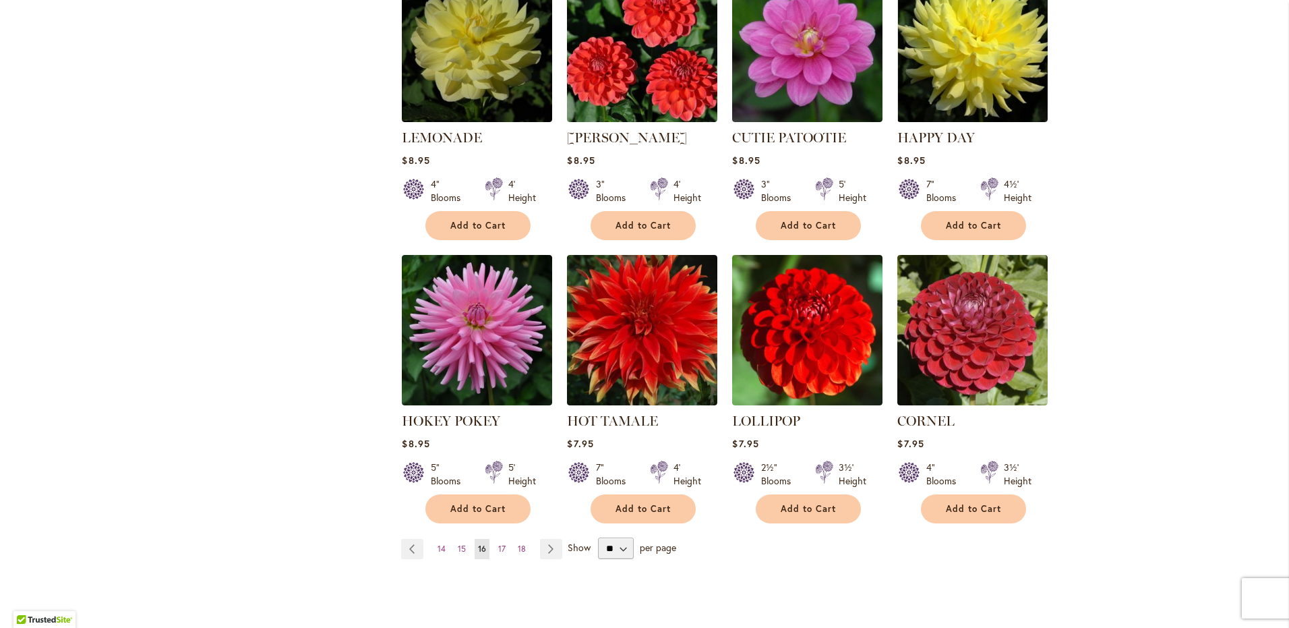
scroll to position [953, 0]
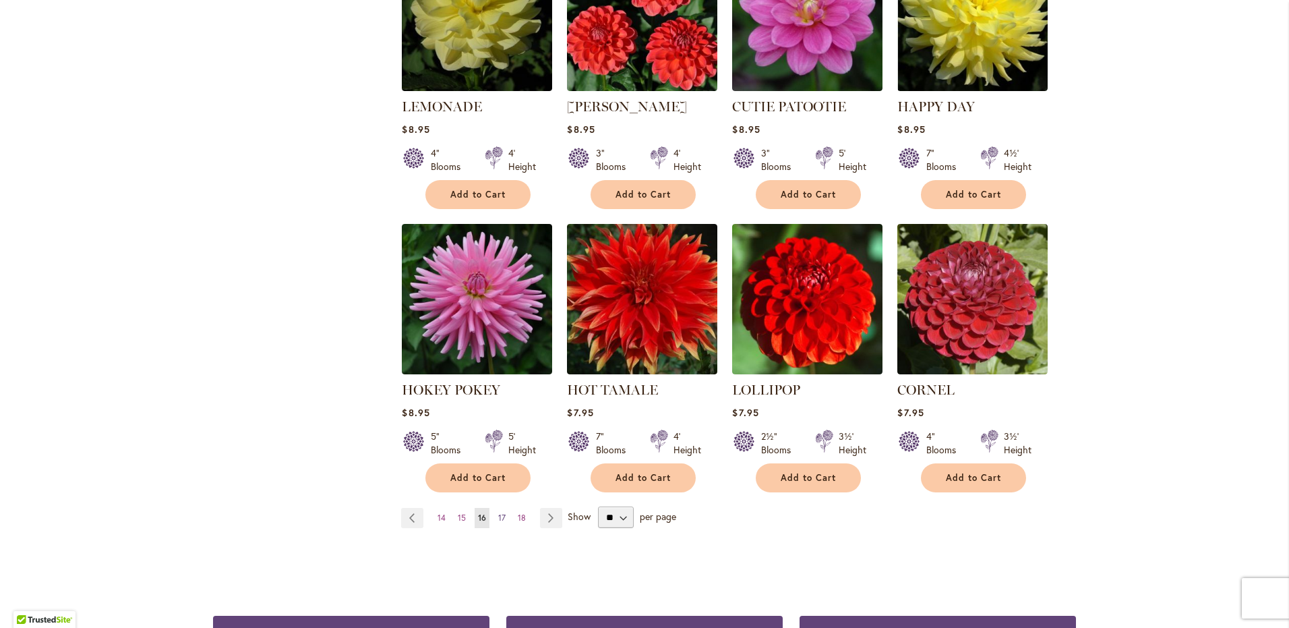
click at [498, 512] on span "17" at bounding box center [501, 517] width 7 height 10
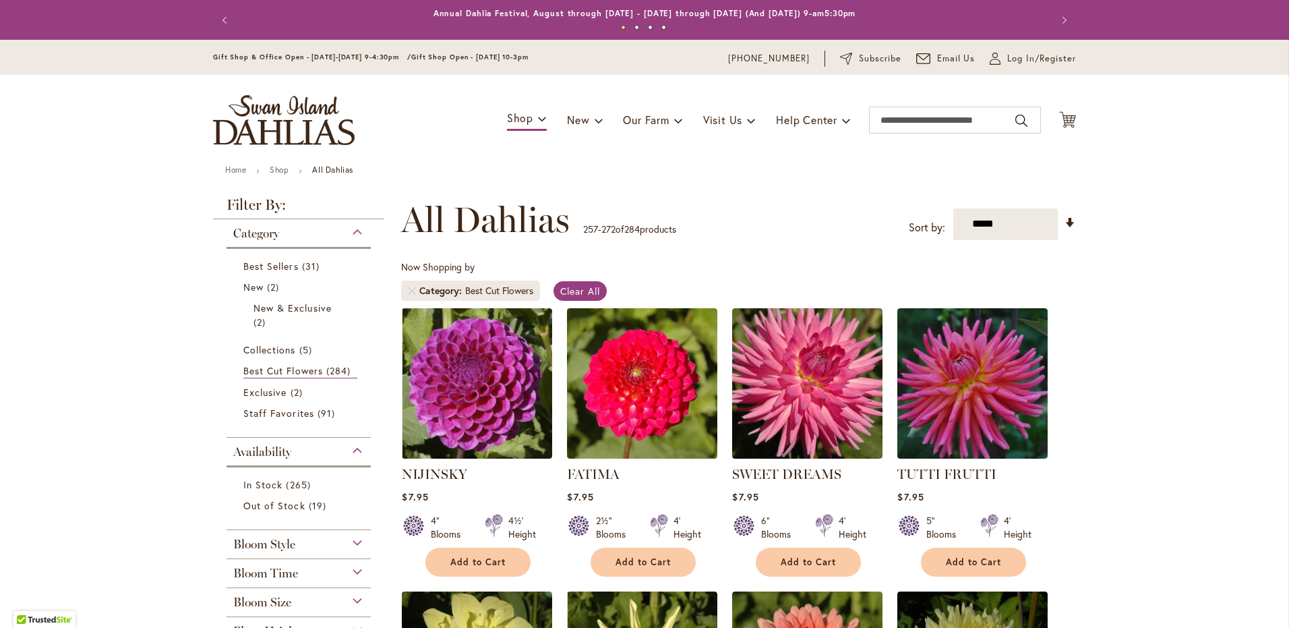
scroll to position [209, 0]
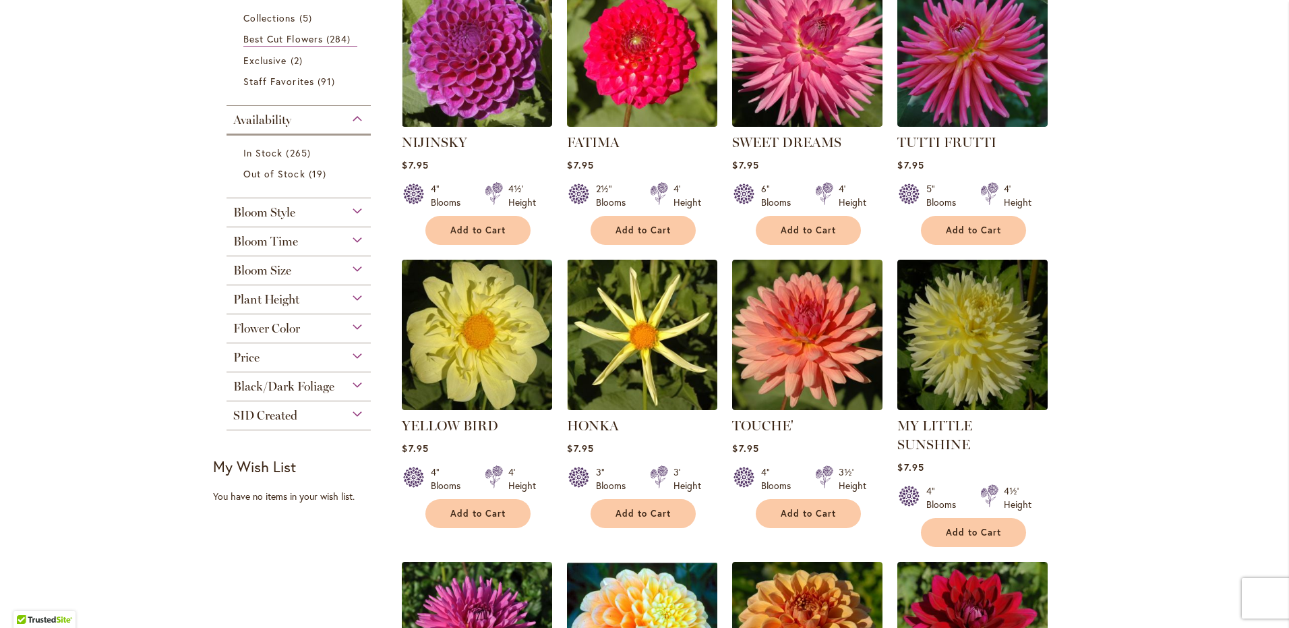
click at [1083, 409] on main "Home Shop All Dahlias New Best Sellers Staff Favorites Collections Best Cut Flo…" at bounding box center [644, 636] width 887 height 1607
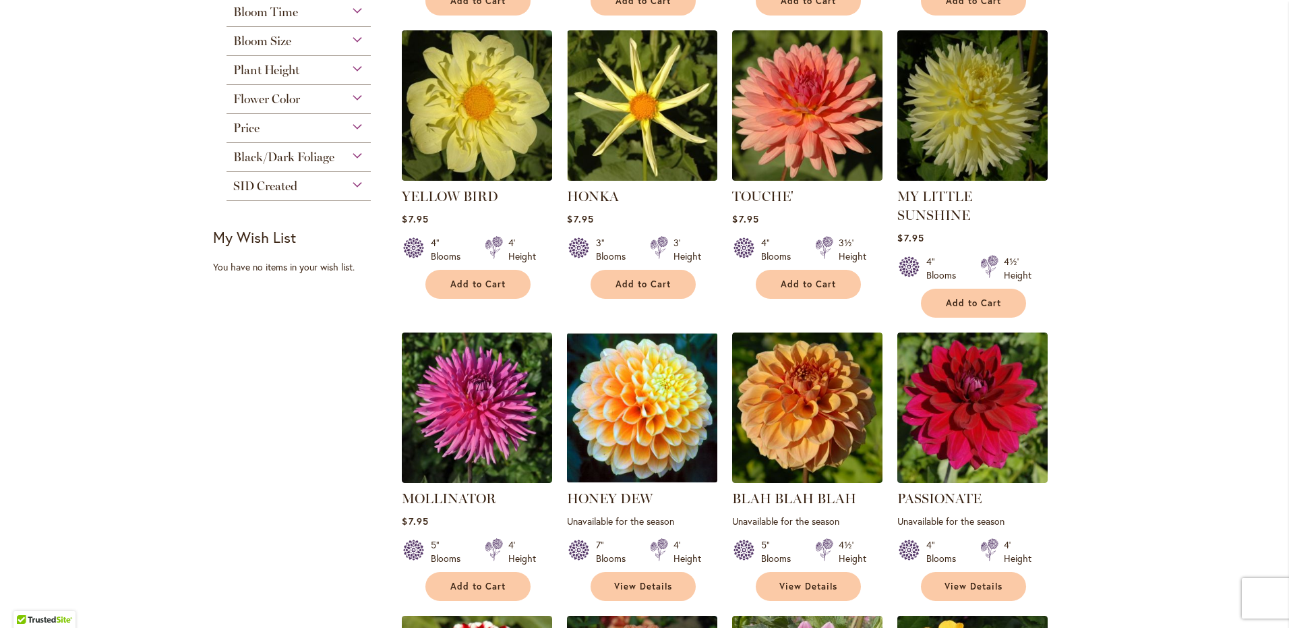
scroll to position [582, 0]
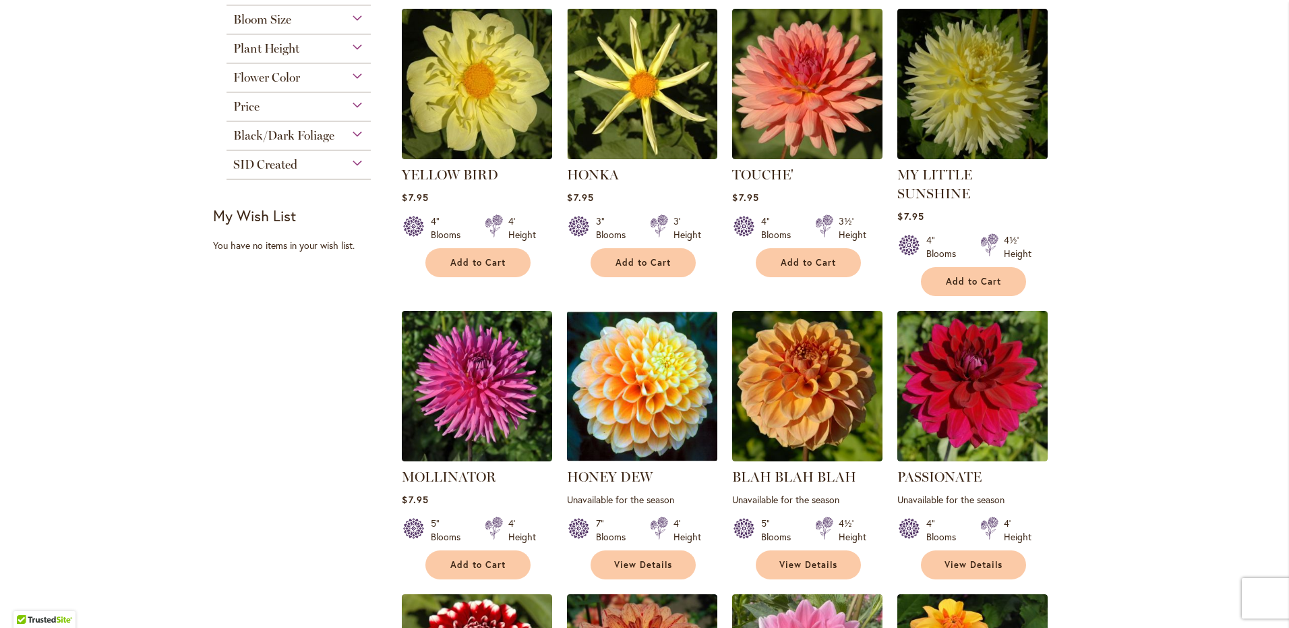
click at [1116, 374] on div "Skip to Content Gift Shop & Office Open - [DATE]-[DATE] 9-4:30pm / Gift Shop Op…" at bounding box center [644, 519] width 1289 height 2124
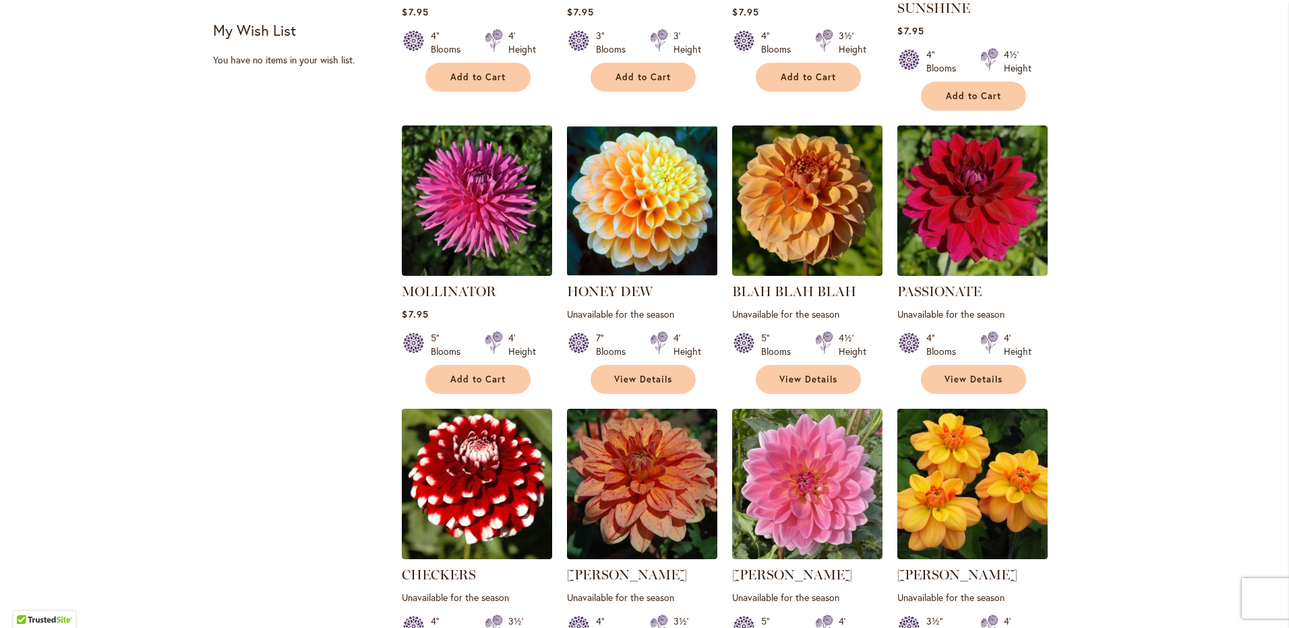
click at [1117, 371] on div "Skip to Content Gift Shop & Office Open - [DATE]-[DATE] 9-4:30pm / Gift Shop Op…" at bounding box center [644, 334] width 1289 height 2124
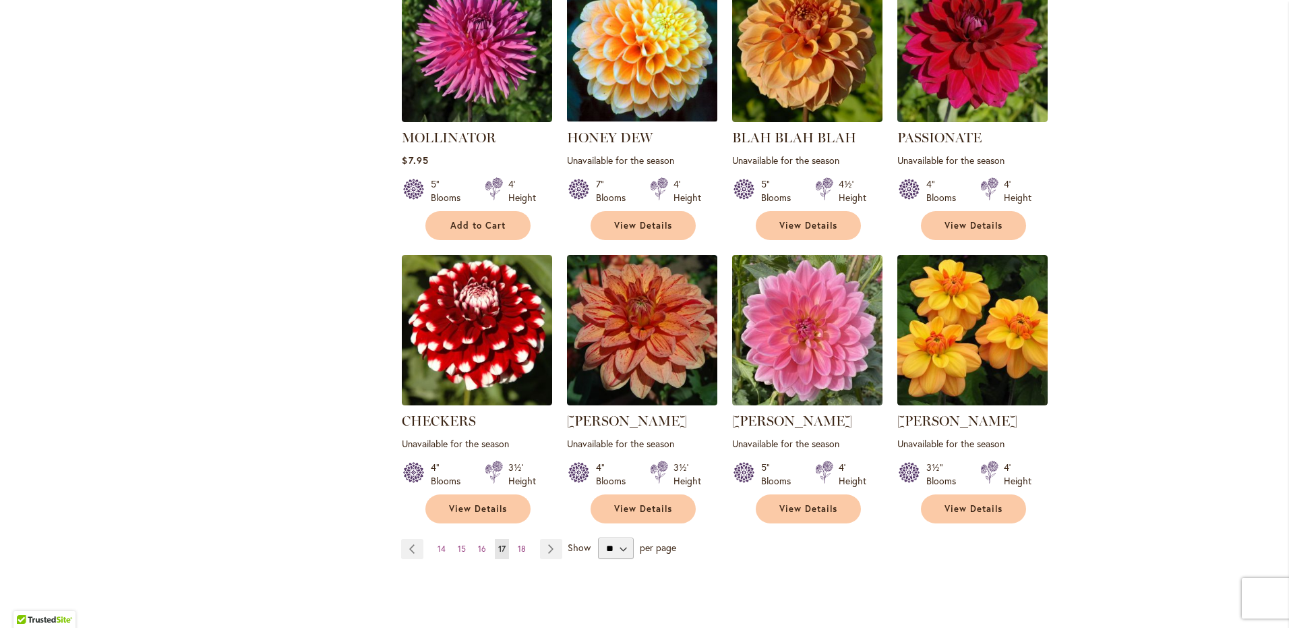
scroll to position [927, 0]
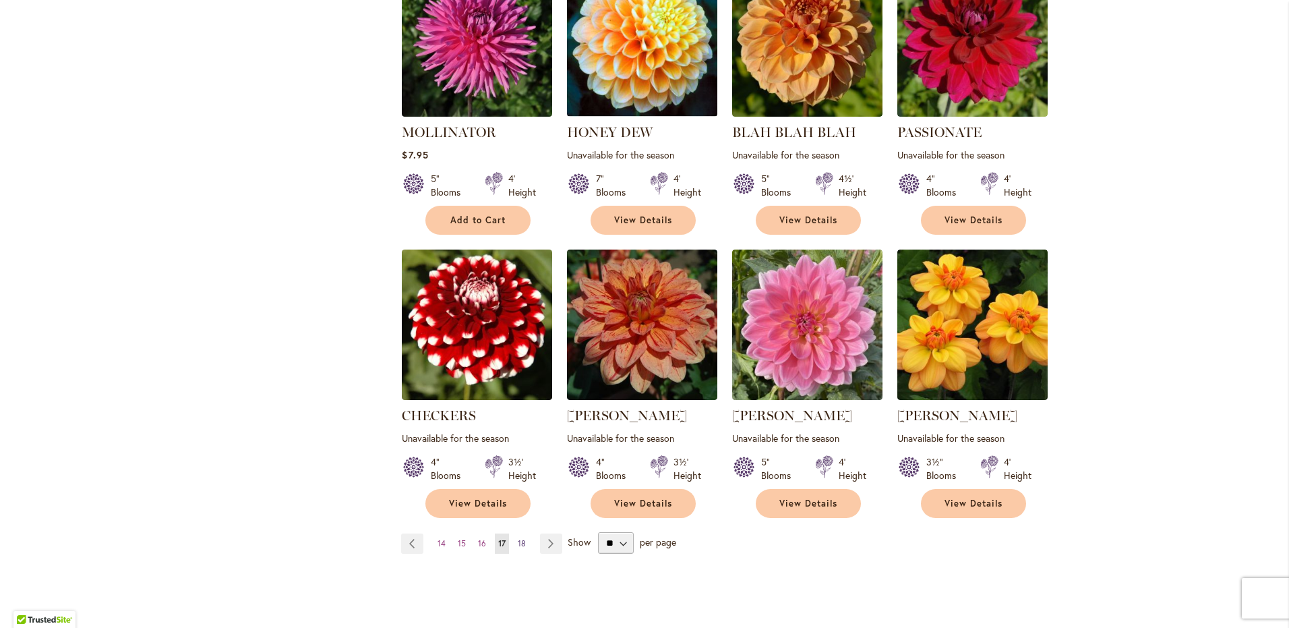
click at [518, 538] on span "18" at bounding box center [522, 543] width 8 height 10
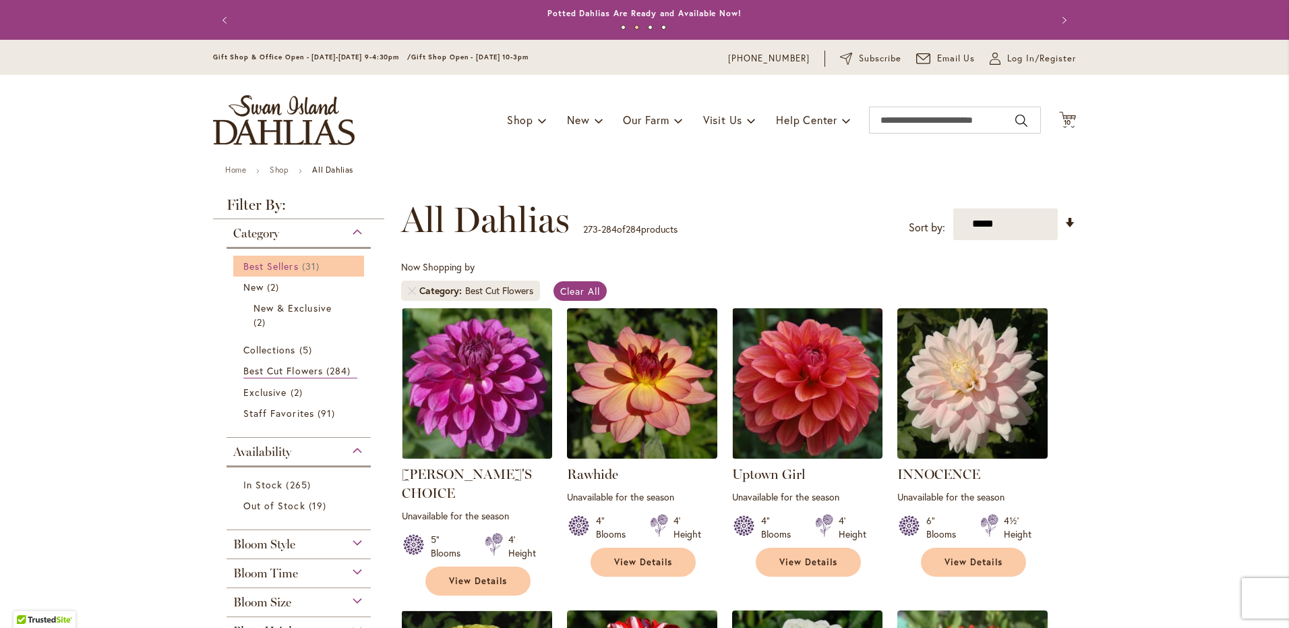
click at [270, 262] on span "Best Sellers" at bounding box center [270, 266] width 55 height 13
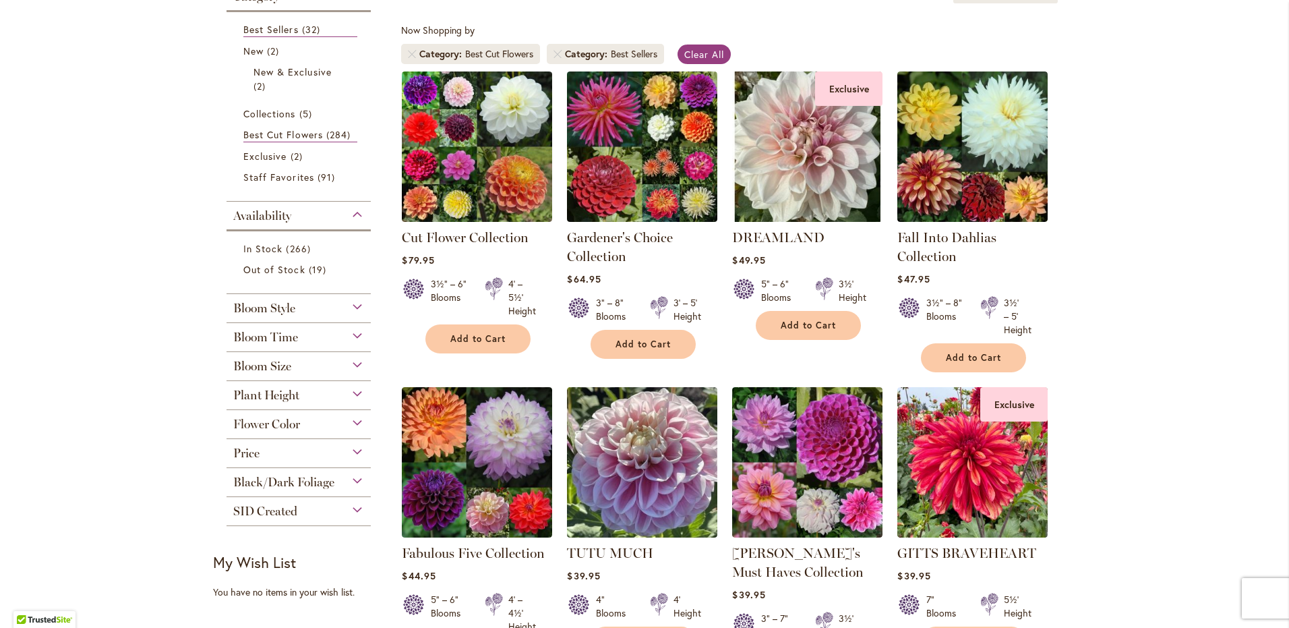
scroll to position [239, 0]
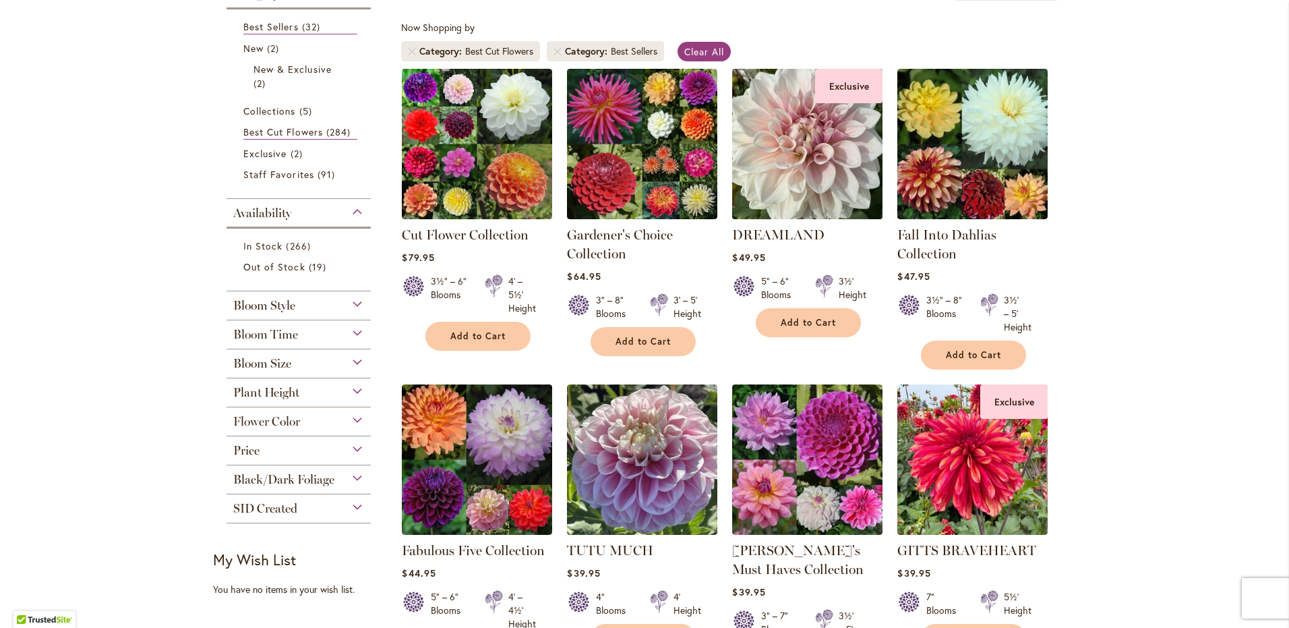
click at [776, 147] on img at bounding box center [808, 144] width 158 height 158
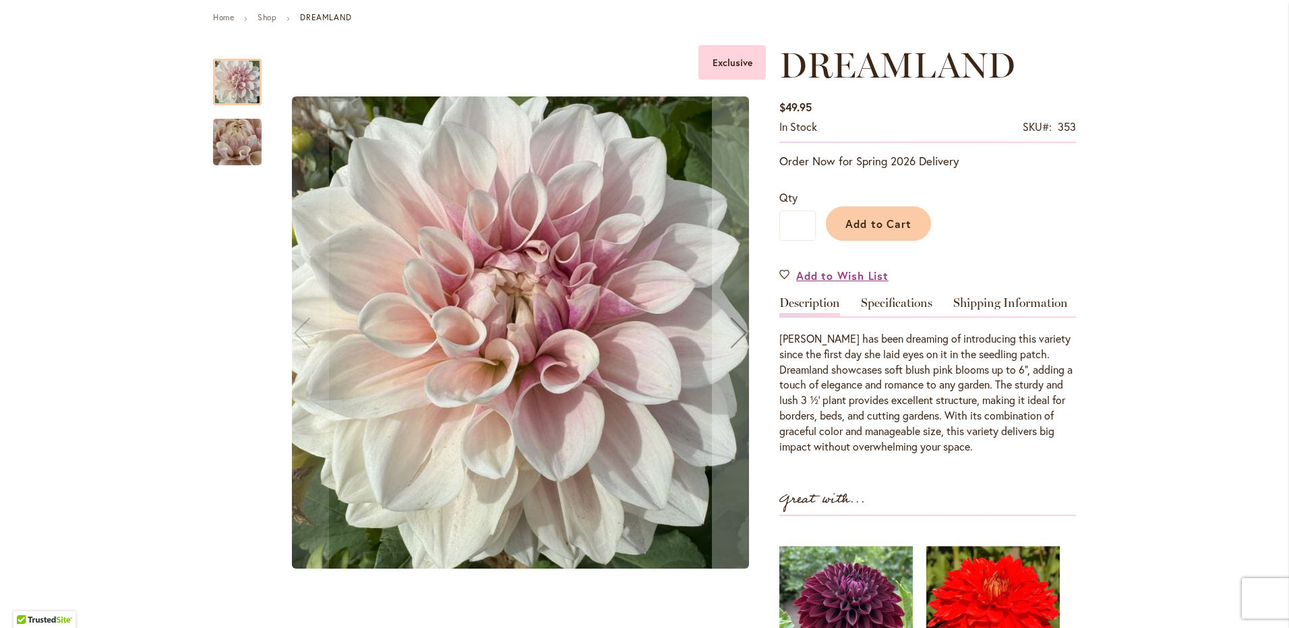
scroll to position [151, 0]
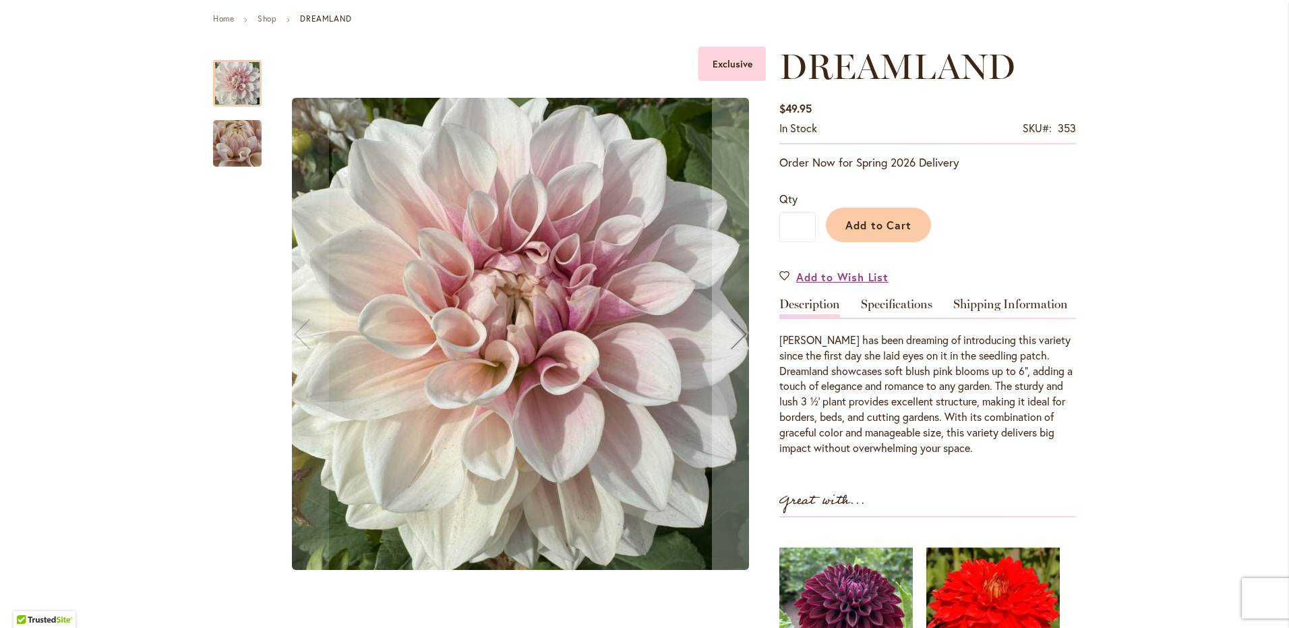
click at [233, 127] on img "DREAMLAND" at bounding box center [237, 143] width 97 height 73
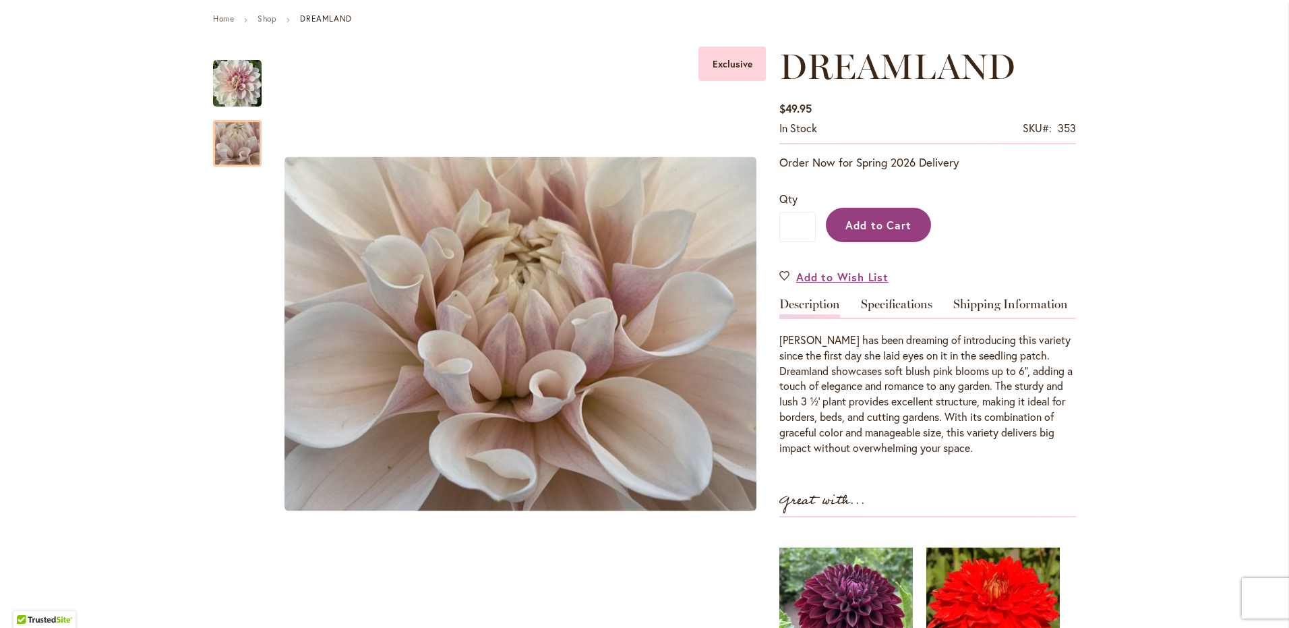
click at [850, 233] on button "Add to Cart" at bounding box center [878, 225] width 105 height 34
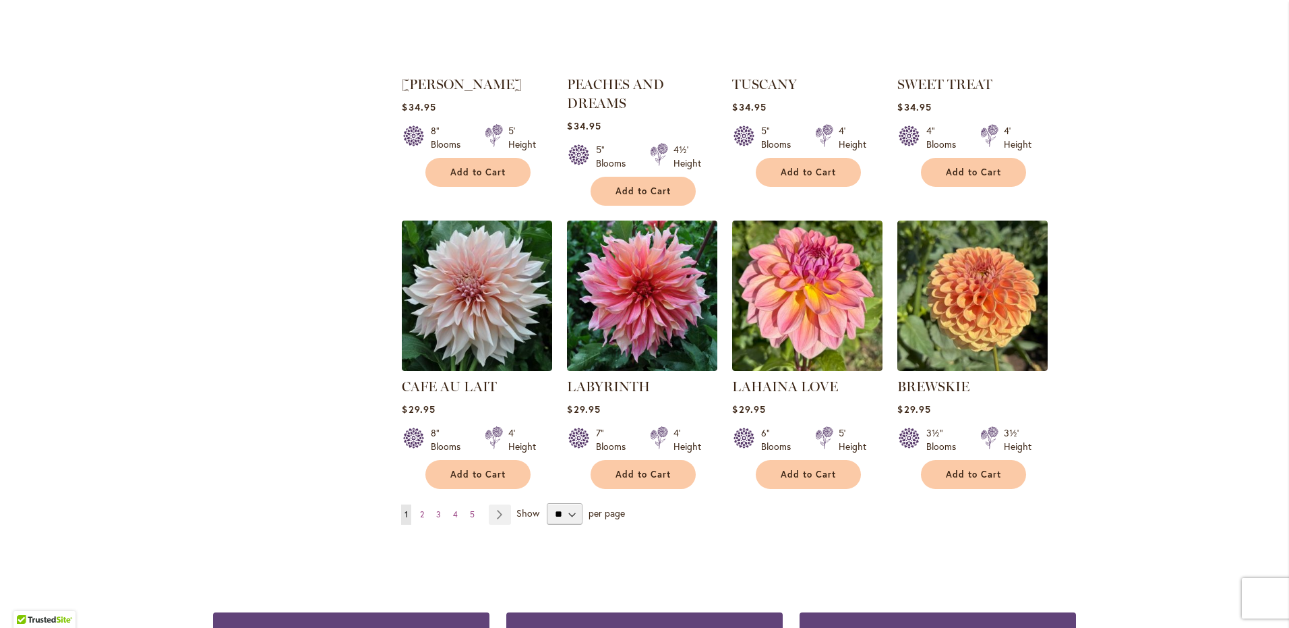
scroll to position [1033, 0]
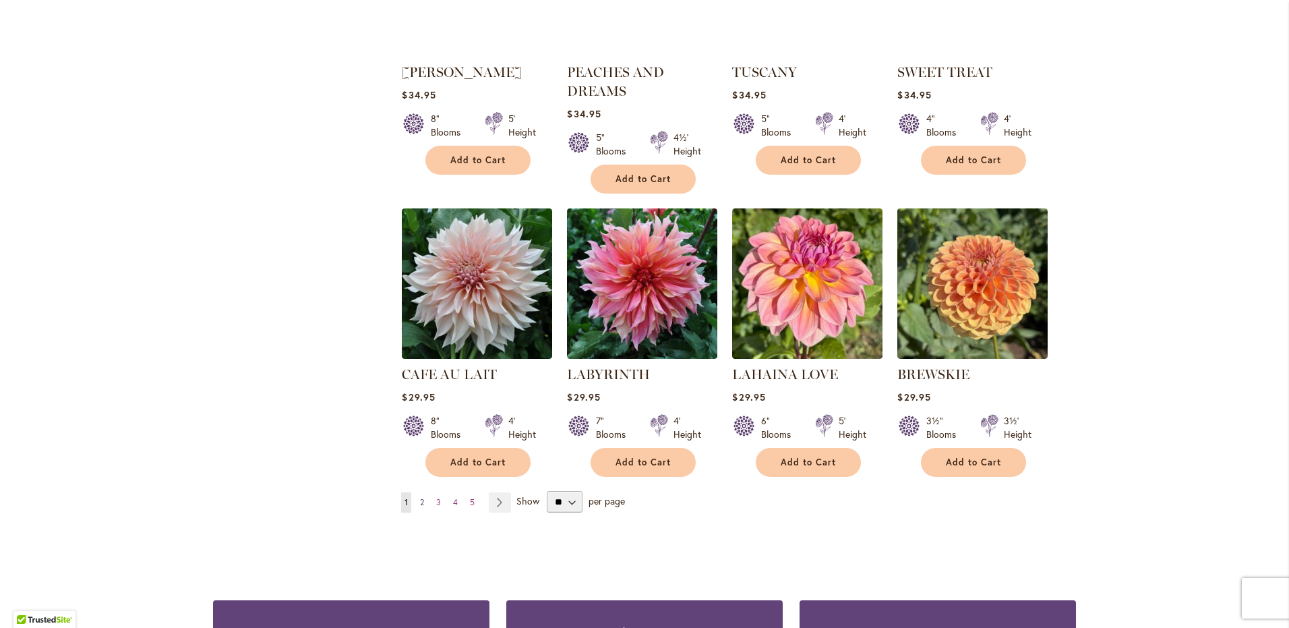
click at [420, 498] on span "2" at bounding box center [422, 502] width 4 height 10
